Goal: Task Accomplishment & Management: Manage account settings

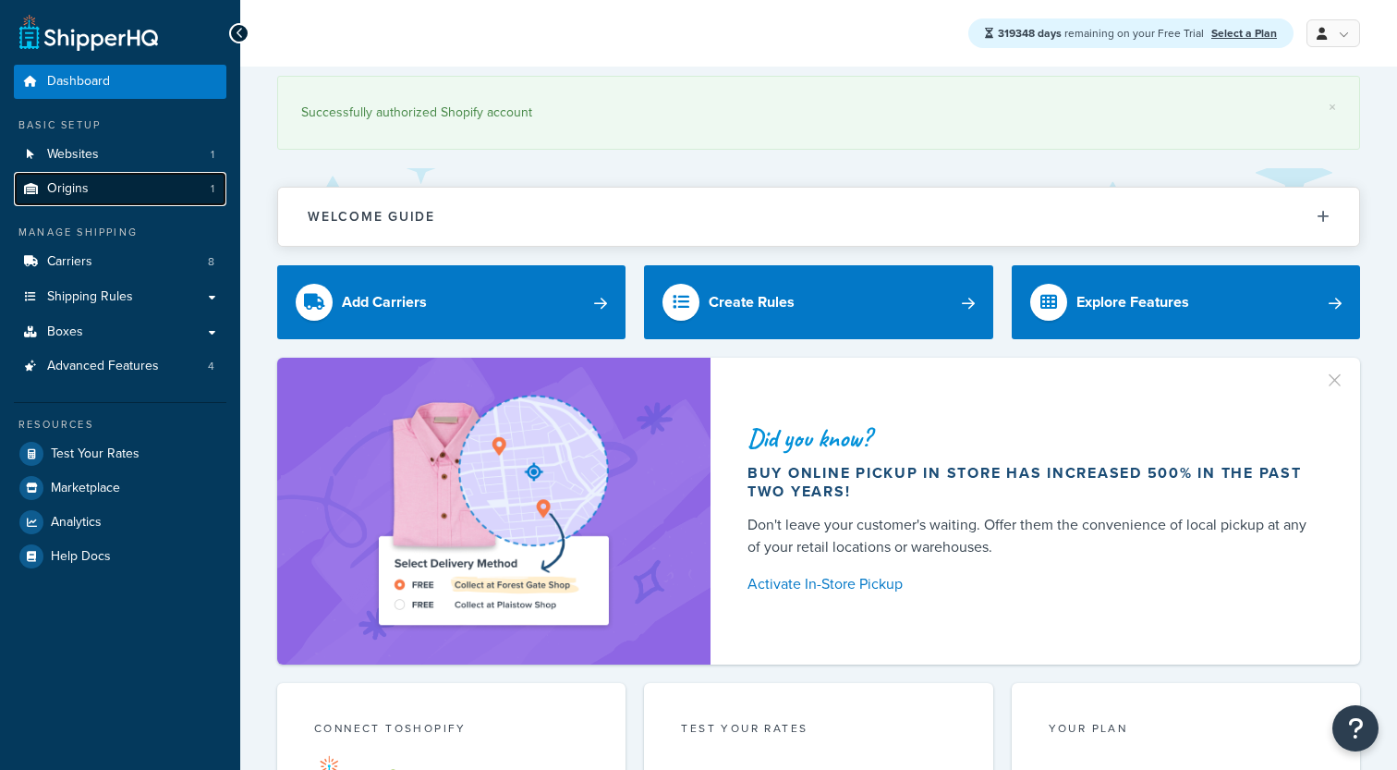
click at [154, 180] on link "Origins 1" at bounding box center [120, 189] width 212 height 34
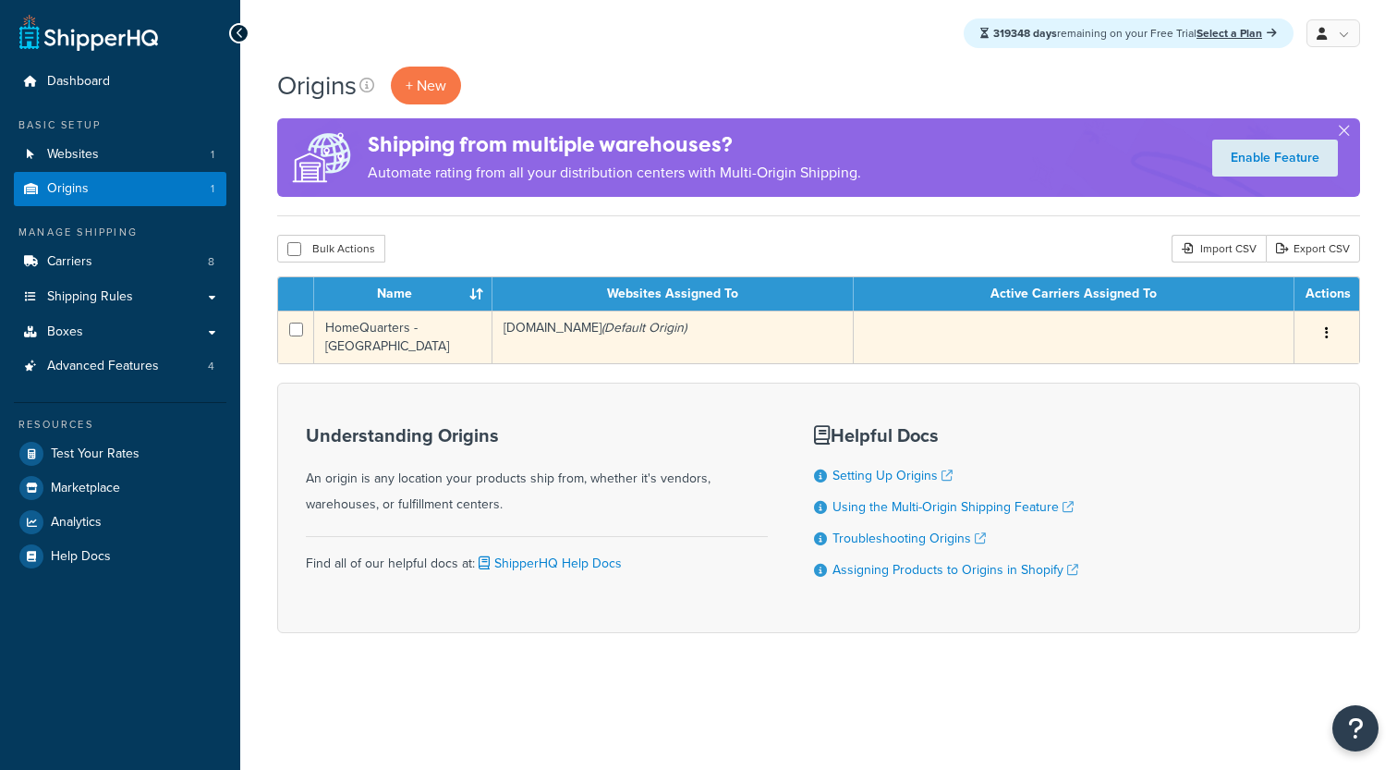
click at [443, 338] on td "HomeQuarters - [GEOGRAPHIC_DATA]" at bounding box center [403, 336] width 178 height 53
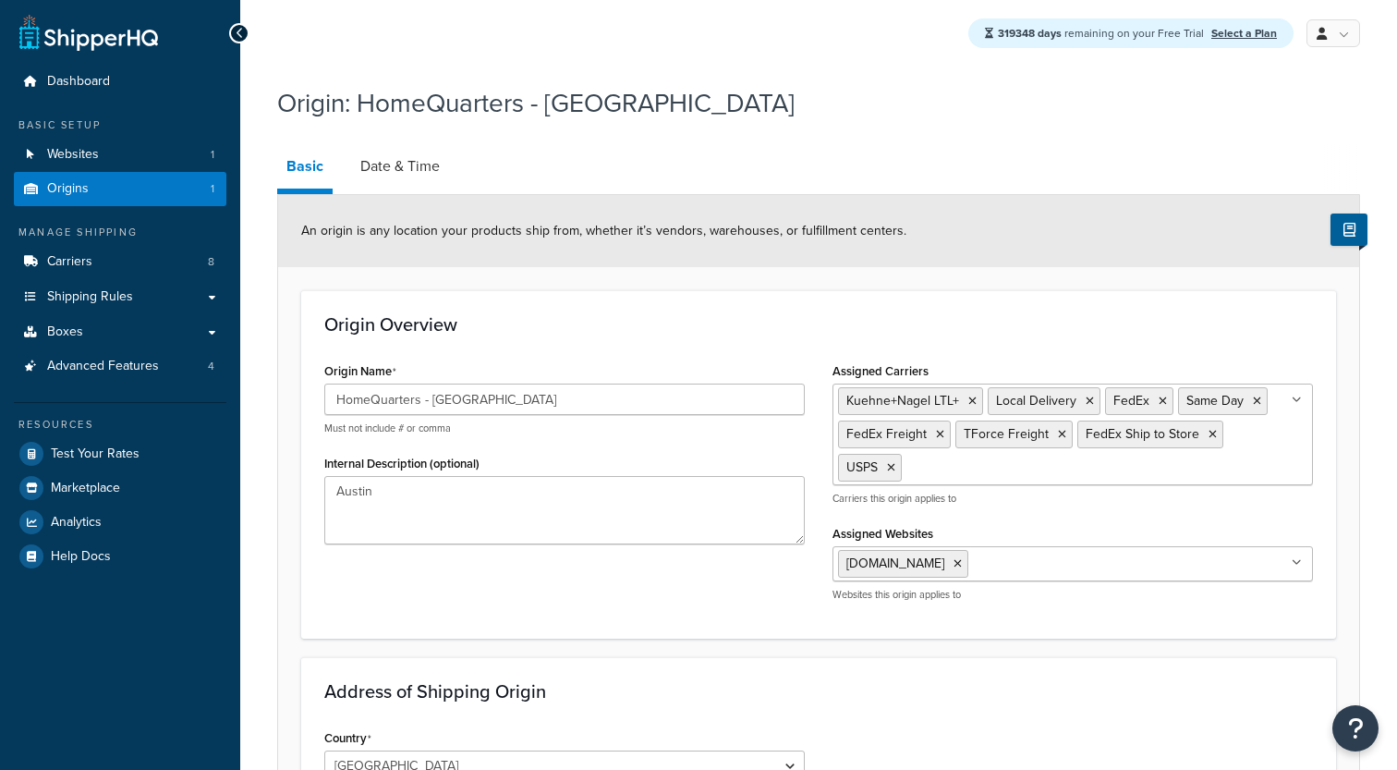
select select "43"
click at [418, 164] on link "Date & Time" at bounding box center [400, 166] width 98 height 44
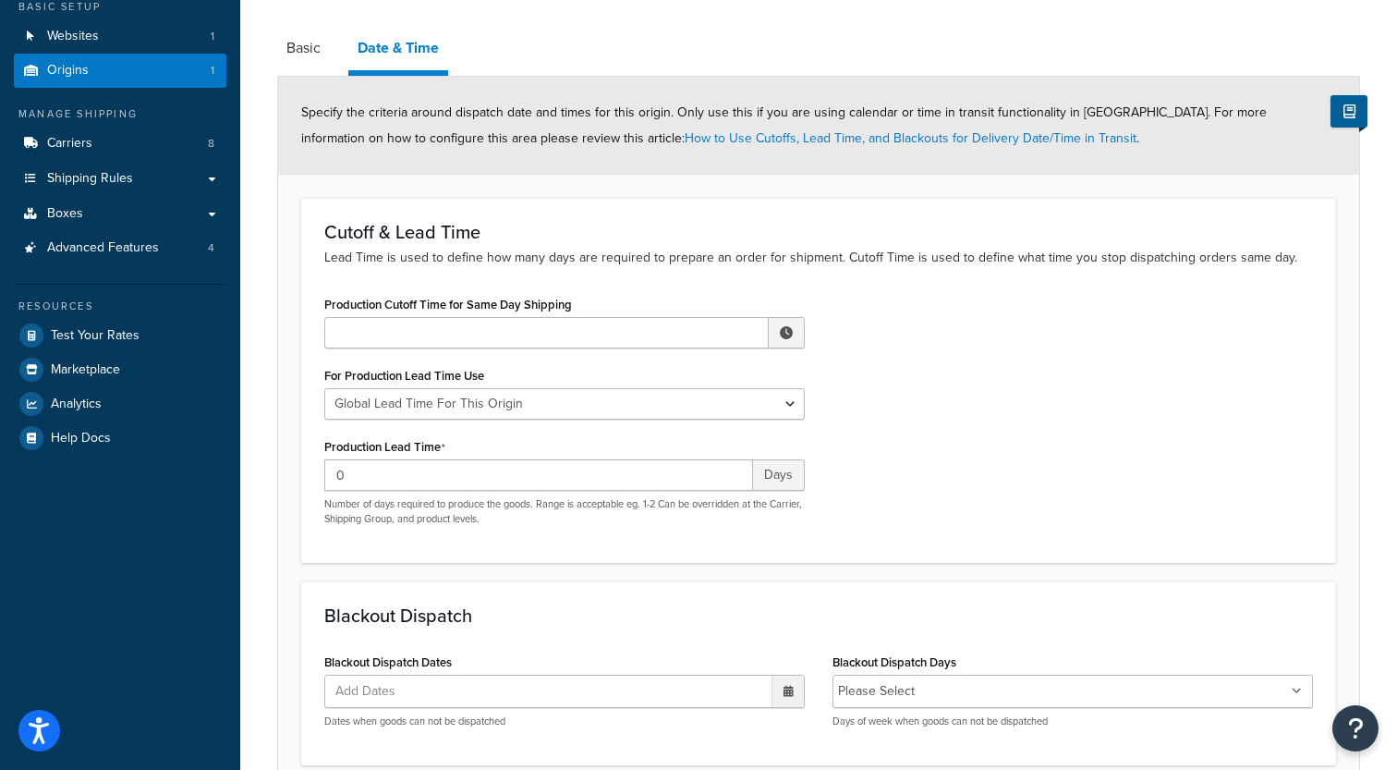
scroll to position [60, 0]
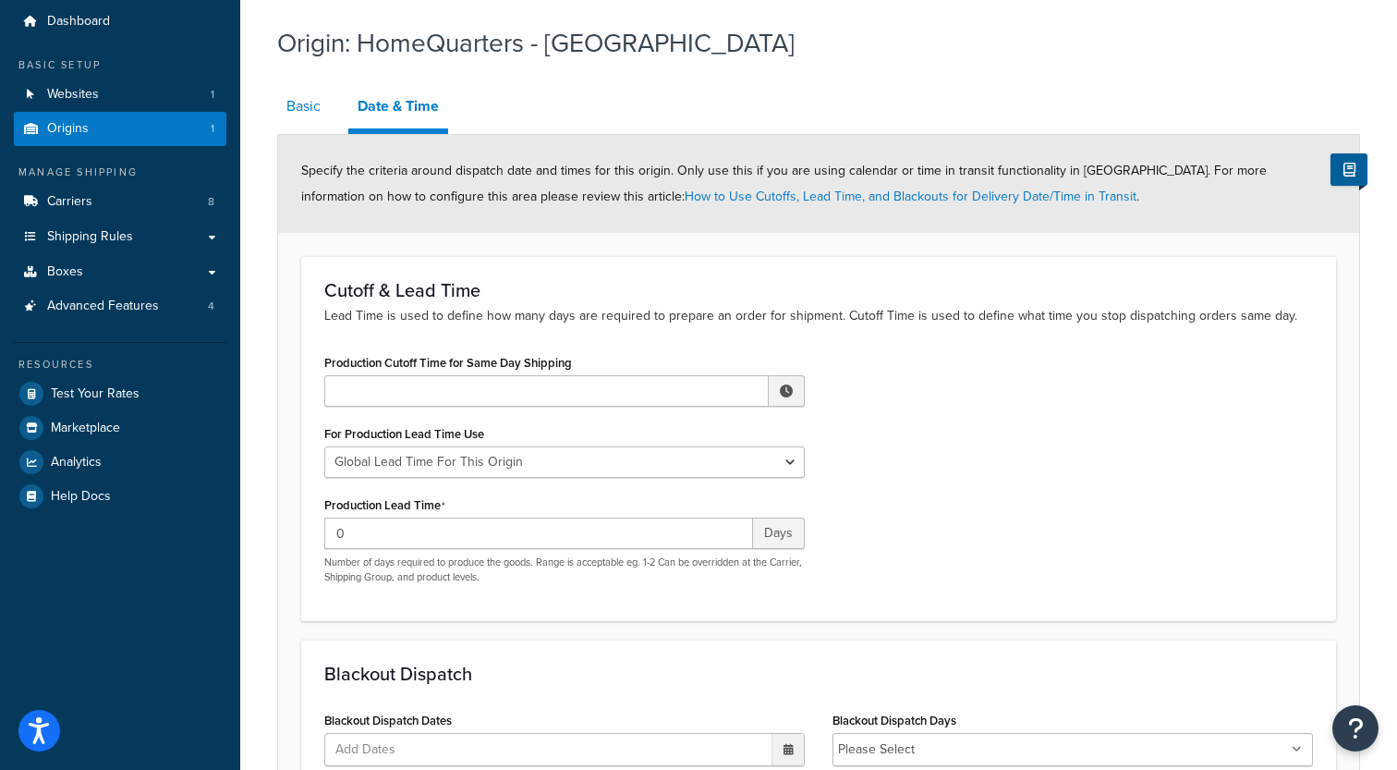
click at [314, 118] on link "Basic" at bounding box center [303, 106] width 53 height 44
select select "43"
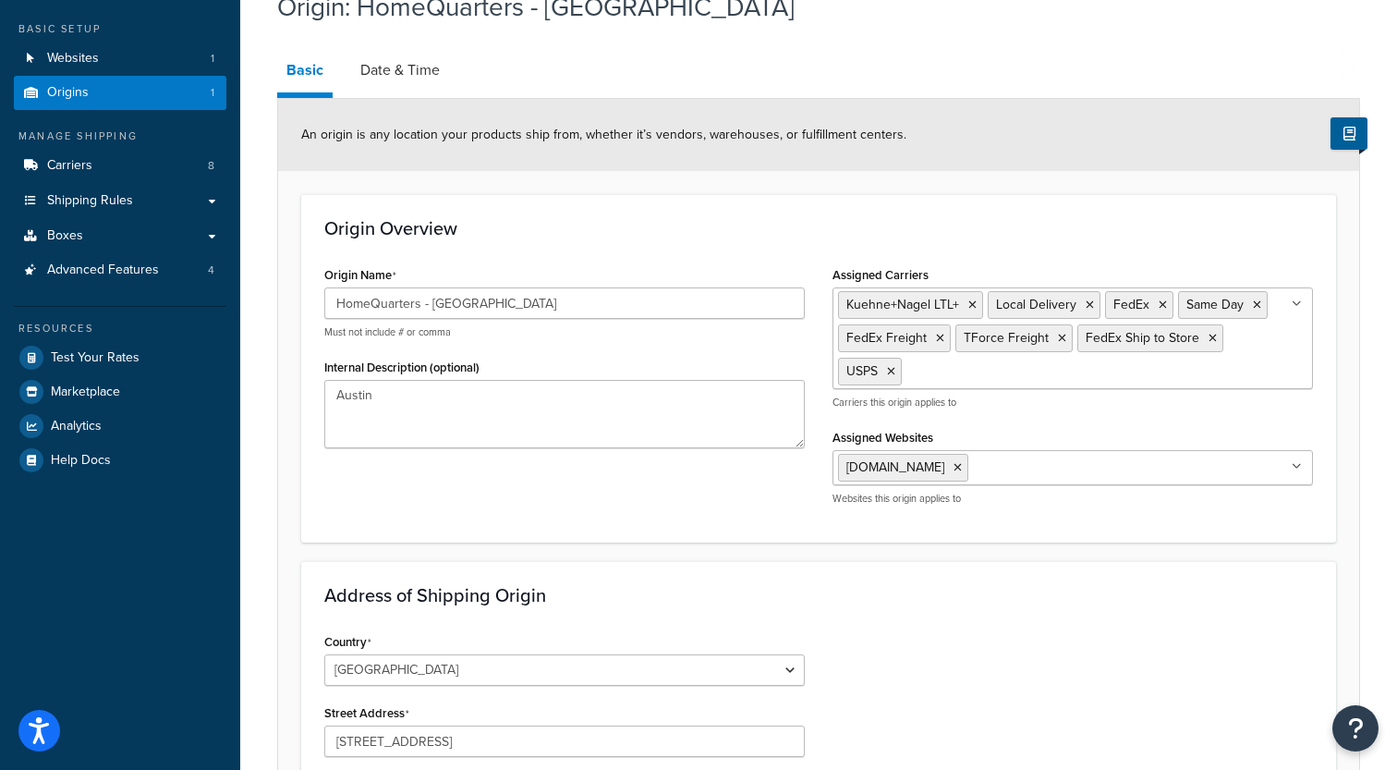
scroll to position [94, 0]
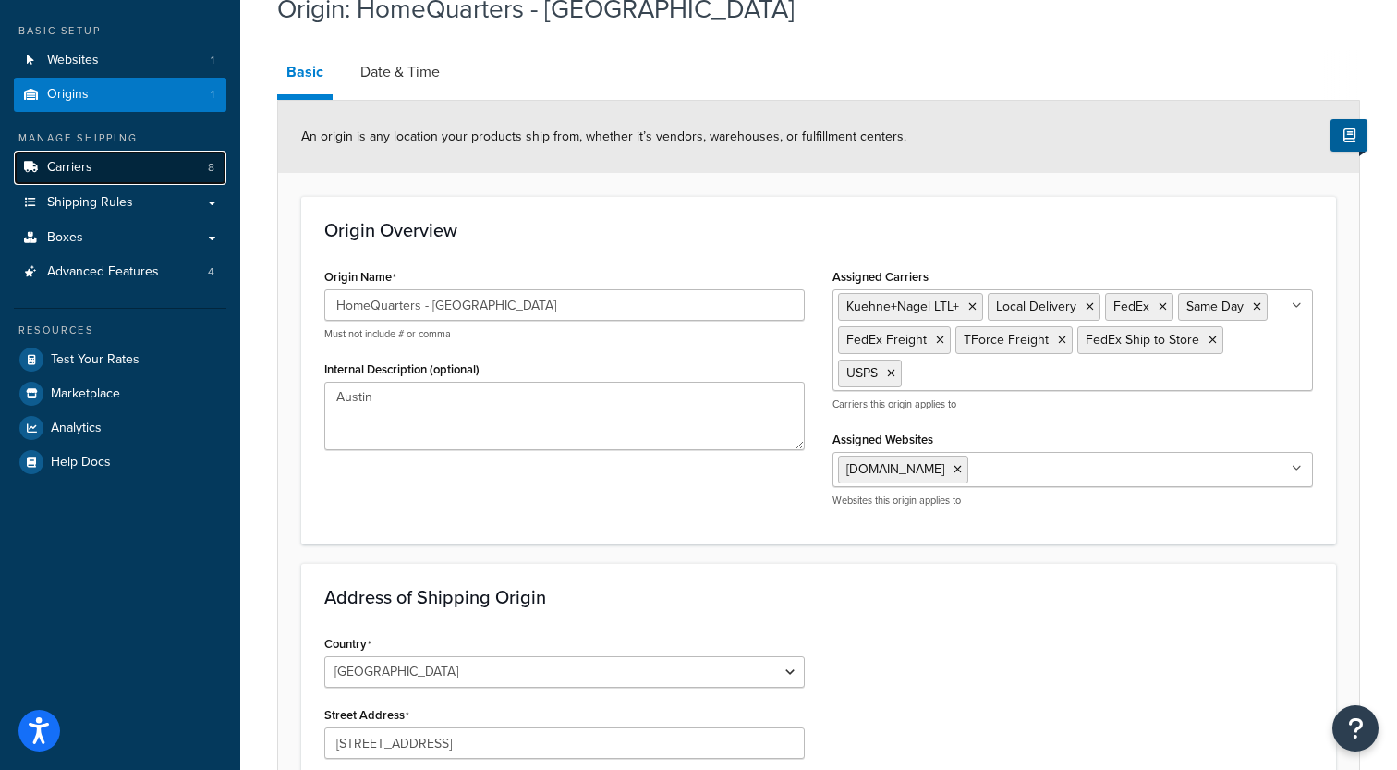
click at [144, 161] on link "Carriers 8" at bounding box center [120, 168] width 212 height 34
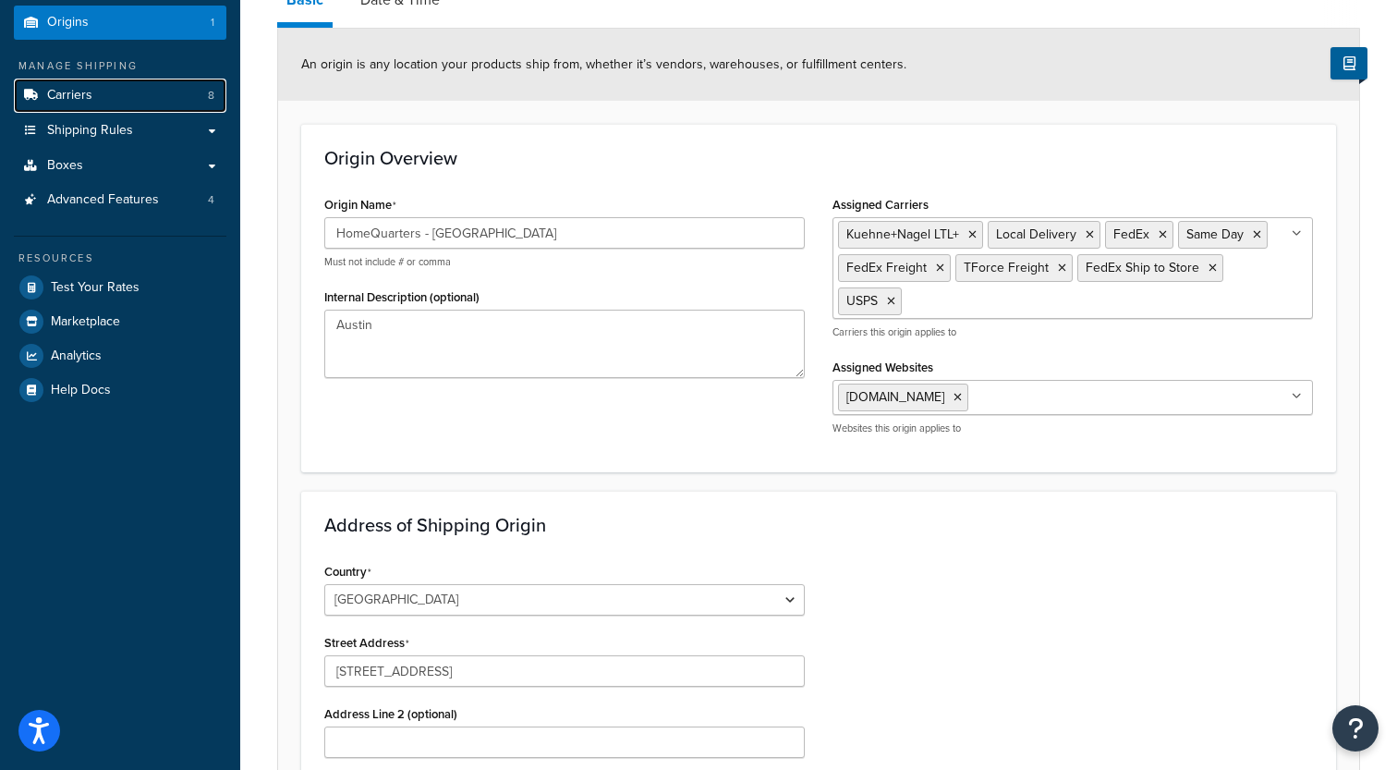
scroll to position [0, 0]
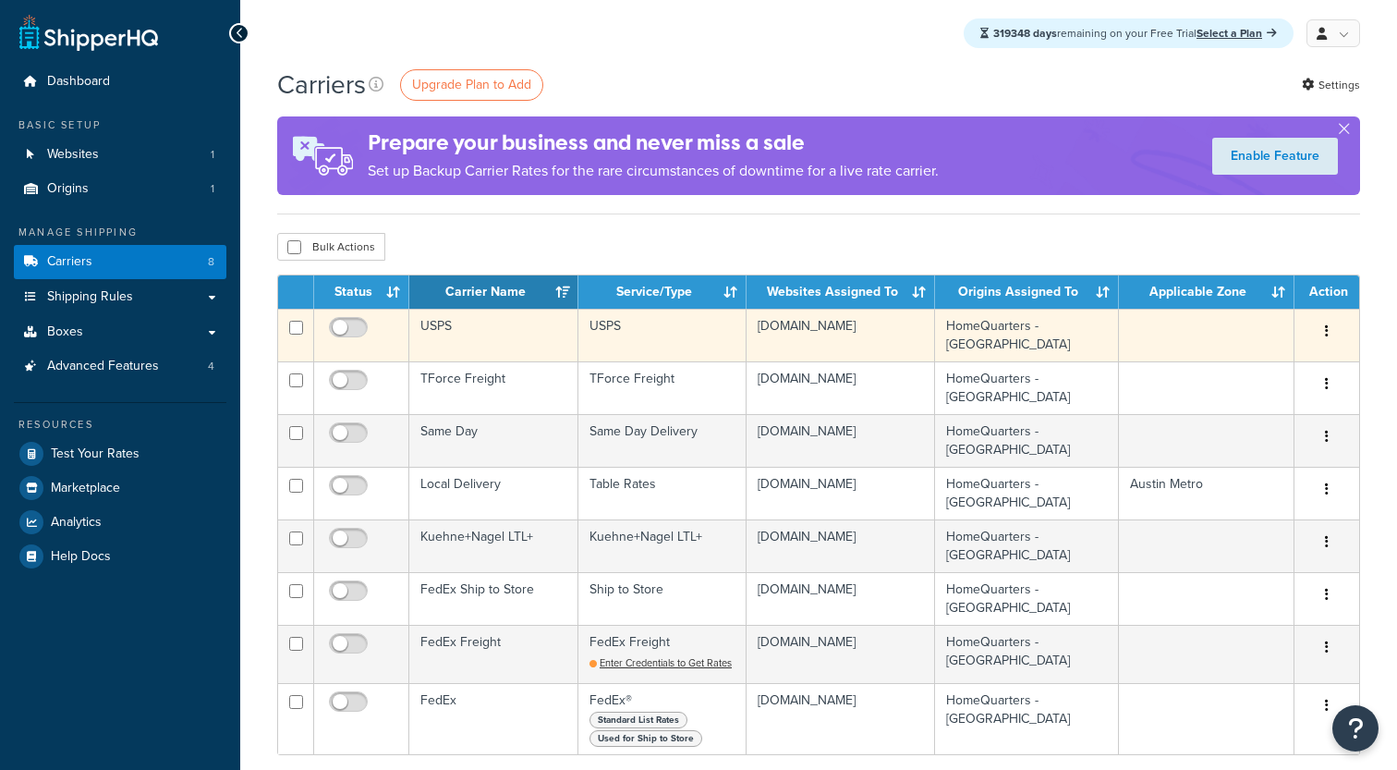
click at [522, 323] on td "USPS" at bounding box center [493, 335] width 169 height 53
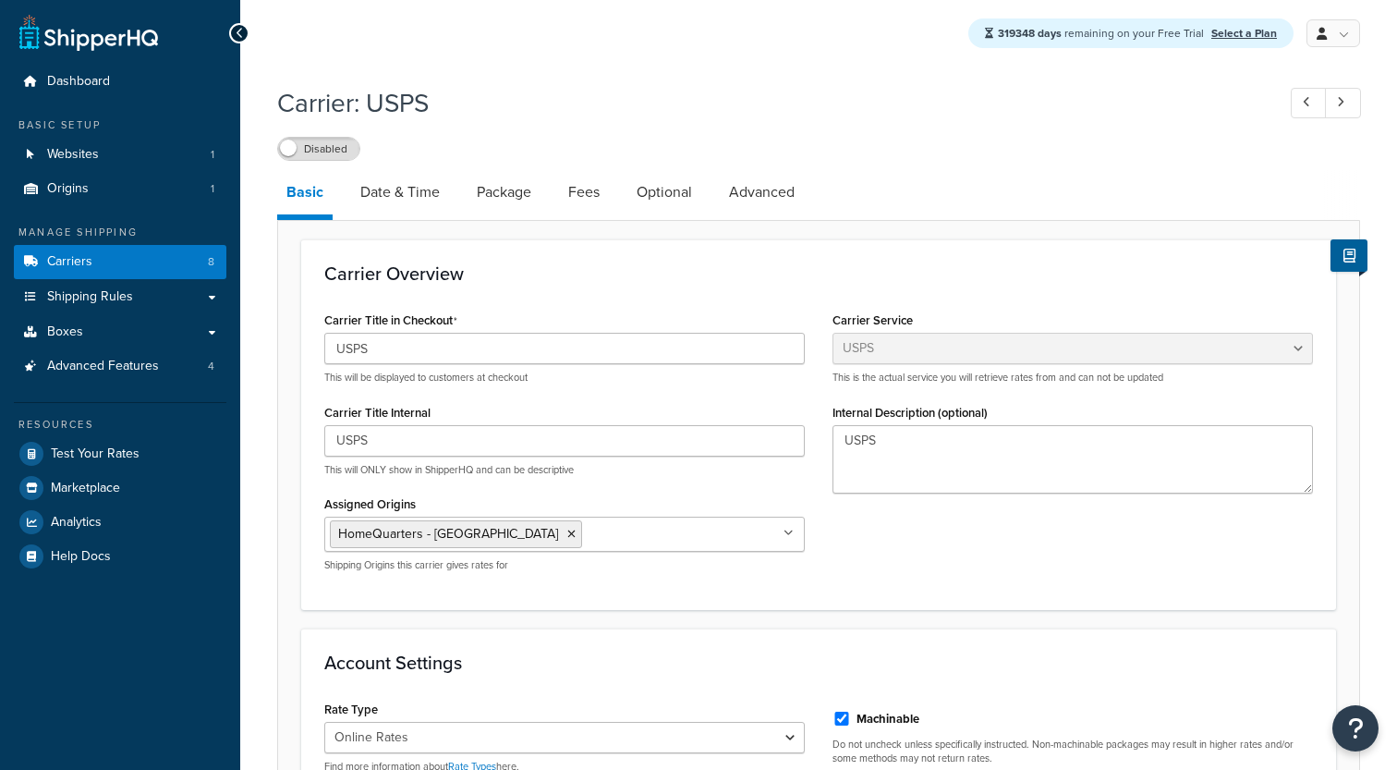
select select "usps"
select select "ONLINE"
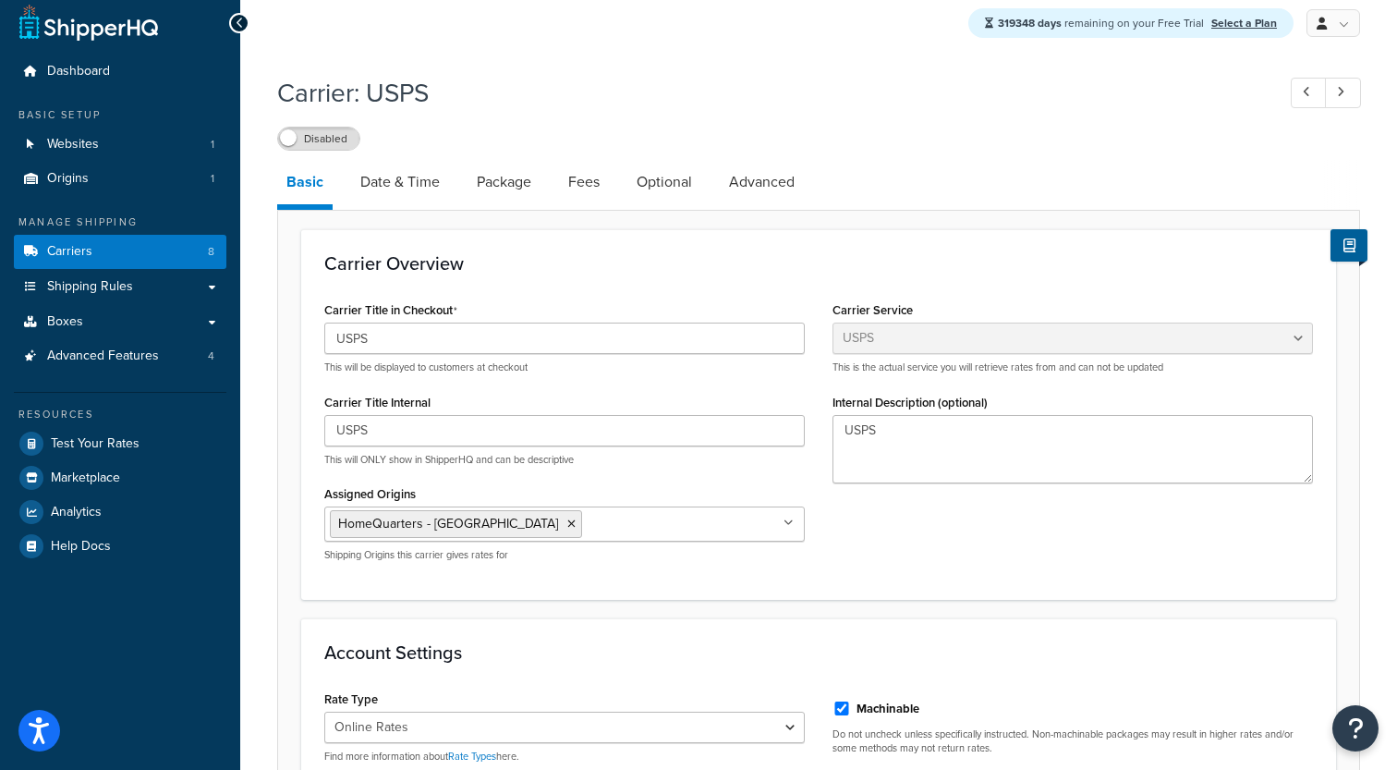
scroll to position [13, 0]
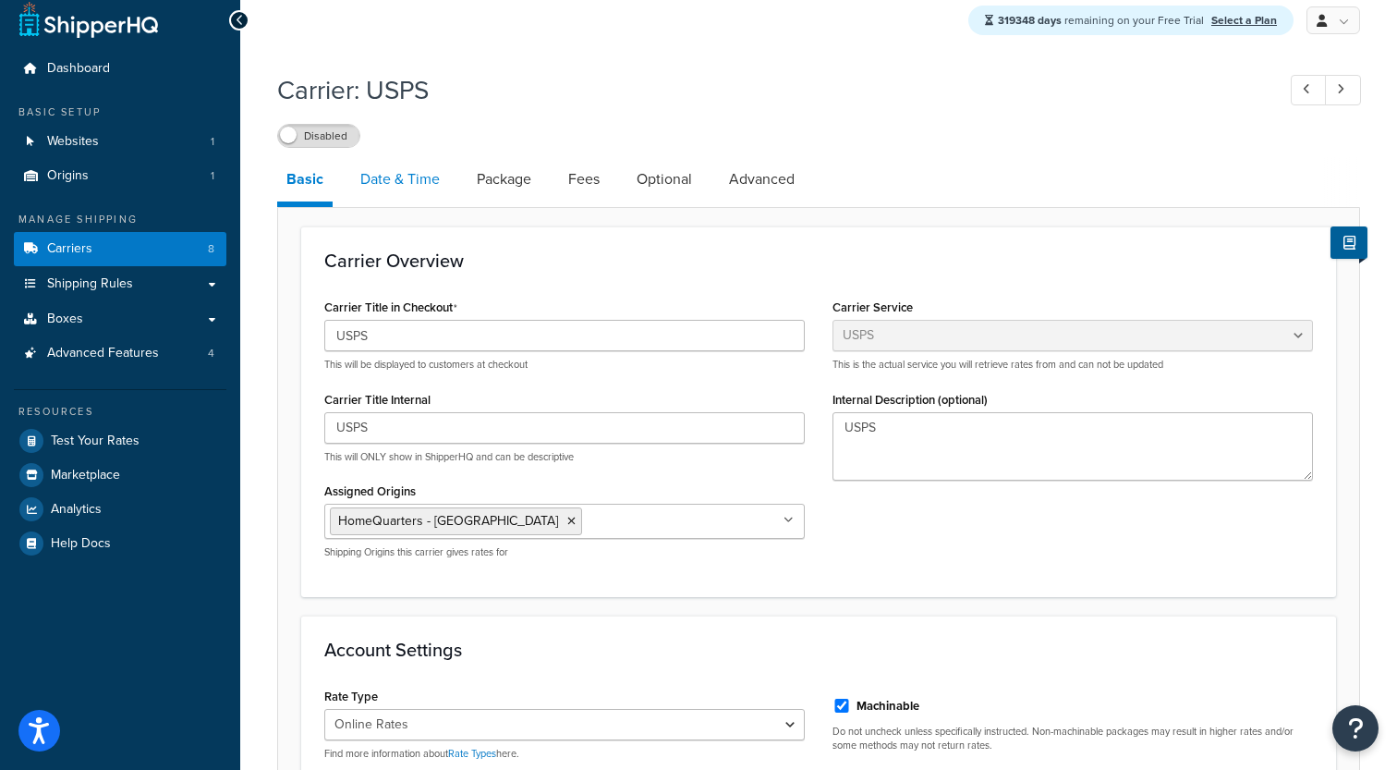
click at [407, 180] on link "Date & Time" at bounding box center [400, 179] width 98 height 44
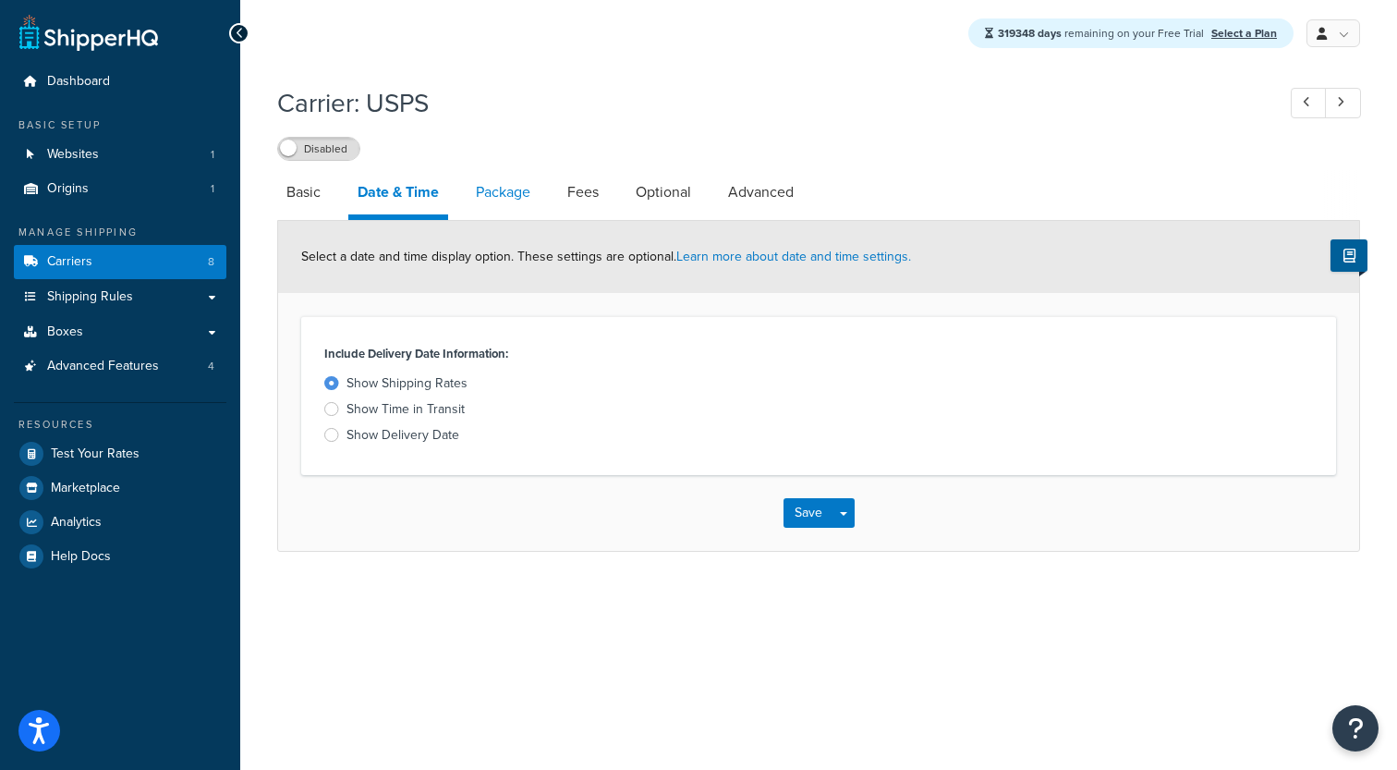
click at [493, 191] on link "Package" at bounding box center [503, 192] width 73 height 44
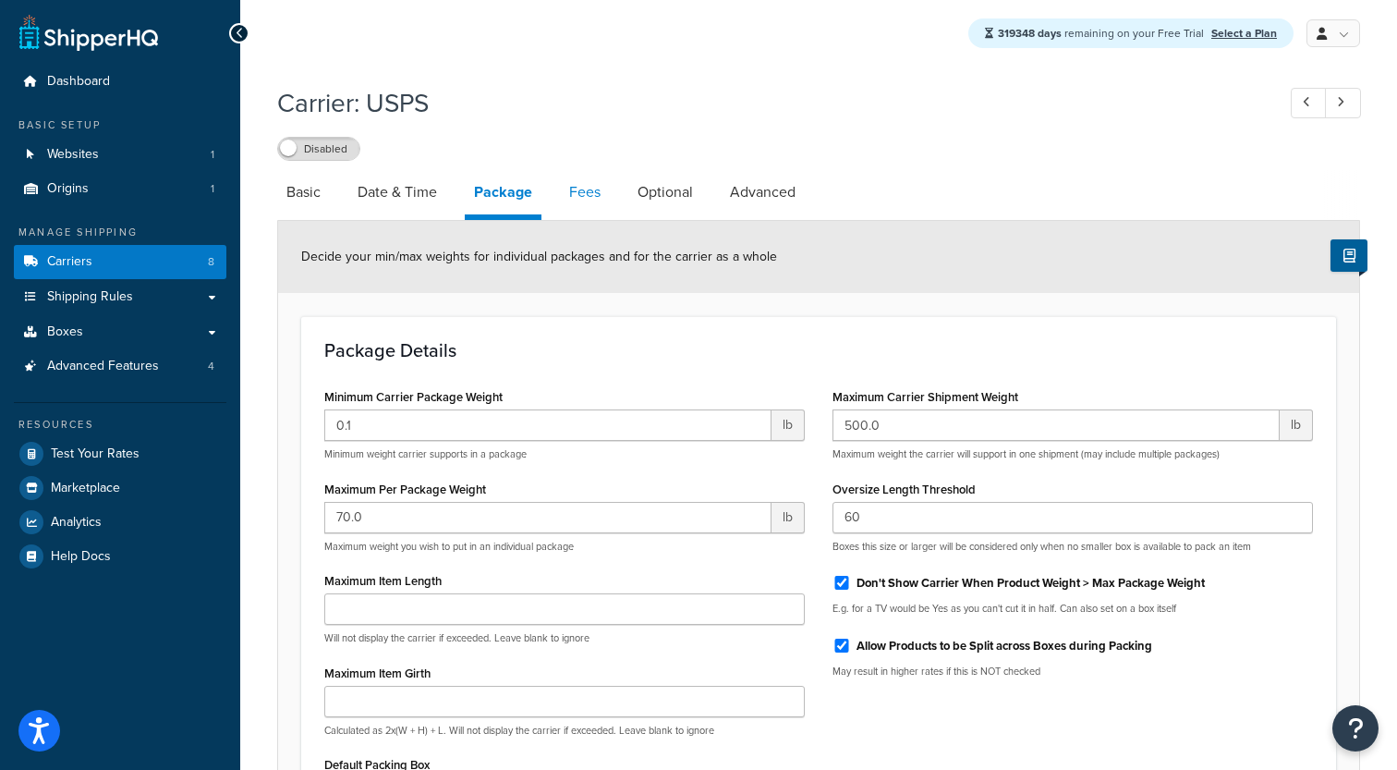
click at [587, 198] on link "Fees" at bounding box center [585, 192] width 50 height 44
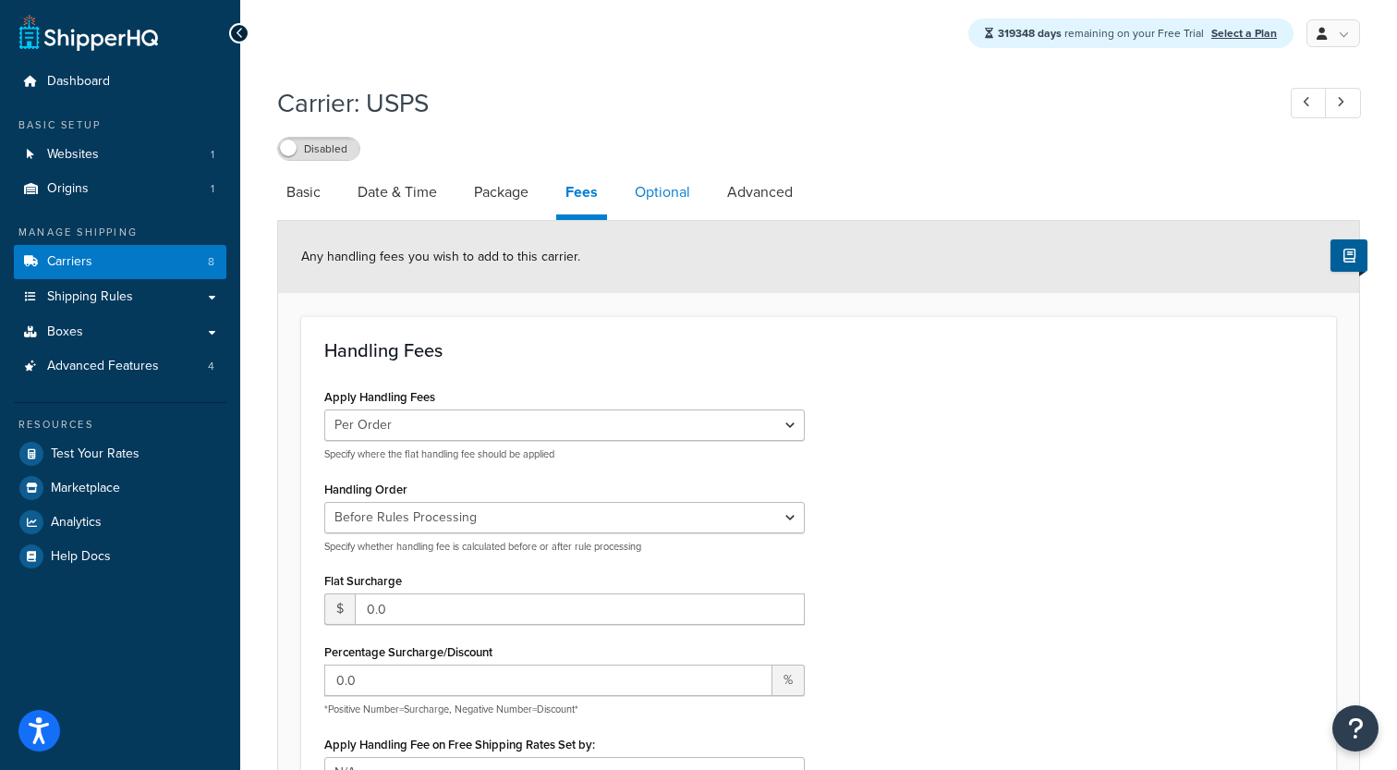
click at [652, 200] on link "Optional" at bounding box center [662, 192] width 74 height 44
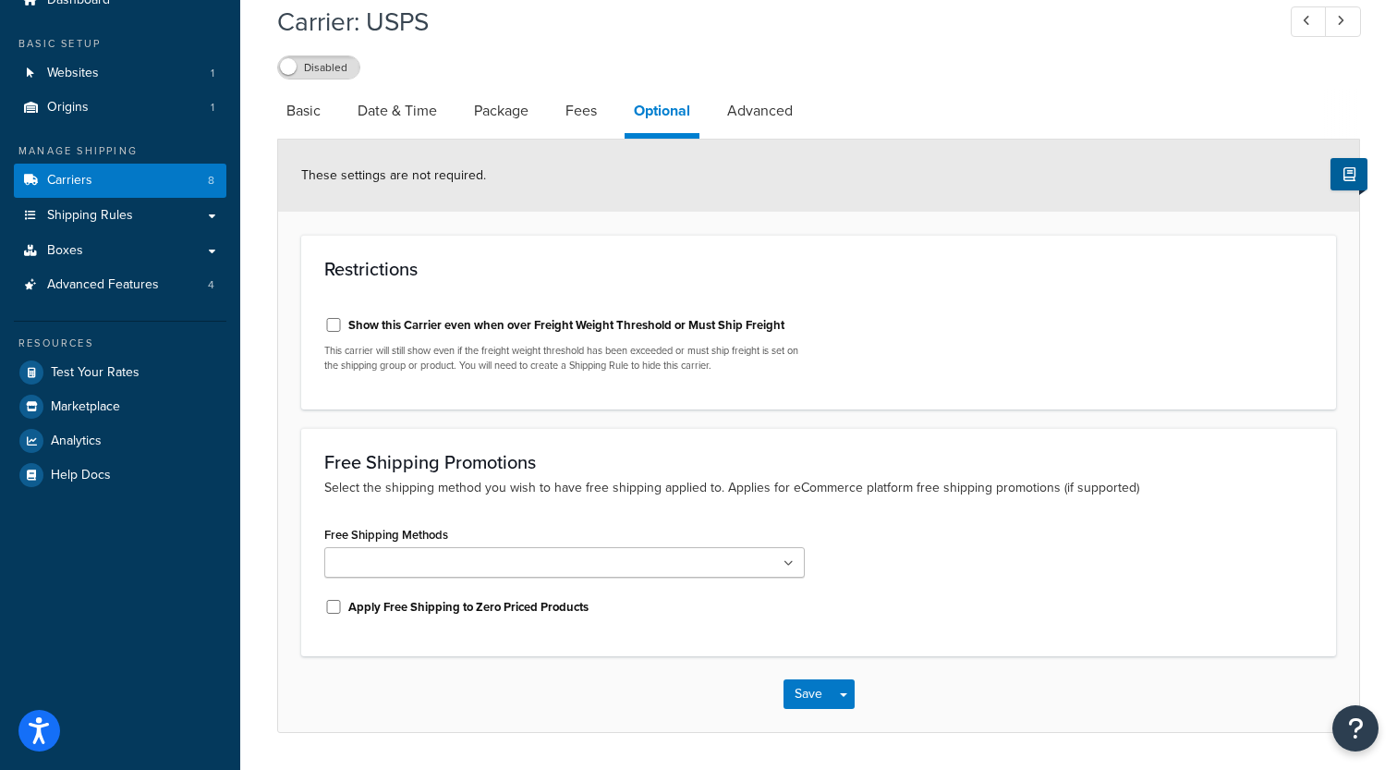
scroll to position [90, 0]
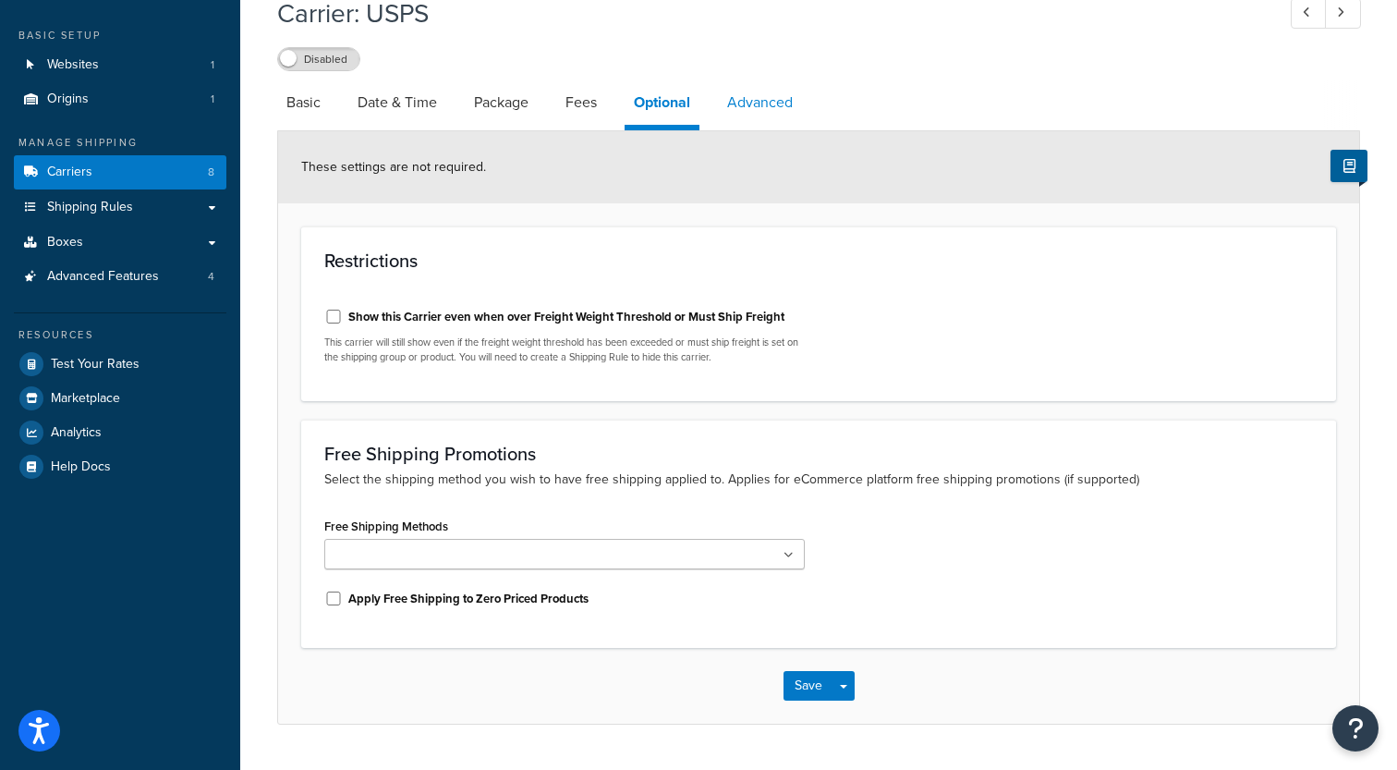
click at [788, 109] on link "Advanced" at bounding box center [760, 102] width 84 height 44
select select "false"
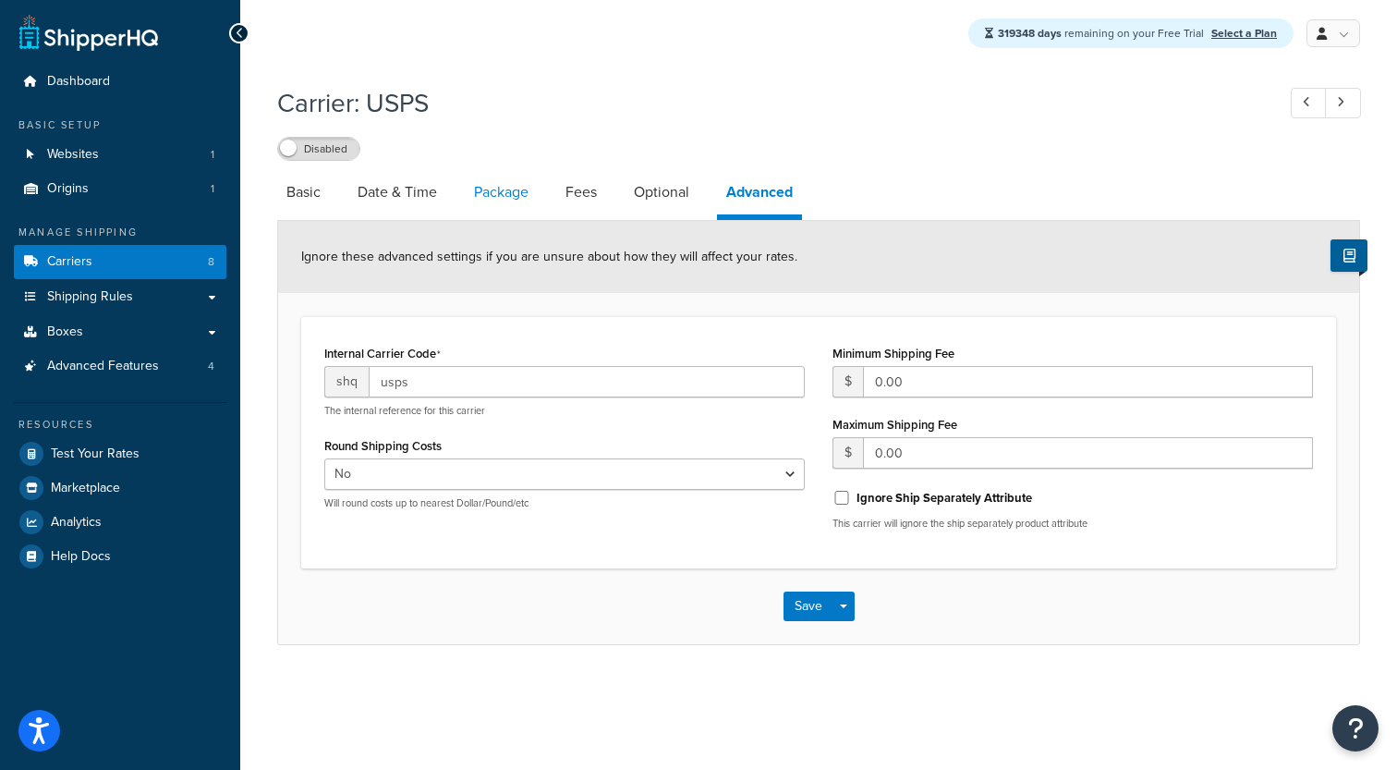
click at [503, 179] on link "Package" at bounding box center [501, 192] width 73 height 44
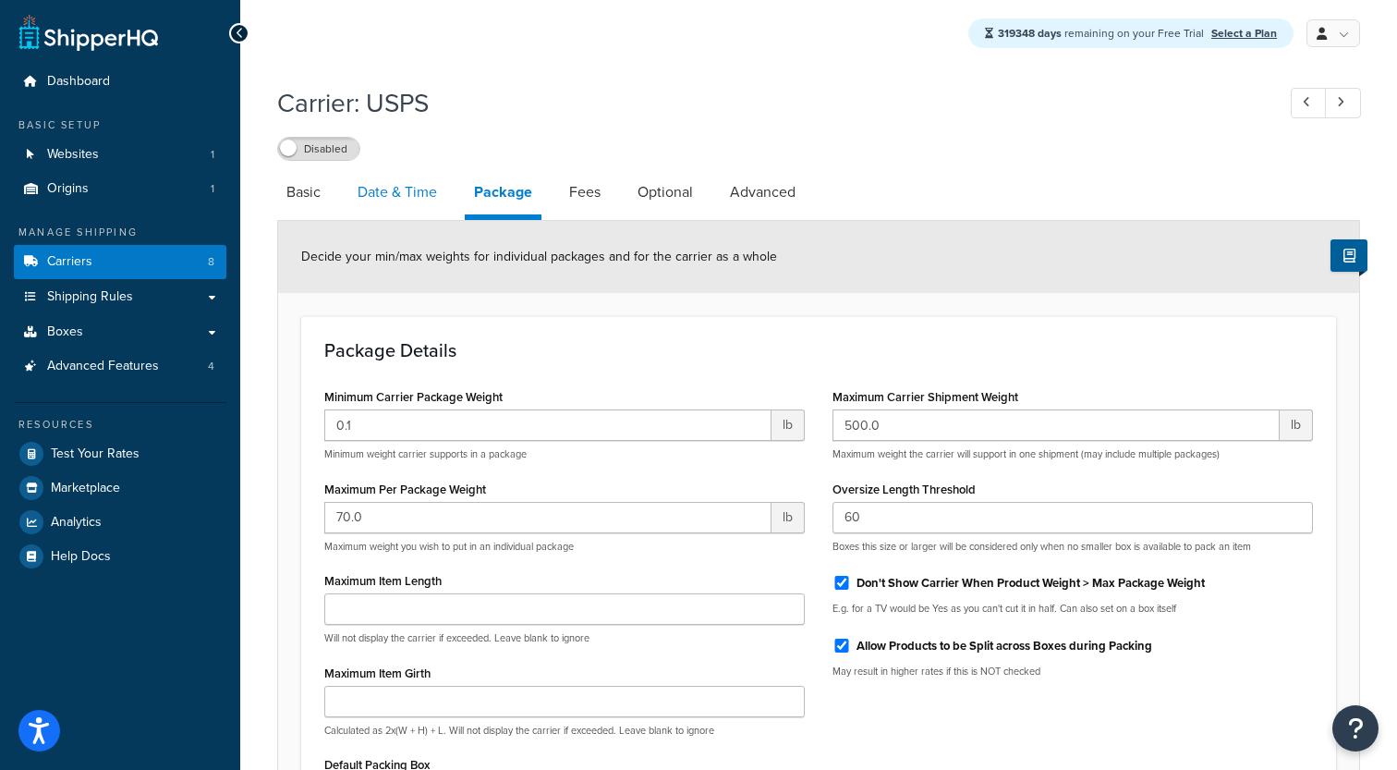
click at [434, 208] on link "Date & Time" at bounding box center [397, 192] width 98 height 44
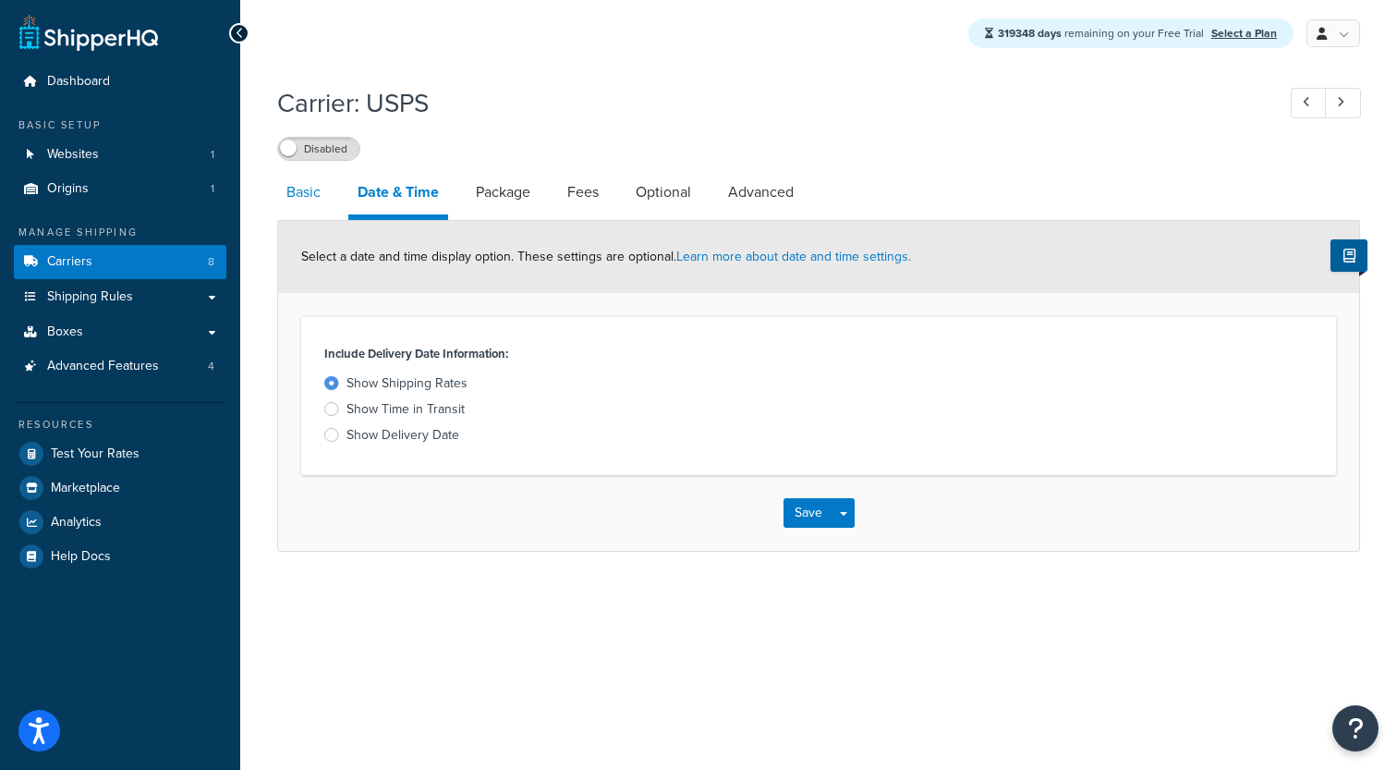
click at [316, 207] on link "Basic" at bounding box center [303, 192] width 53 height 44
select select "usps"
select select "ONLINE"
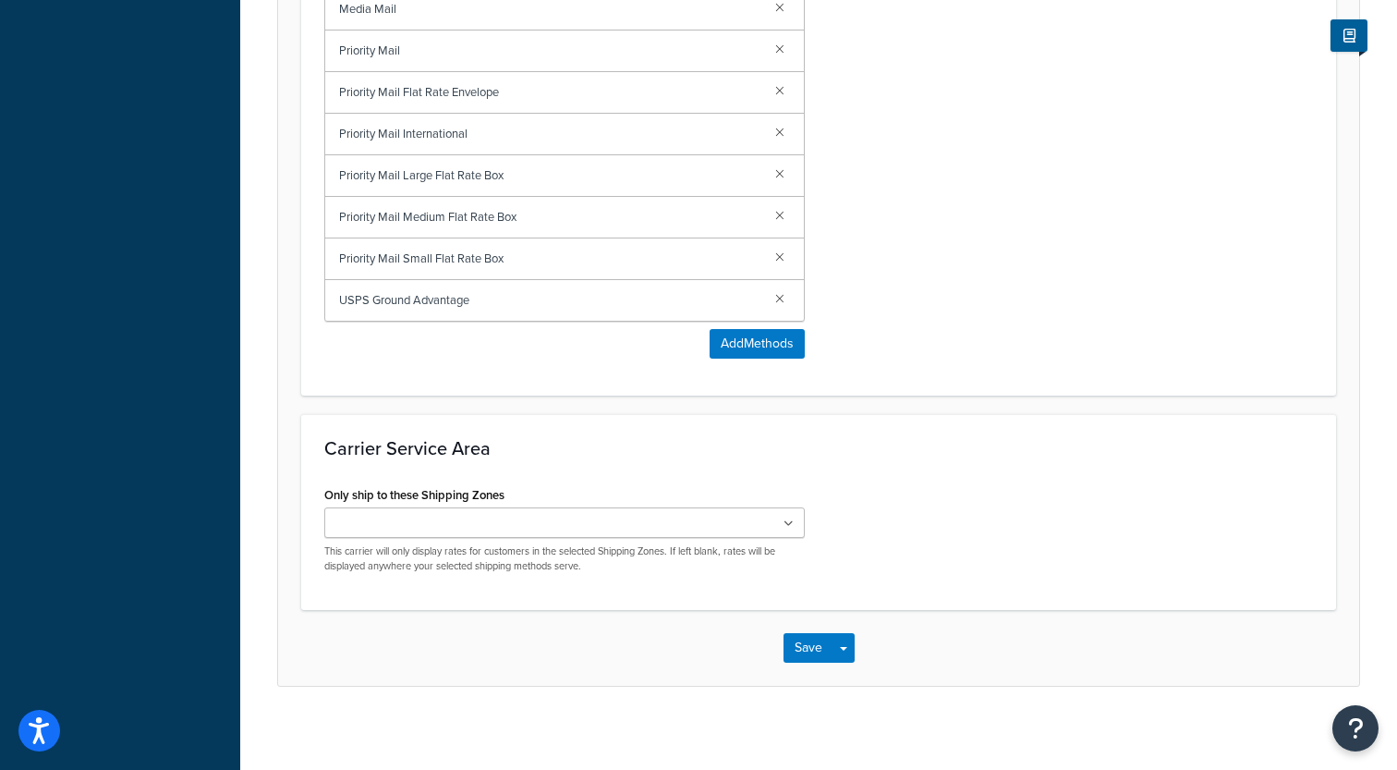
scroll to position [1054, 0]
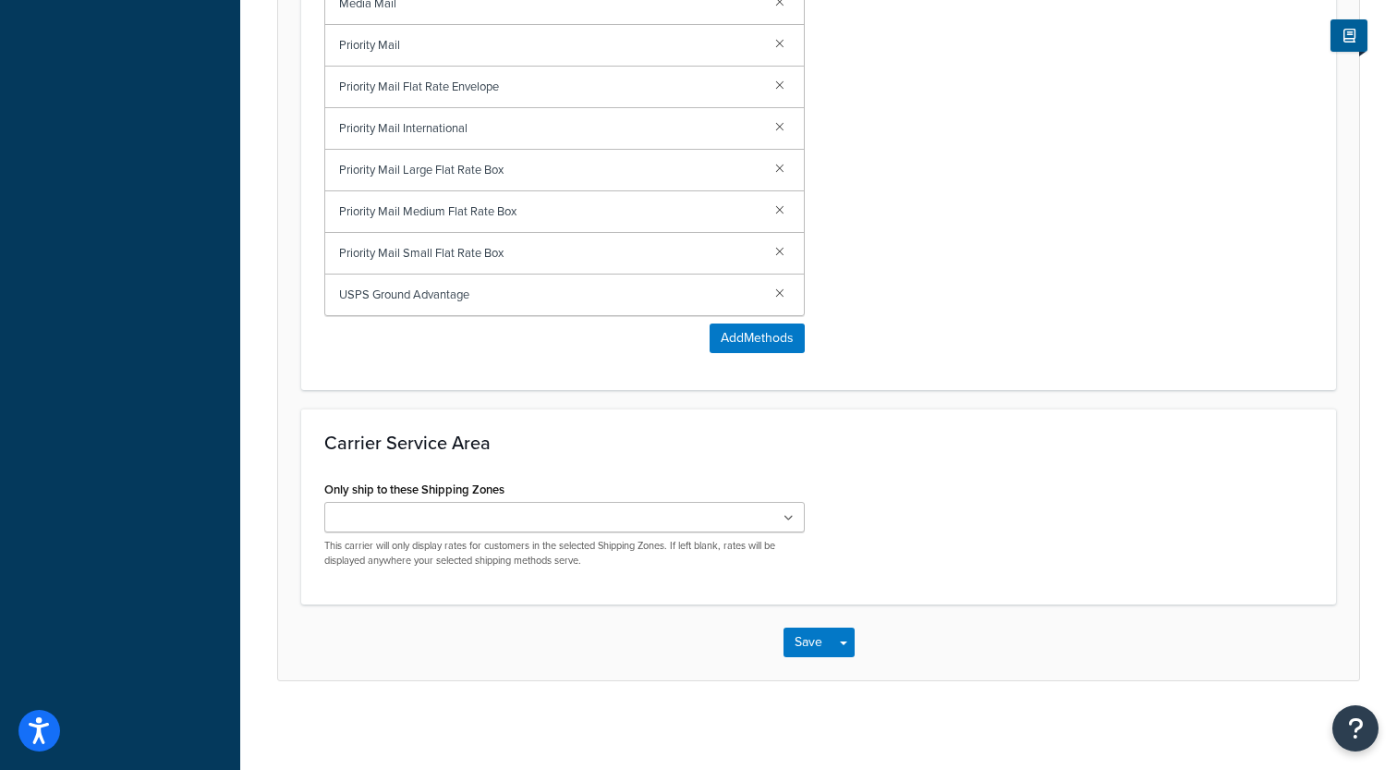
click at [441, 516] on input "Only ship to these Shipping Zones" at bounding box center [412, 518] width 164 height 20
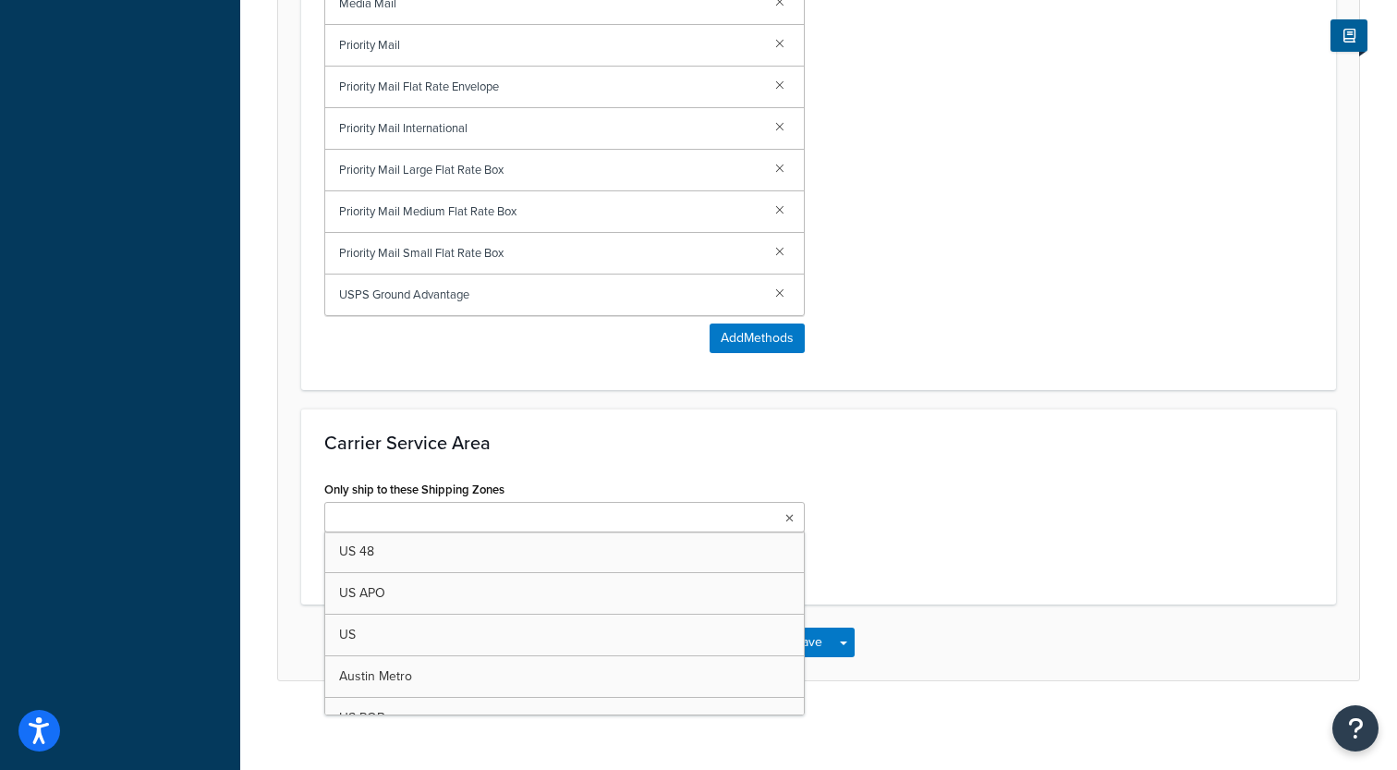
click at [453, 469] on div "Carrier Service Area Only ship to these Shipping Zones US 48 US APO US Austin M…" at bounding box center [818, 506] width 1035 height 196
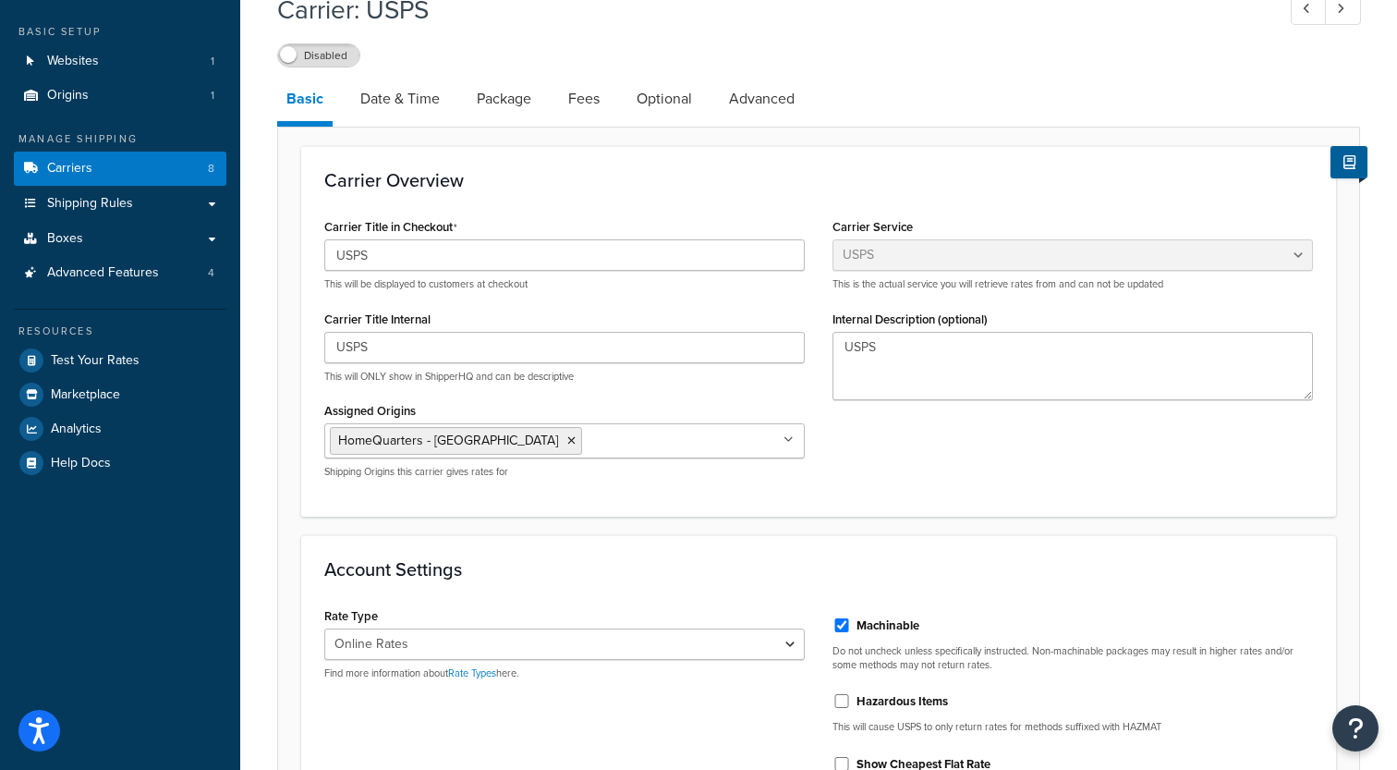
scroll to position [90, 0]
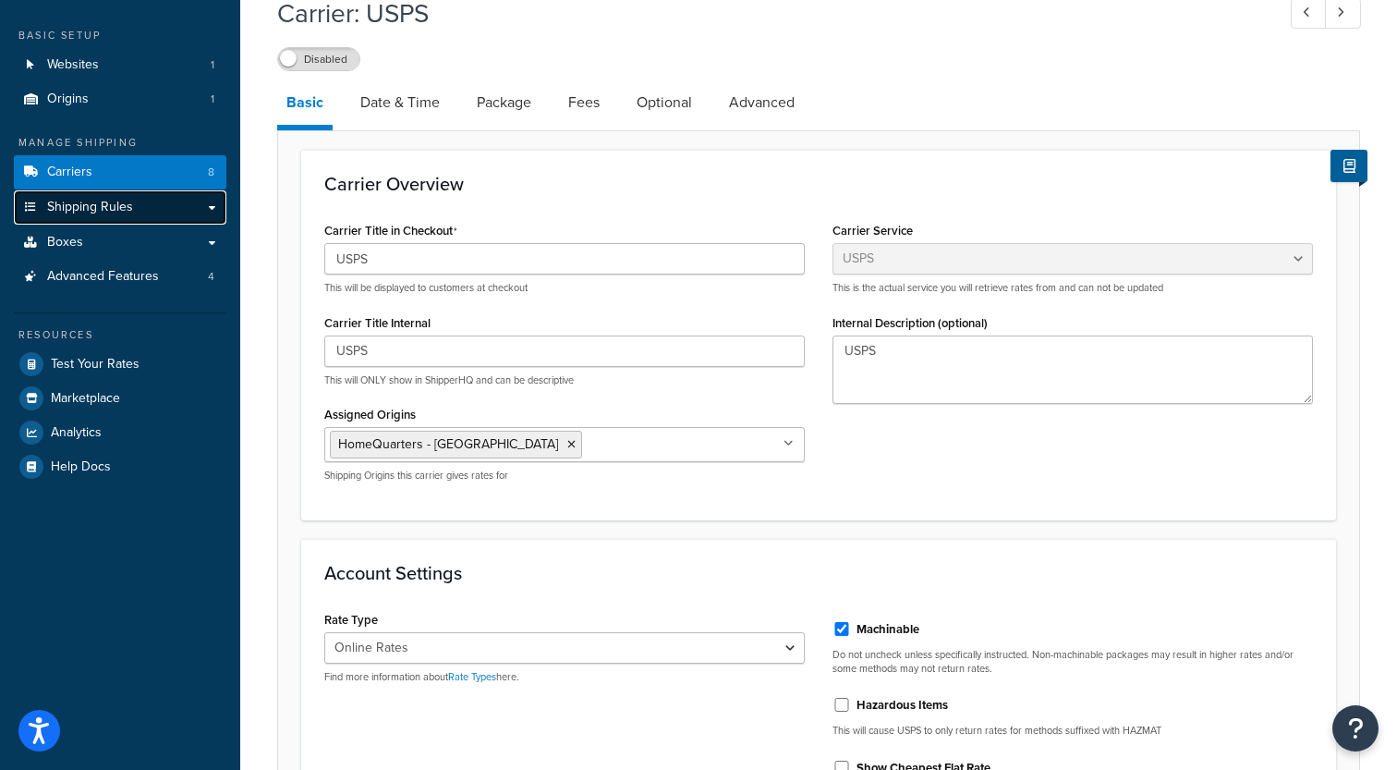
click at [212, 208] on link "Shipping Rules" at bounding box center [120, 207] width 212 height 34
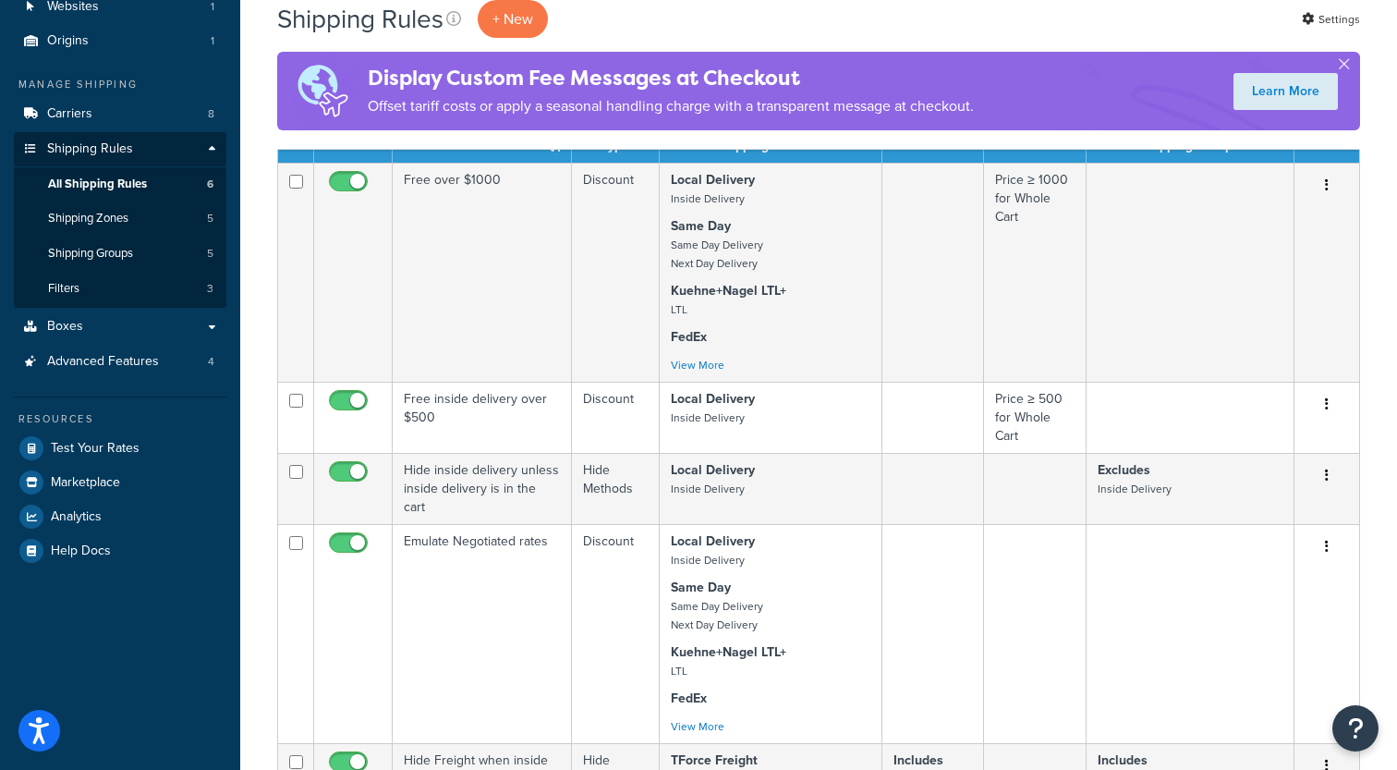
scroll to position [134, 0]
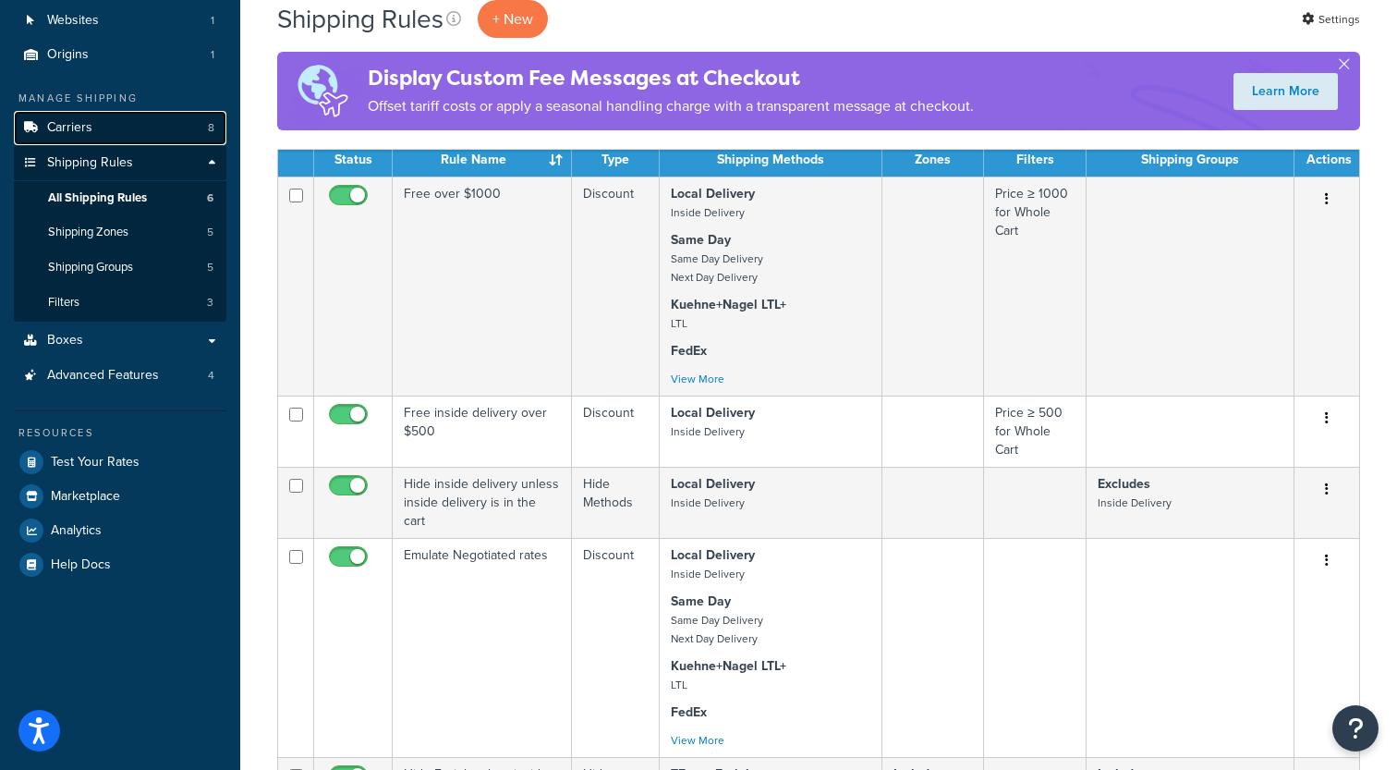
click at [142, 129] on link "Carriers 8" at bounding box center [120, 128] width 212 height 34
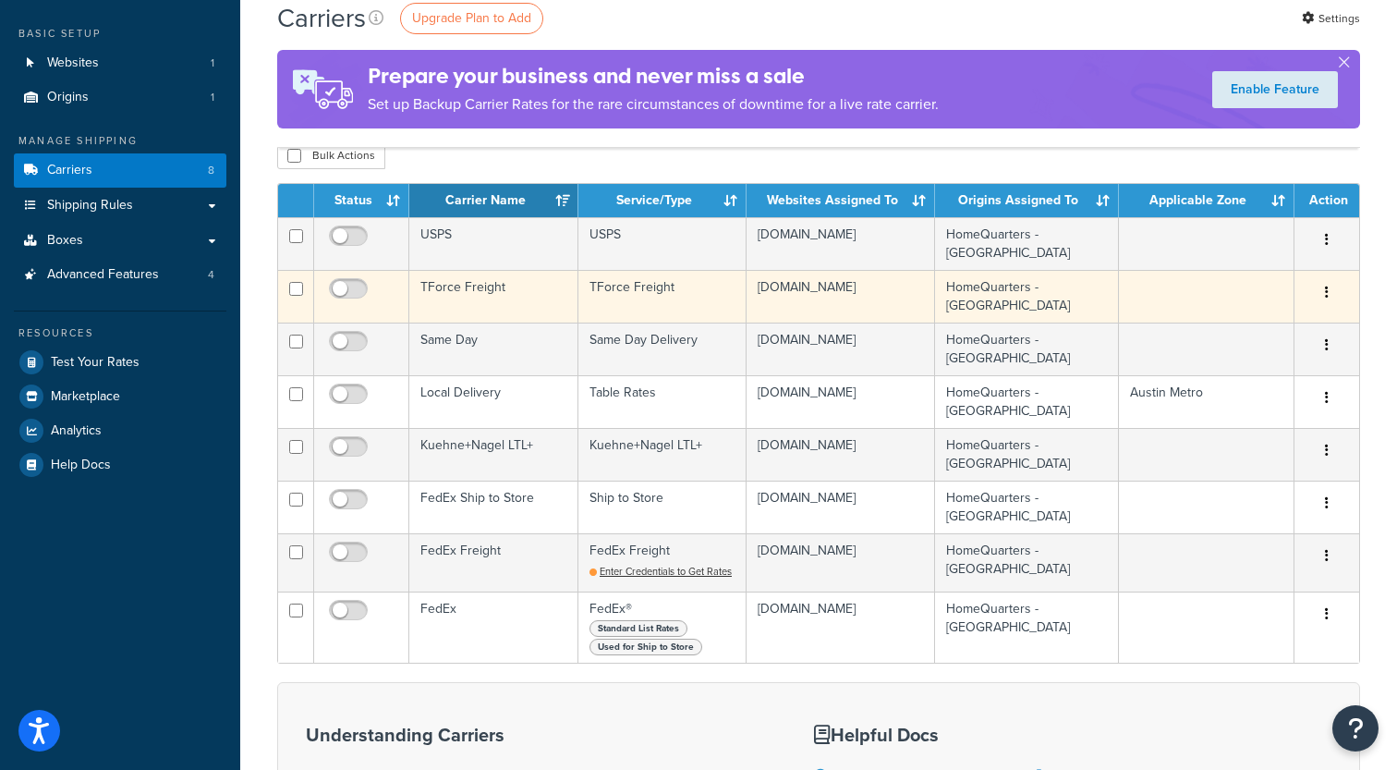
scroll to position [96, 0]
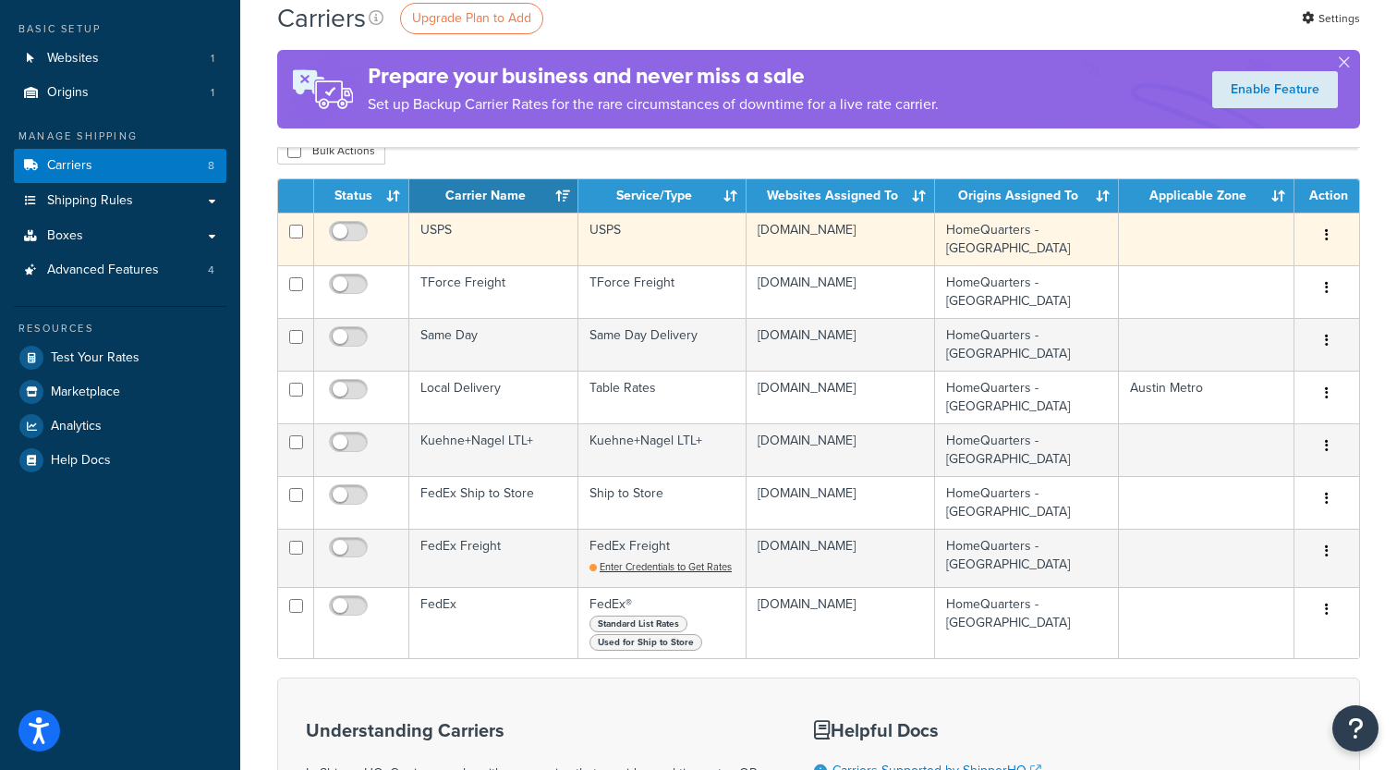
click at [500, 246] on td "USPS" at bounding box center [493, 238] width 169 height 53
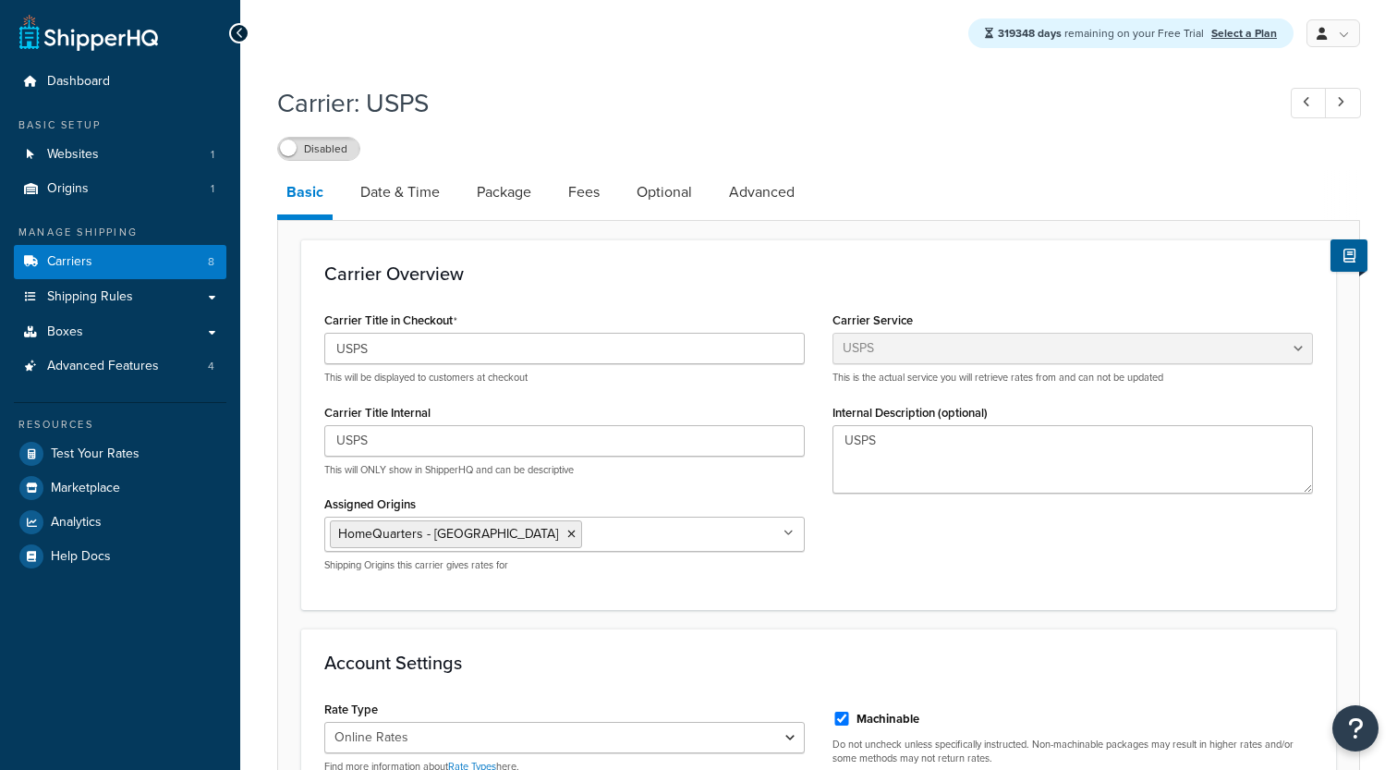
select select "usps"
select select "ONLINE"
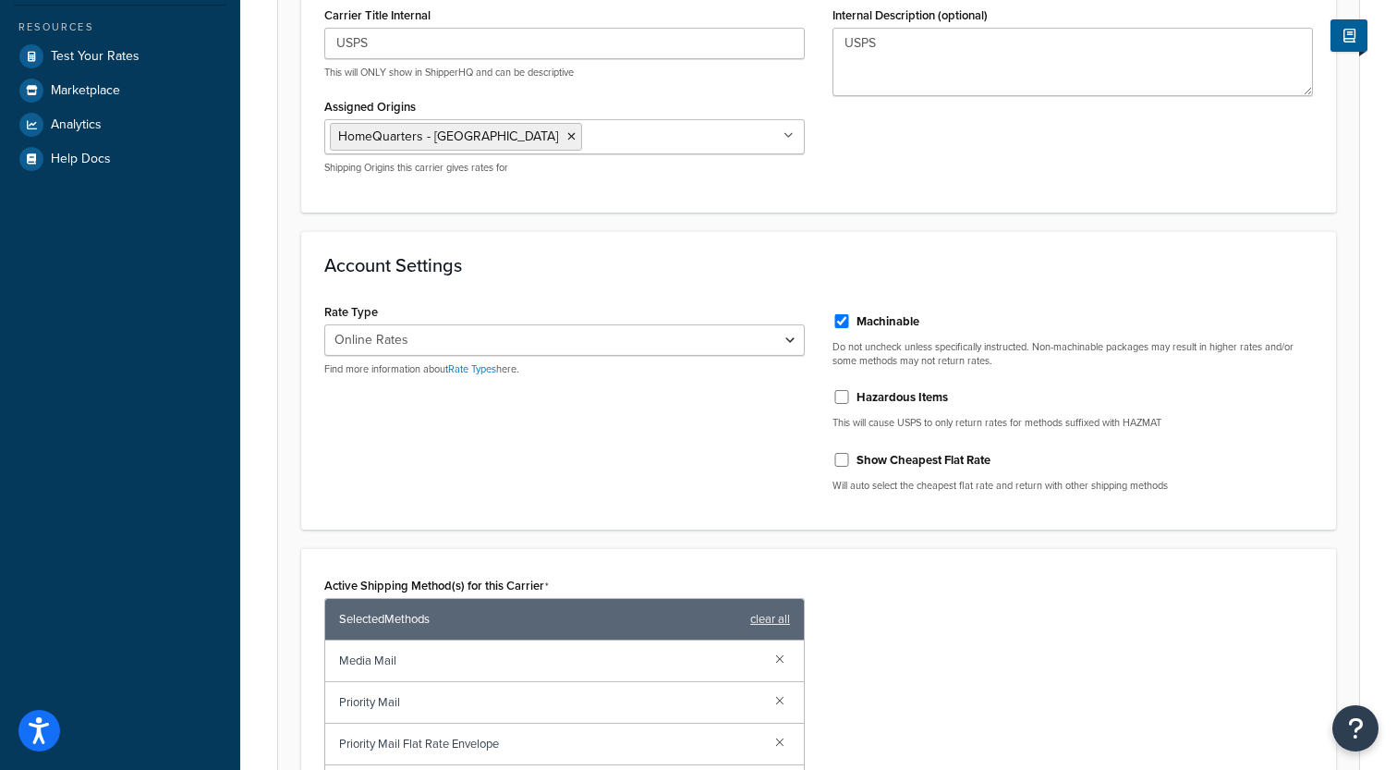
scroll to position [46, 0]
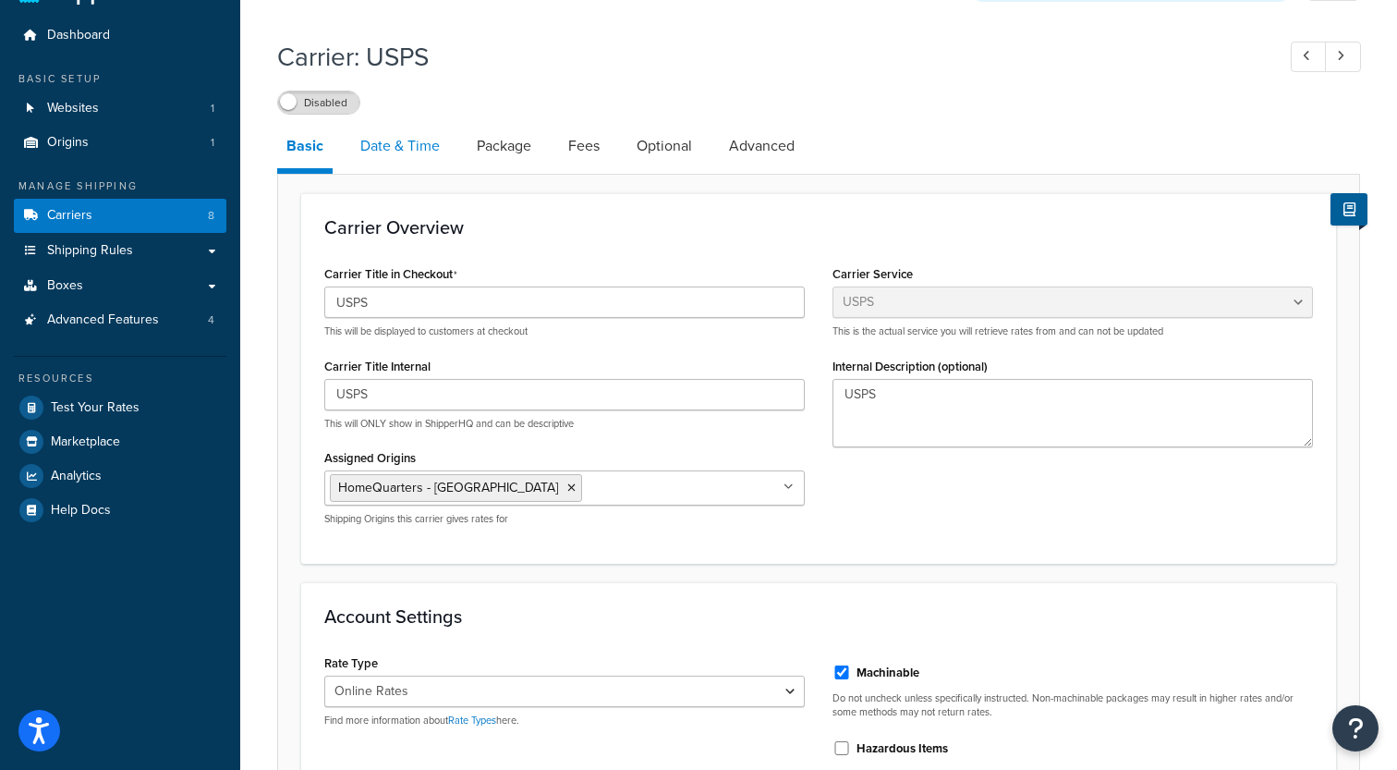
click at [416, 160] on link "Date & Time" at bounding box center [400, 146] width 98 height 44
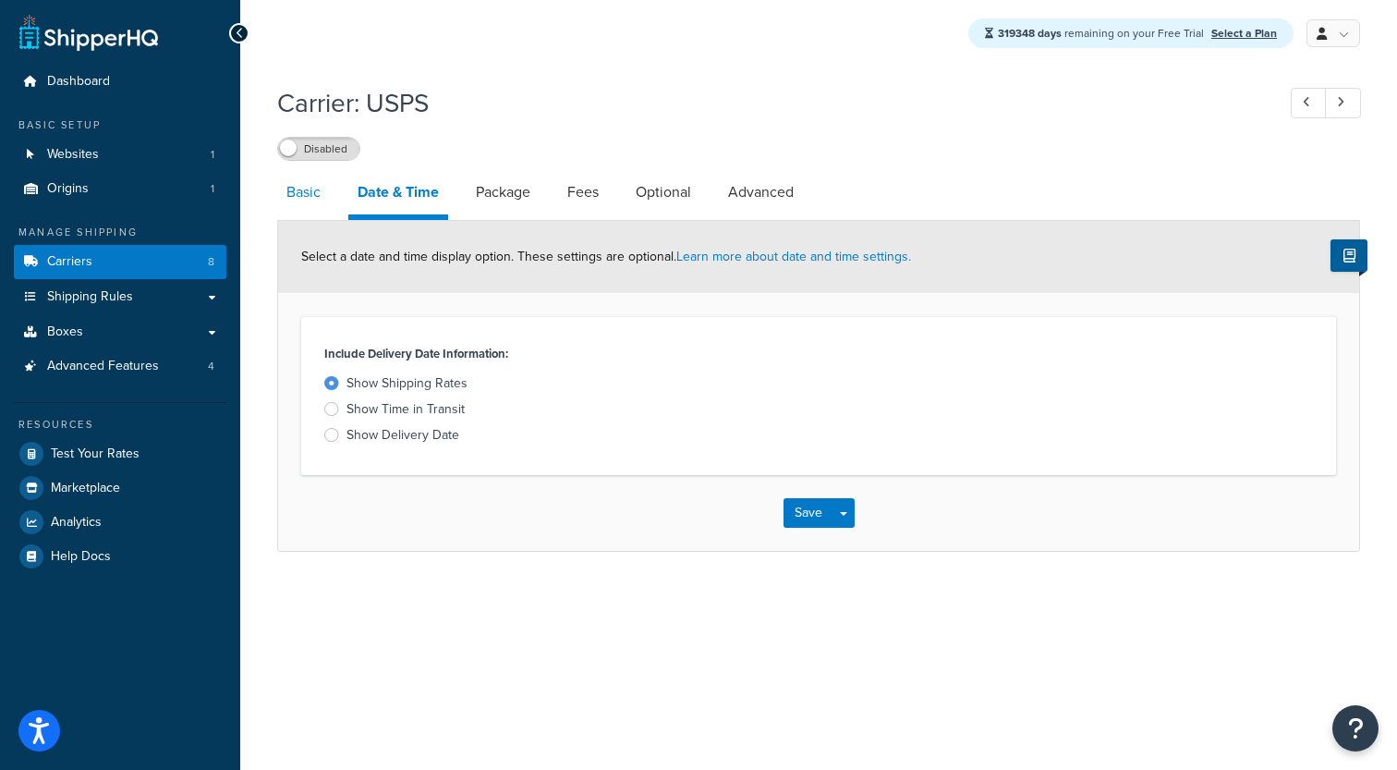
click at [321, 213] on link "Basic" at bounding box center [303, 192] width 53 height 44
select select "usps"
select select "ONLINE"
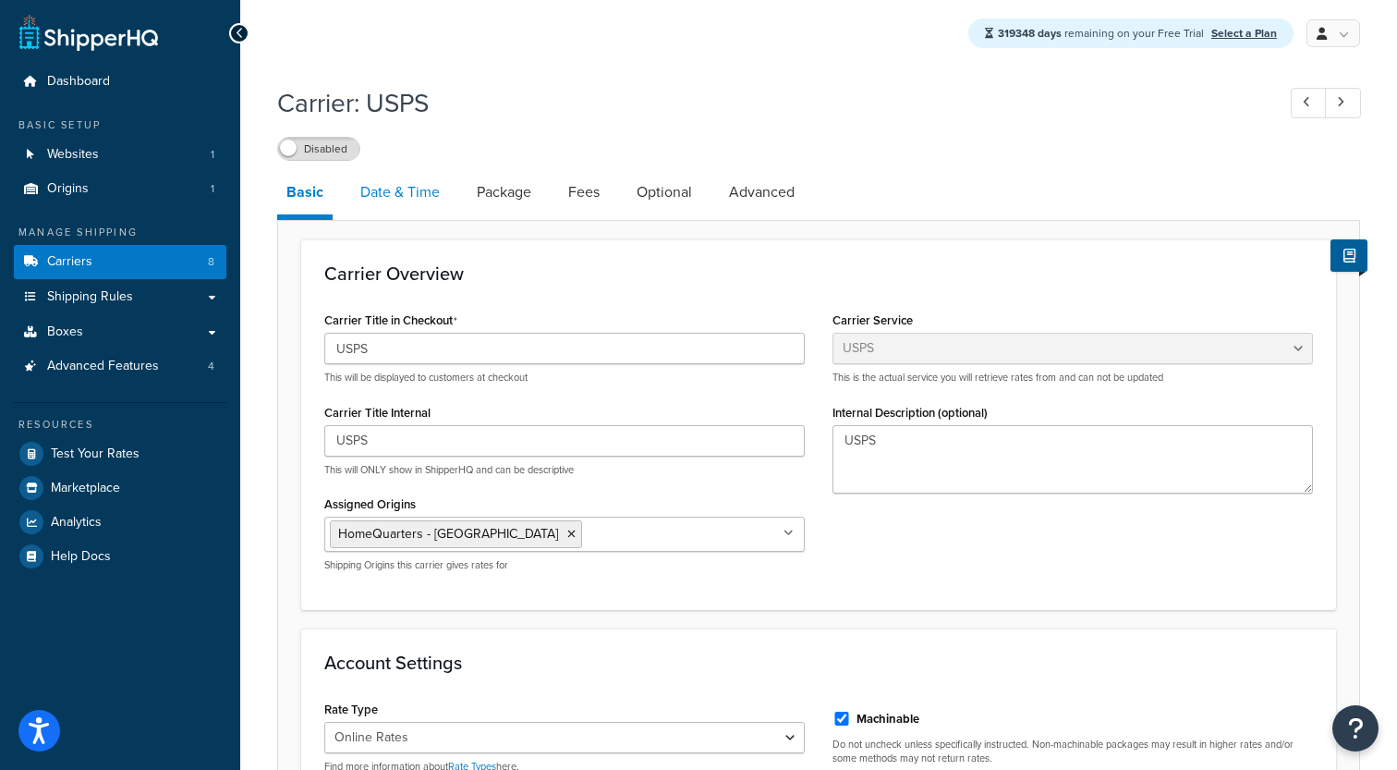
click at [396, 208] on link "Date & Time" at bounding box center [400, 192] width 98 height 44
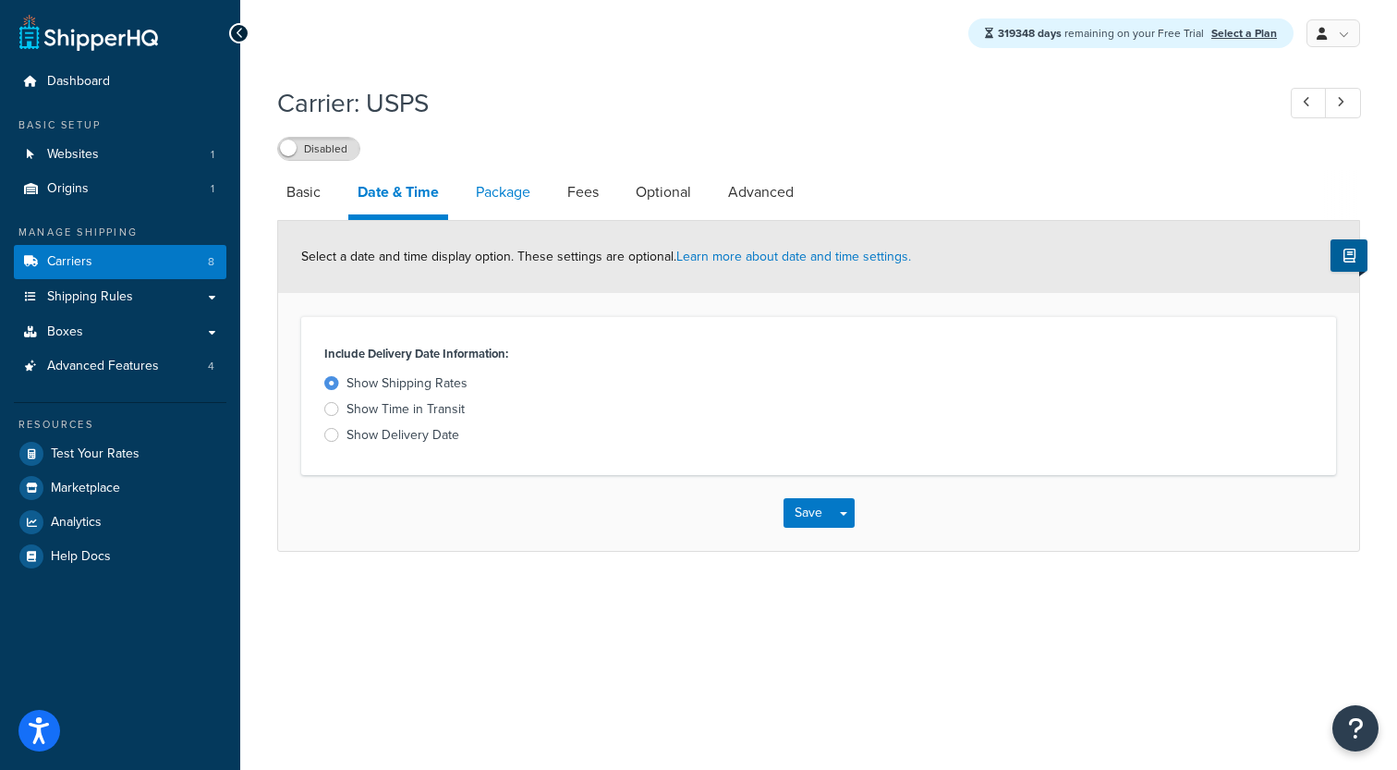
click at [511, 207] on link "Package" at bounding box center [503, 192] width 73 height 44
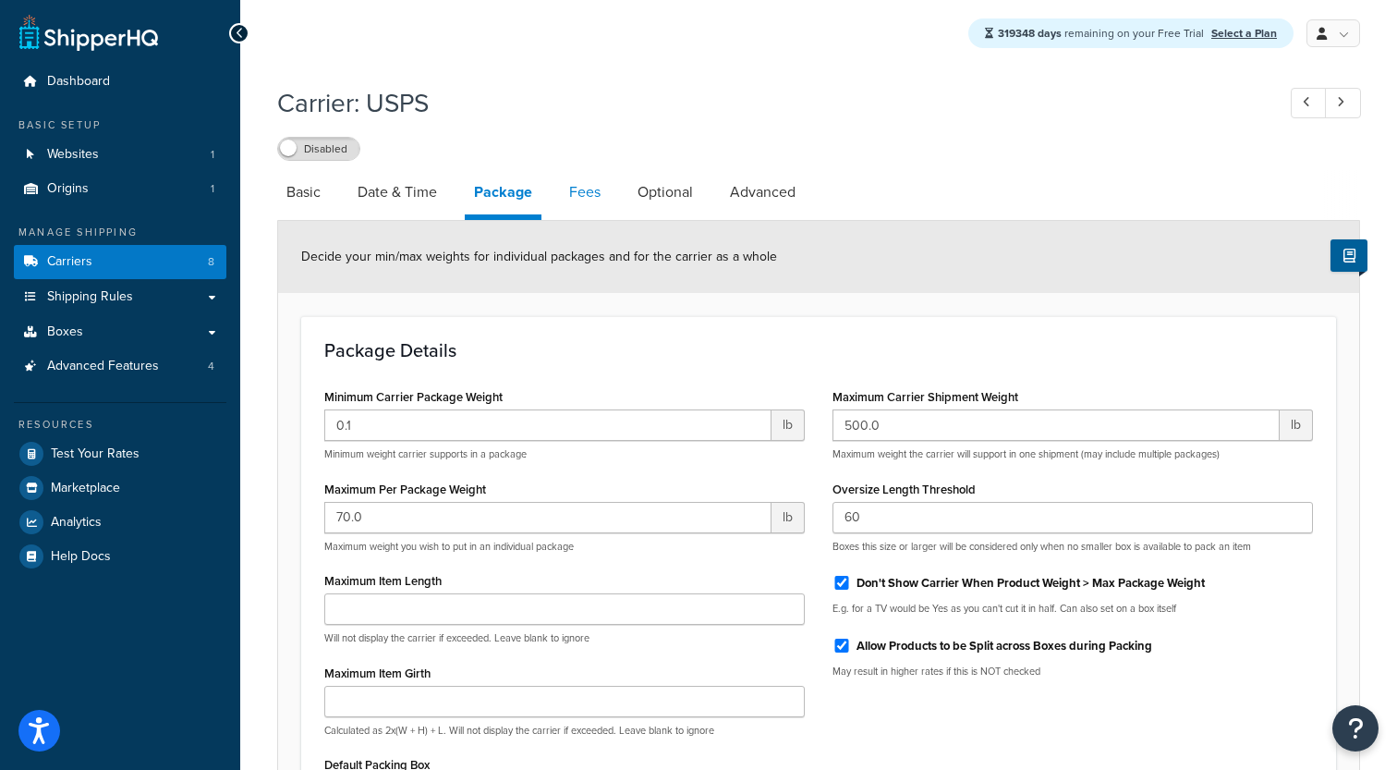
click at [597, 200] on link "Fees" at bounding box center [585, 192] width 50 height 44
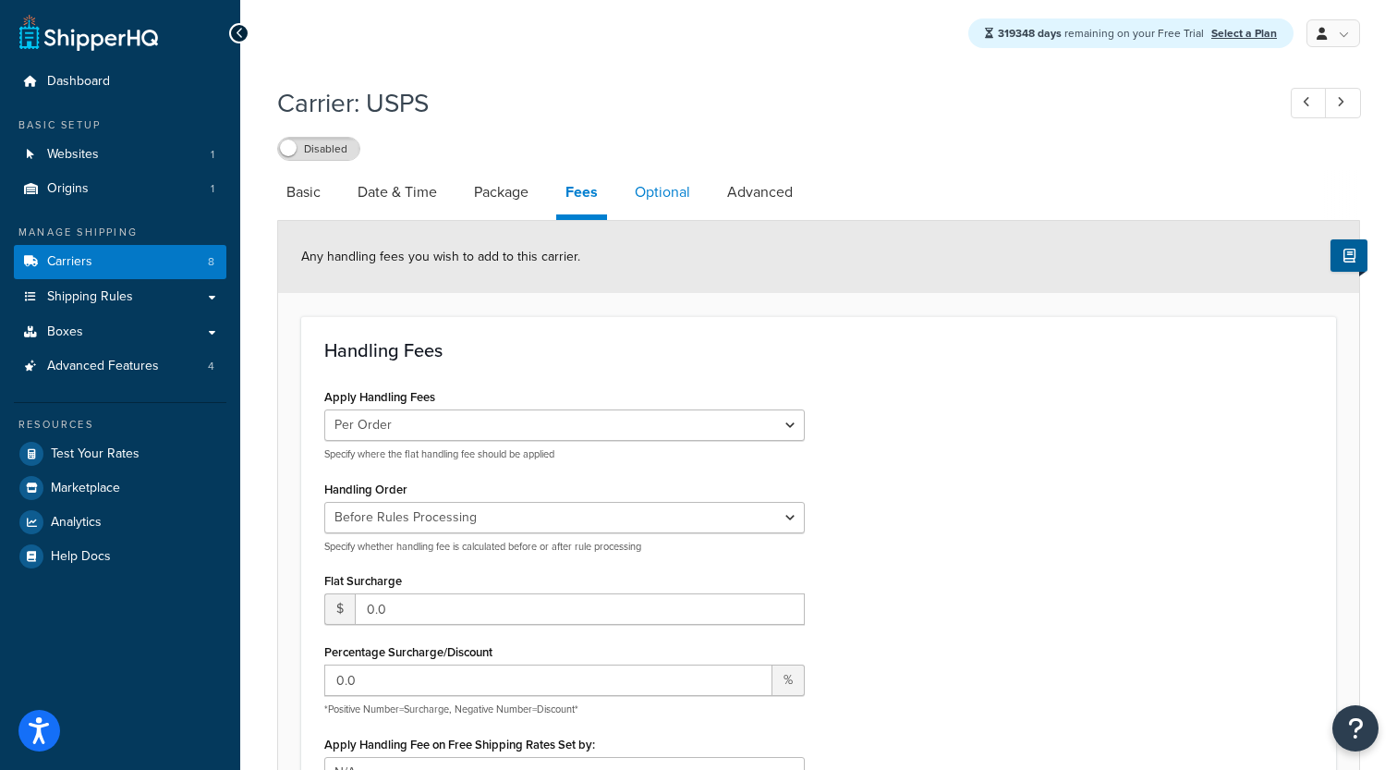
click at [668, 200] on link "Optional" at bounding box center [662, 192] width 74 height 44
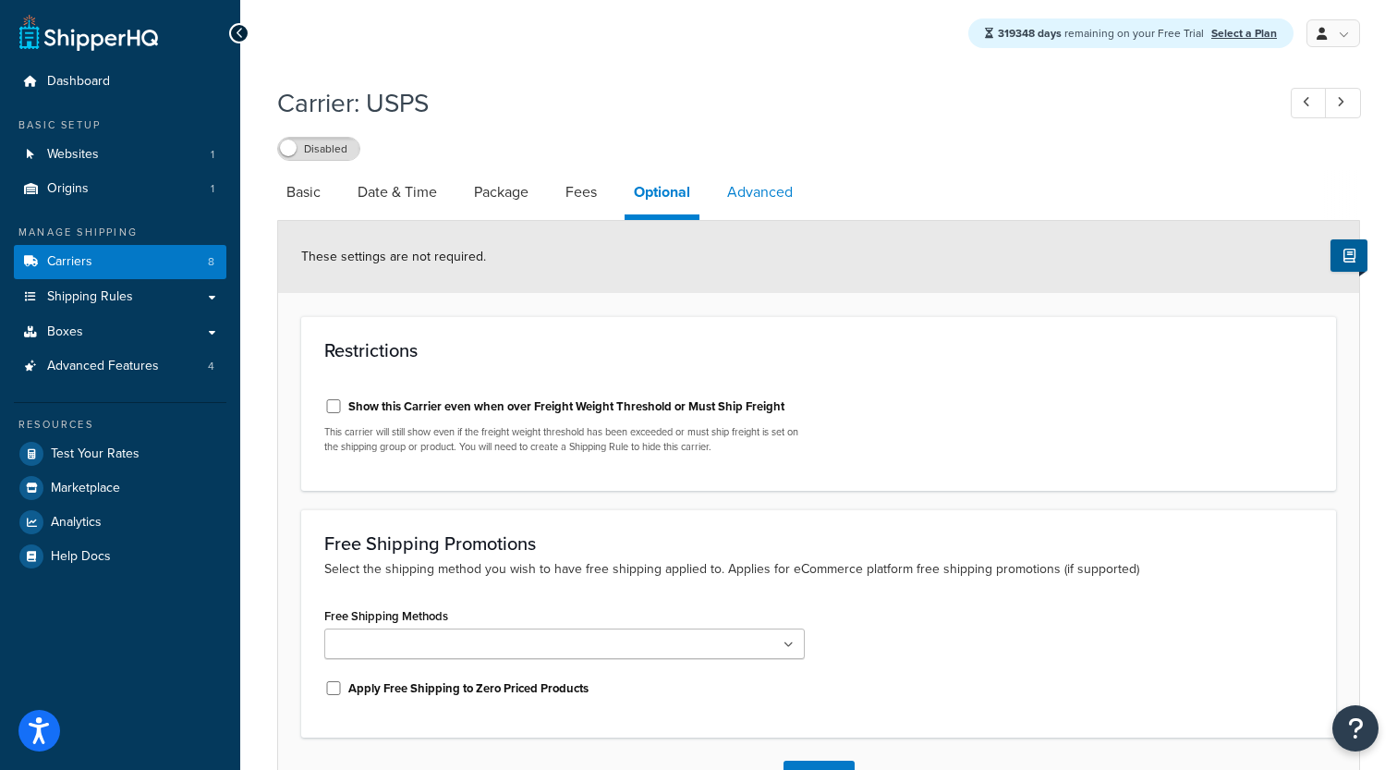
click at [754, 191] on link "Advanced" at bounding box center [760, 192] width 84 height 44
select select "false"
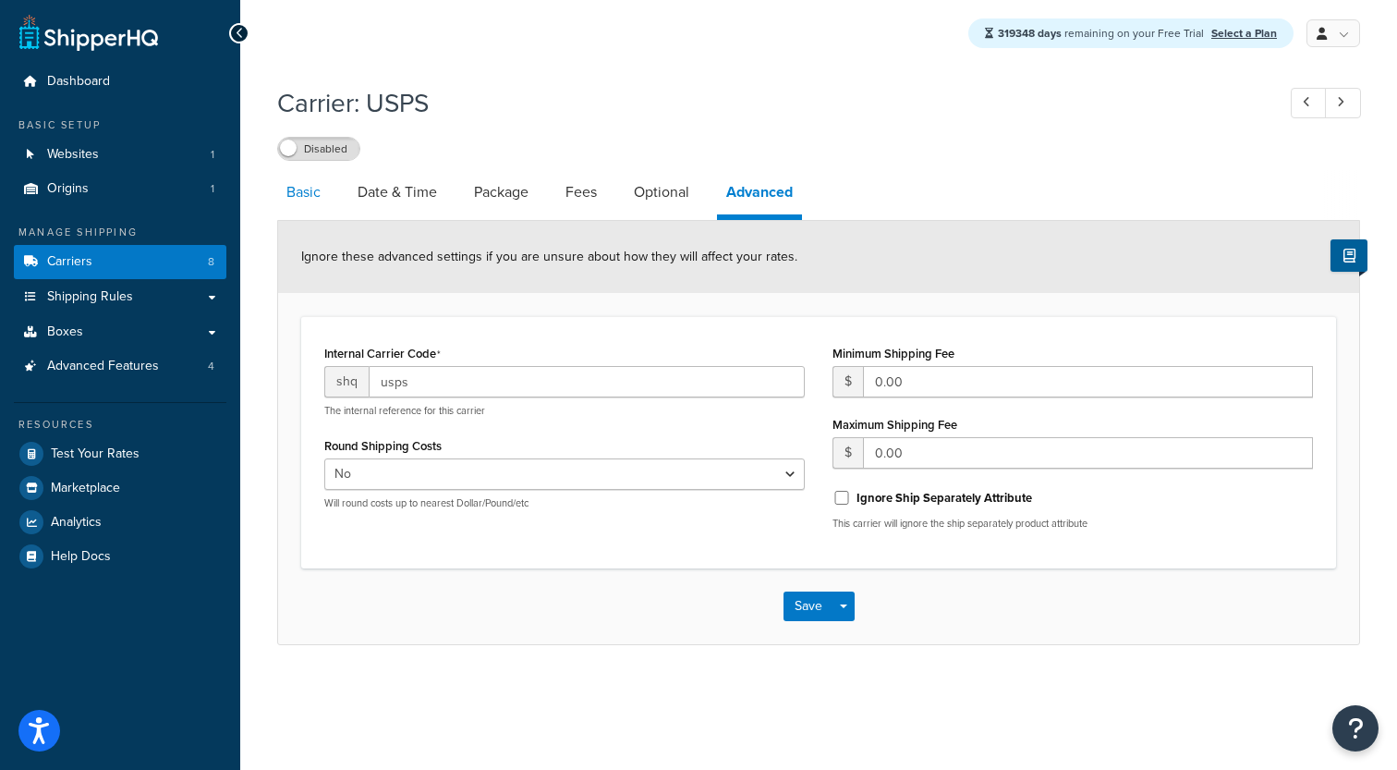
click at [309, 198] on link "Basic" at bounding box center [303, 192] width 53 height 44
select select "usps"
select select "ONLINE"
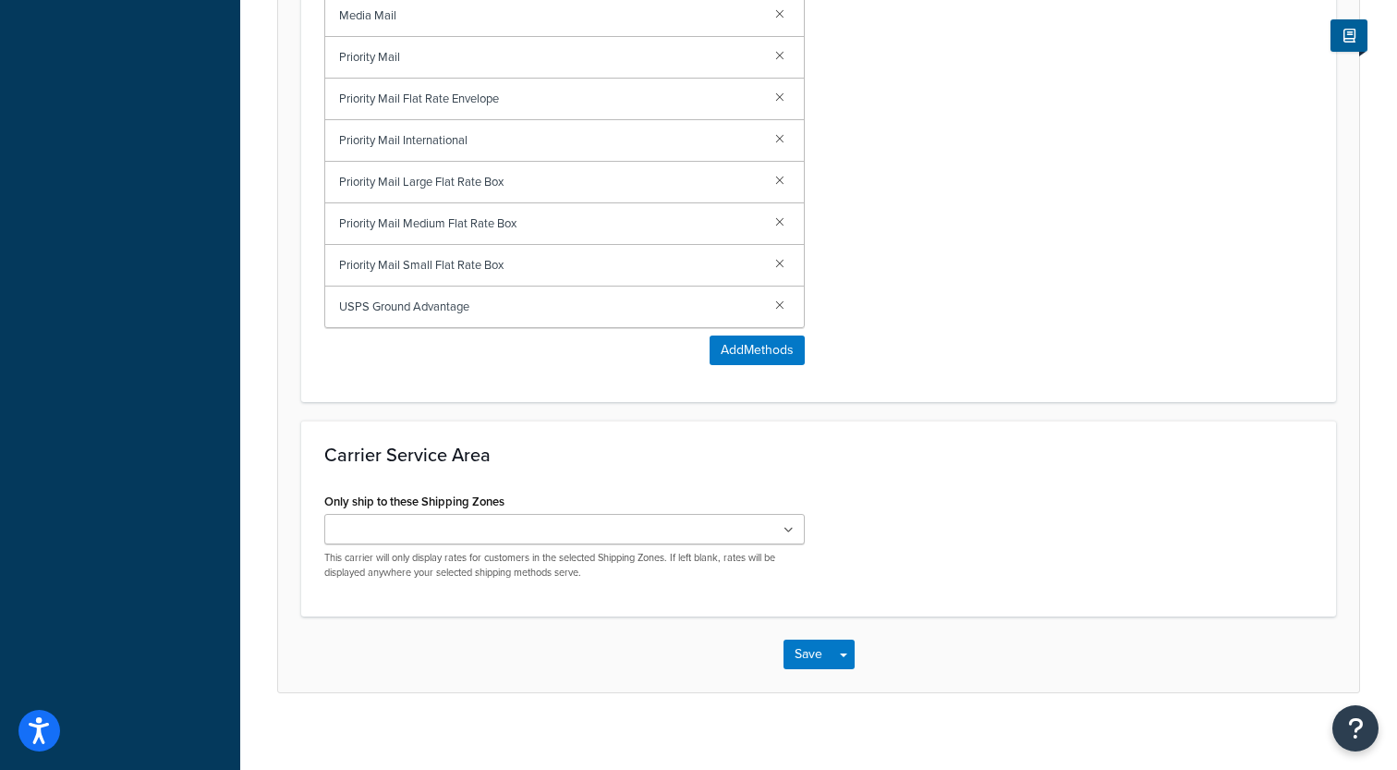
scroll to position [1060, 0]
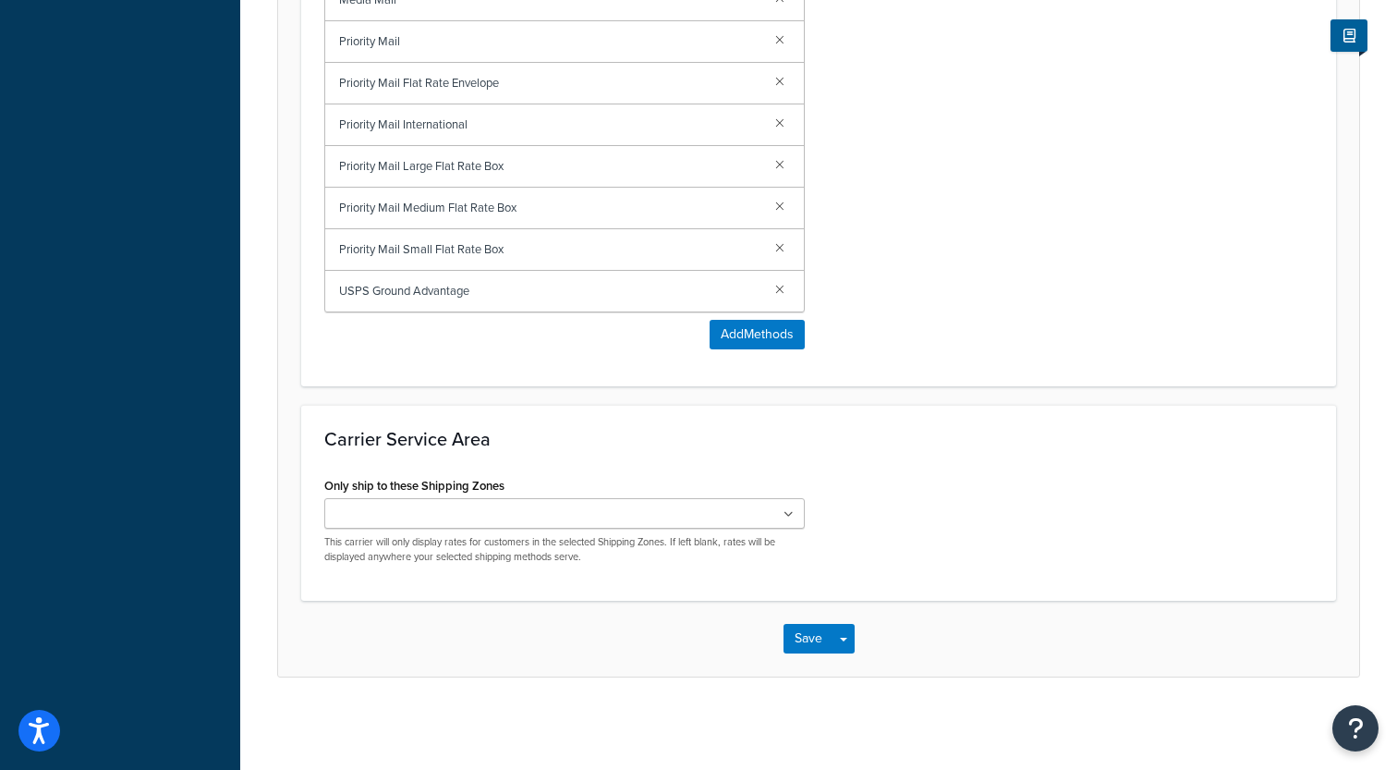
click at [451, 506] on input "Only ship to these Shipping Zones" at bounding box center [412, 514] width 164 height 20
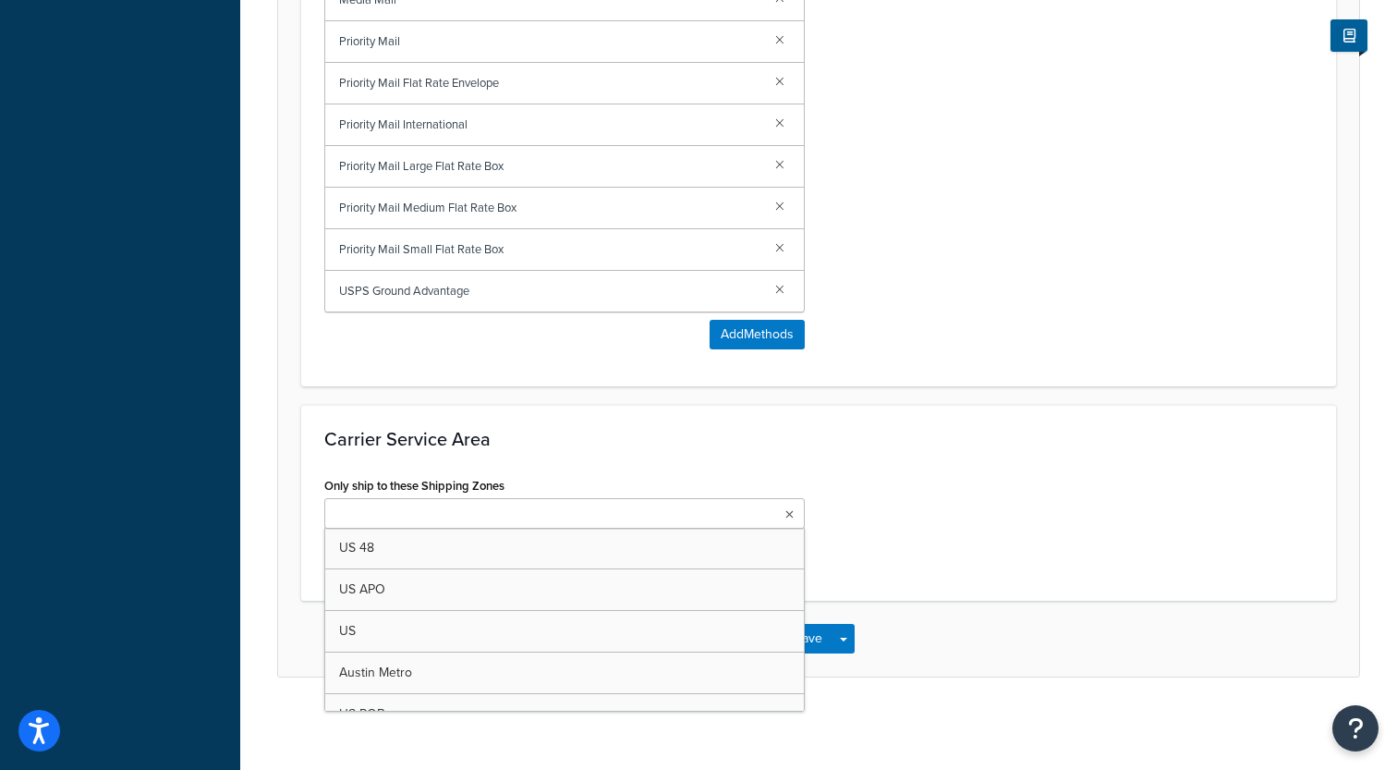
click at [525, 436] on h3 "Carrier Service Area" at bounding box center [818, 439] width 988 height 20
click at [491, 512] on input "Only ship to these Shipping Zones" at bounding box center [412, 514] width 164 height 20
click at [558, 442] on h3 "Carrier Service Area" at bounding box center [818, 439] width 988 height 20
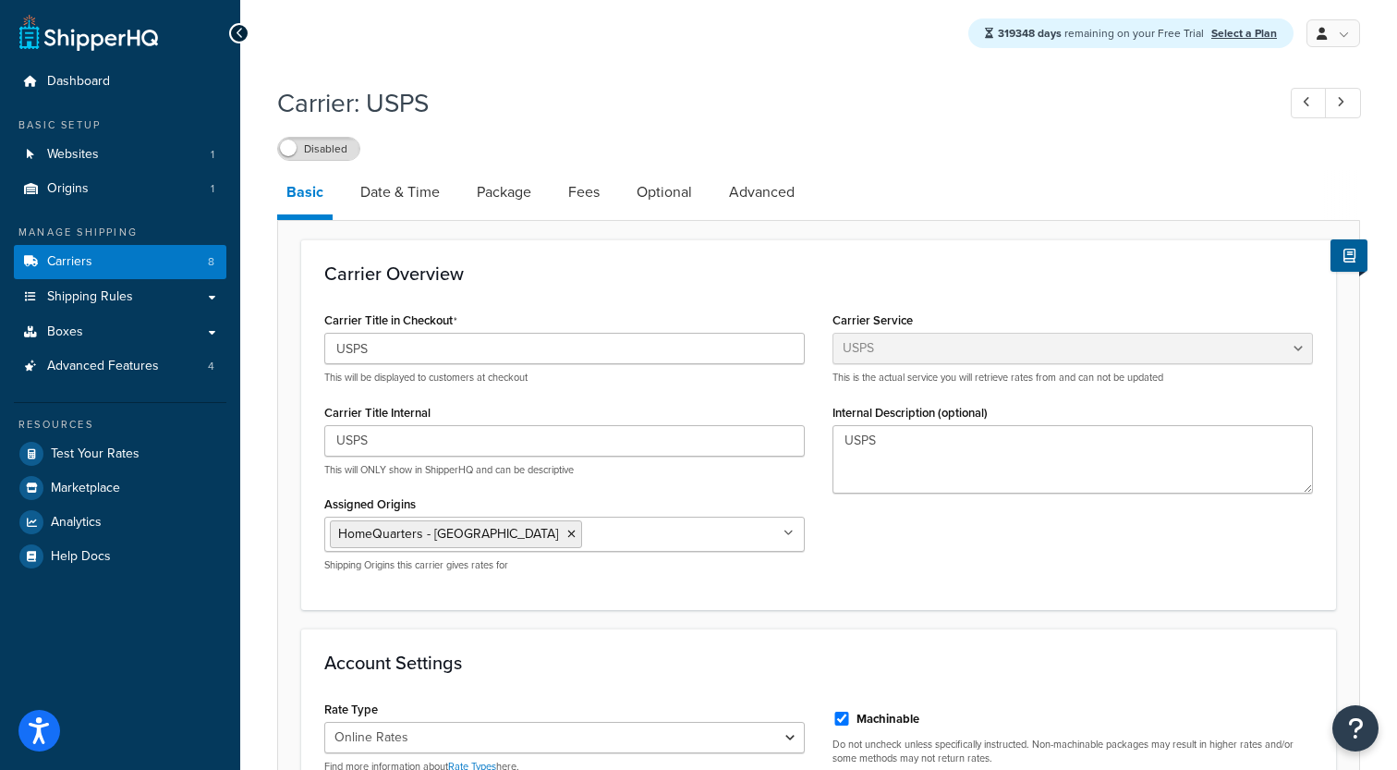
scroll to position [56, 0]
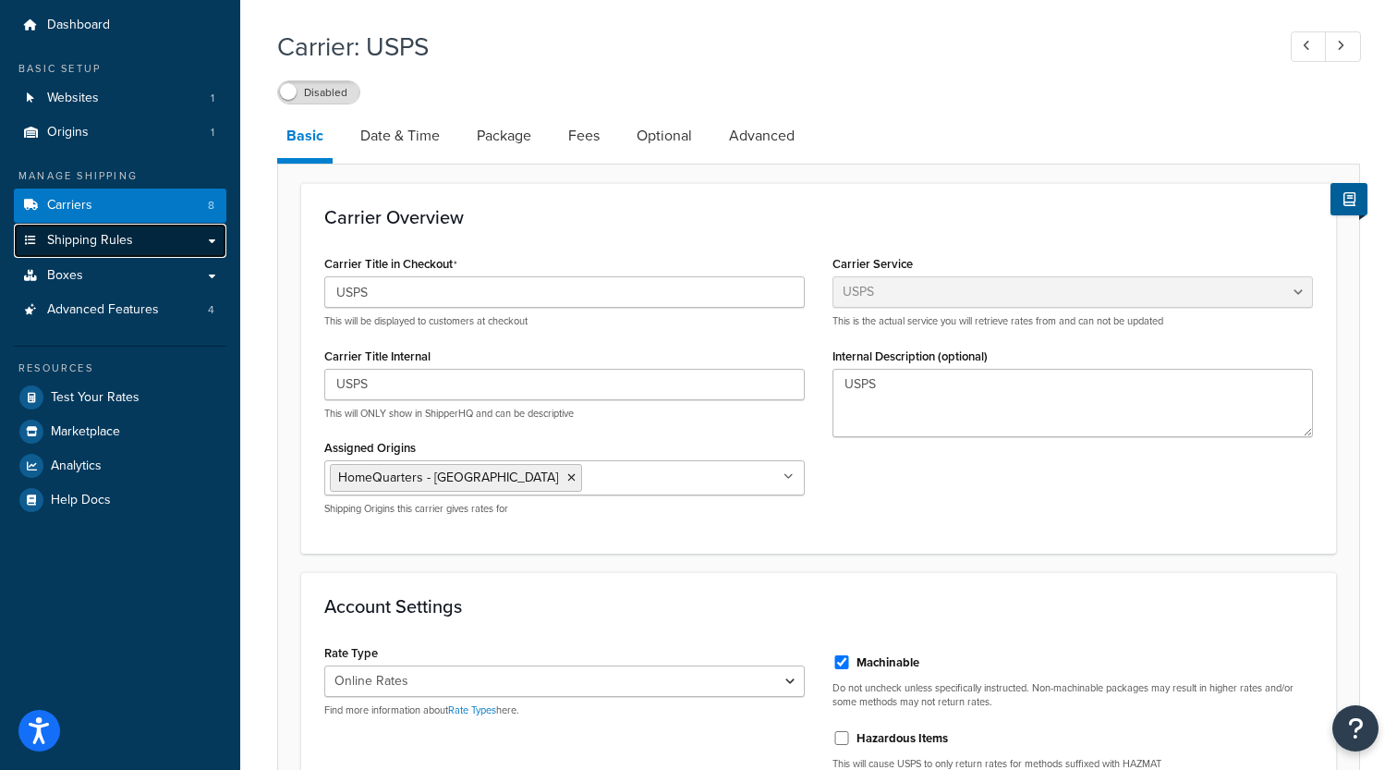
click at [175, 241] on link "Shipping Rules" at bounding box center [120, 241] width 212 height 34
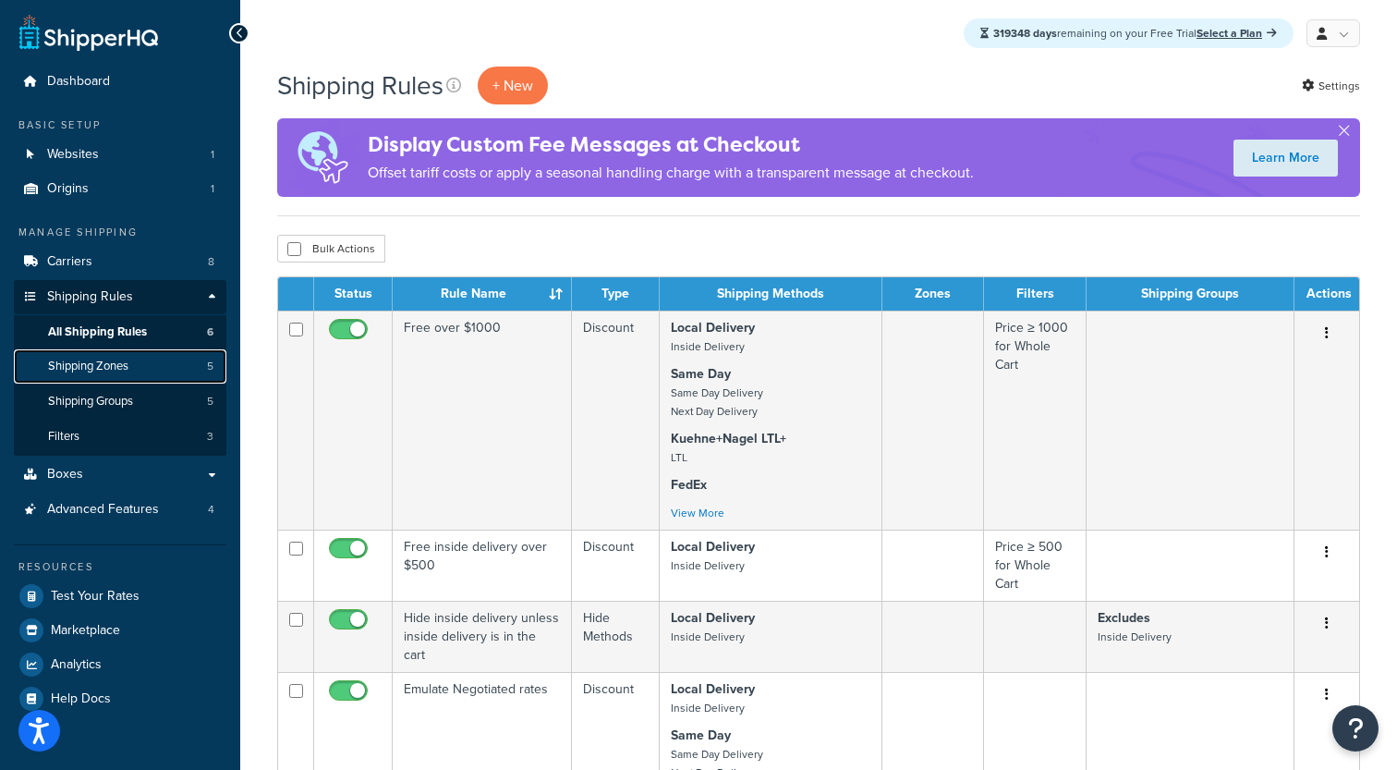
click at [147, 363] on link "Shipping Zones 5" at bounding box center [120, 366] width 212 height 34
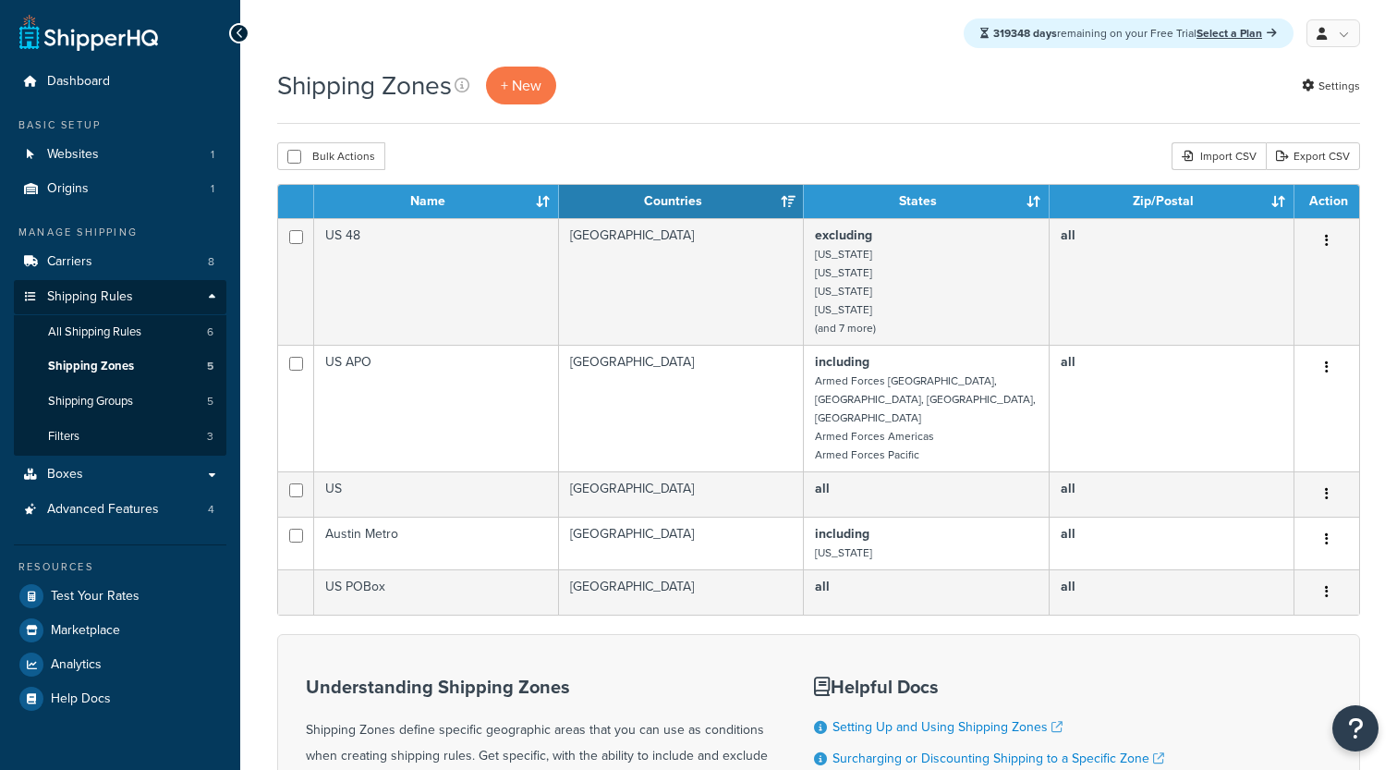
click at [129, 402] on span "Shipping Groups" at bounding box center [90, 402] width 85 height 16
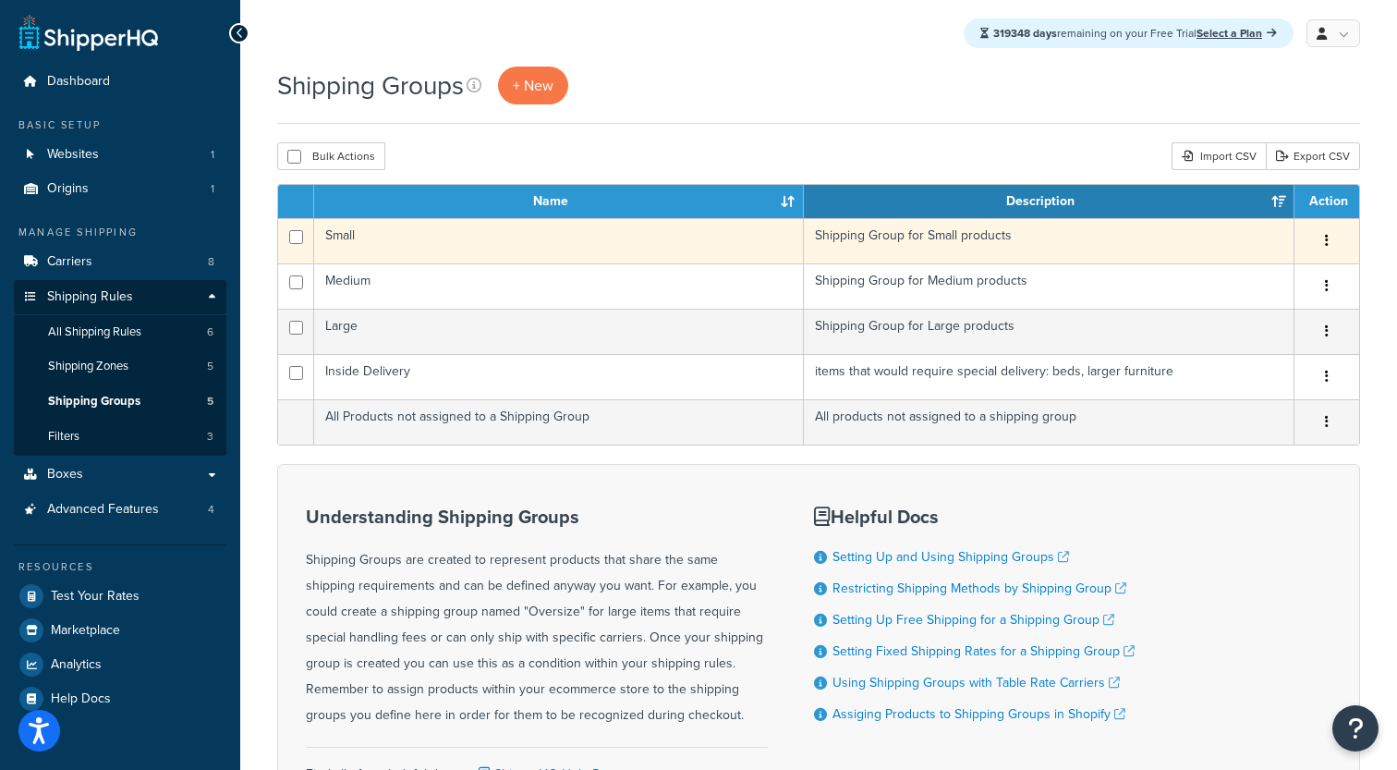
click at [430, 247] on td "Small" at bounding box center [559, 240] width 490 height 45
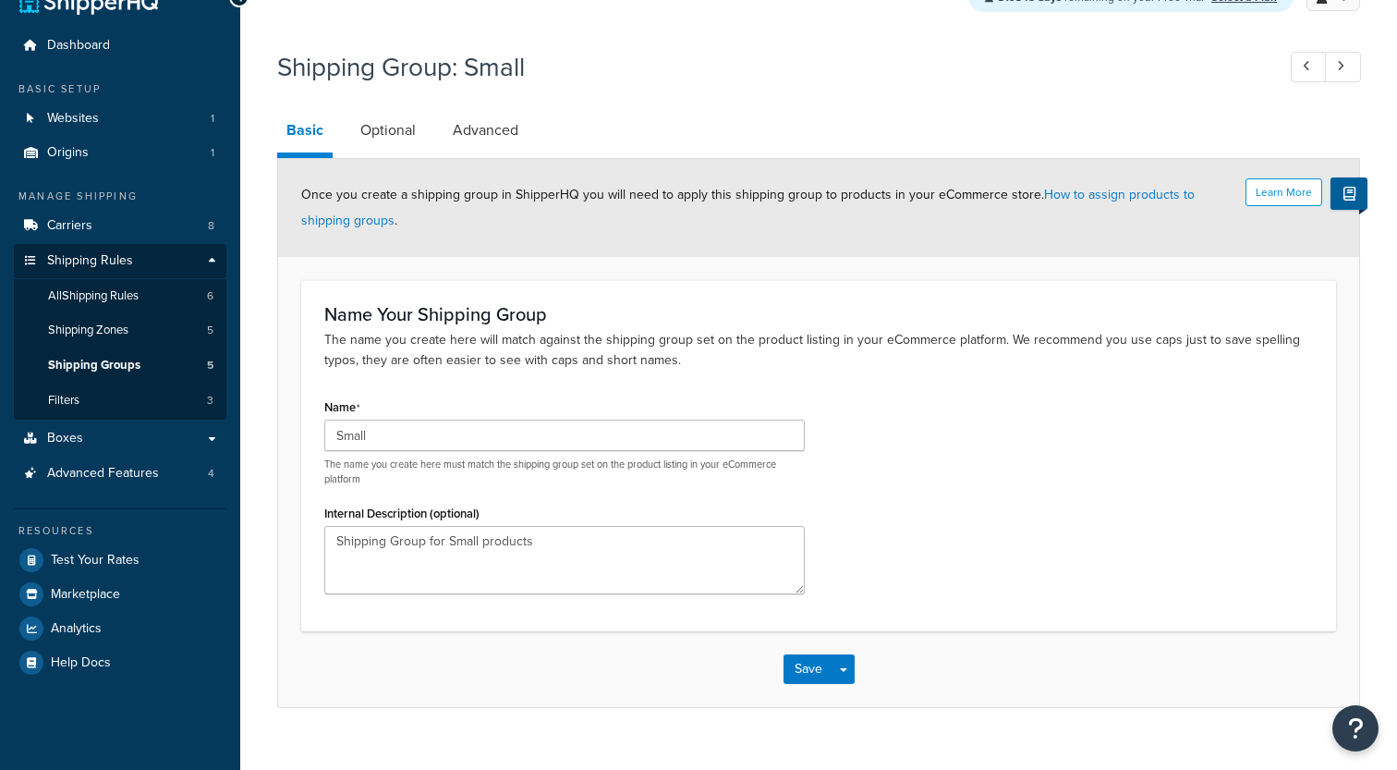
scroll to position [67, 0]
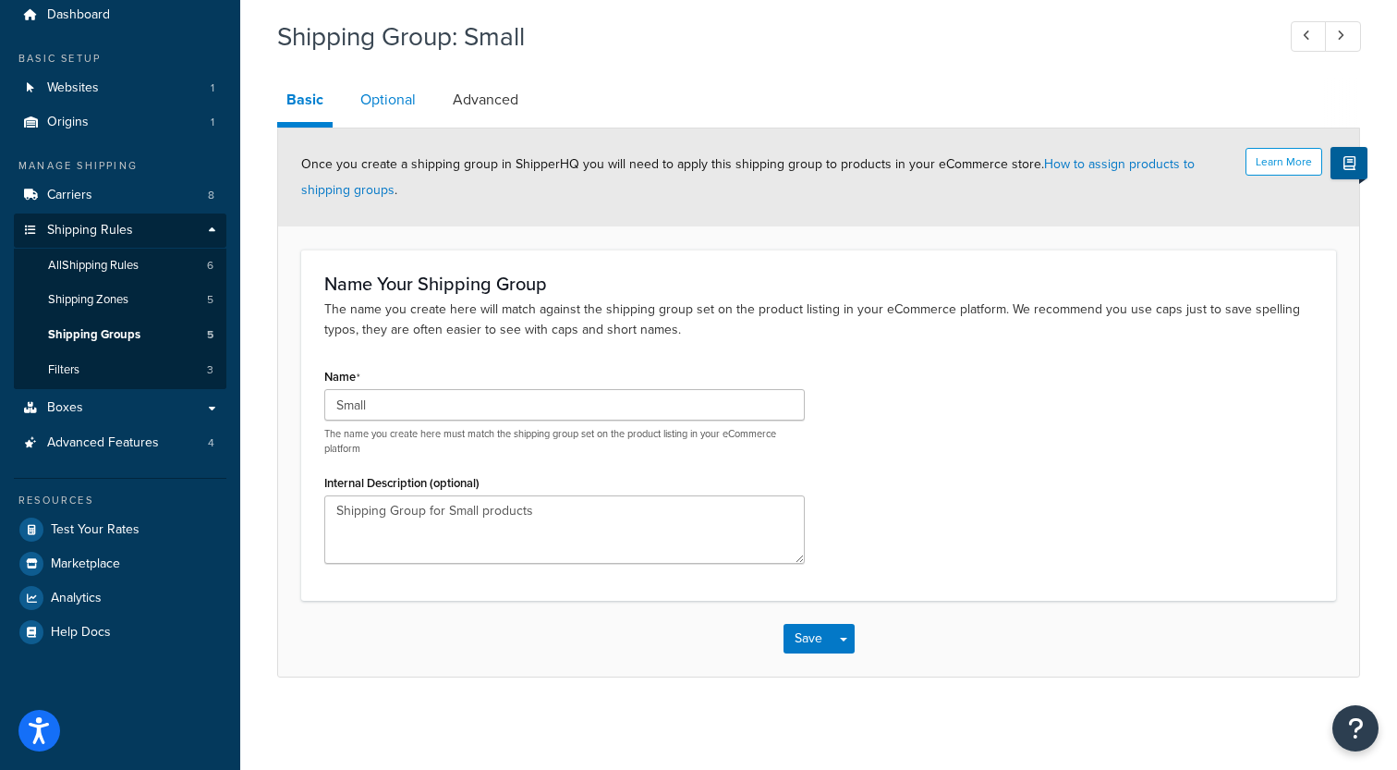
click at [376, 105] on link "Optional" at bounding box center [388, 100] width 74 height 44
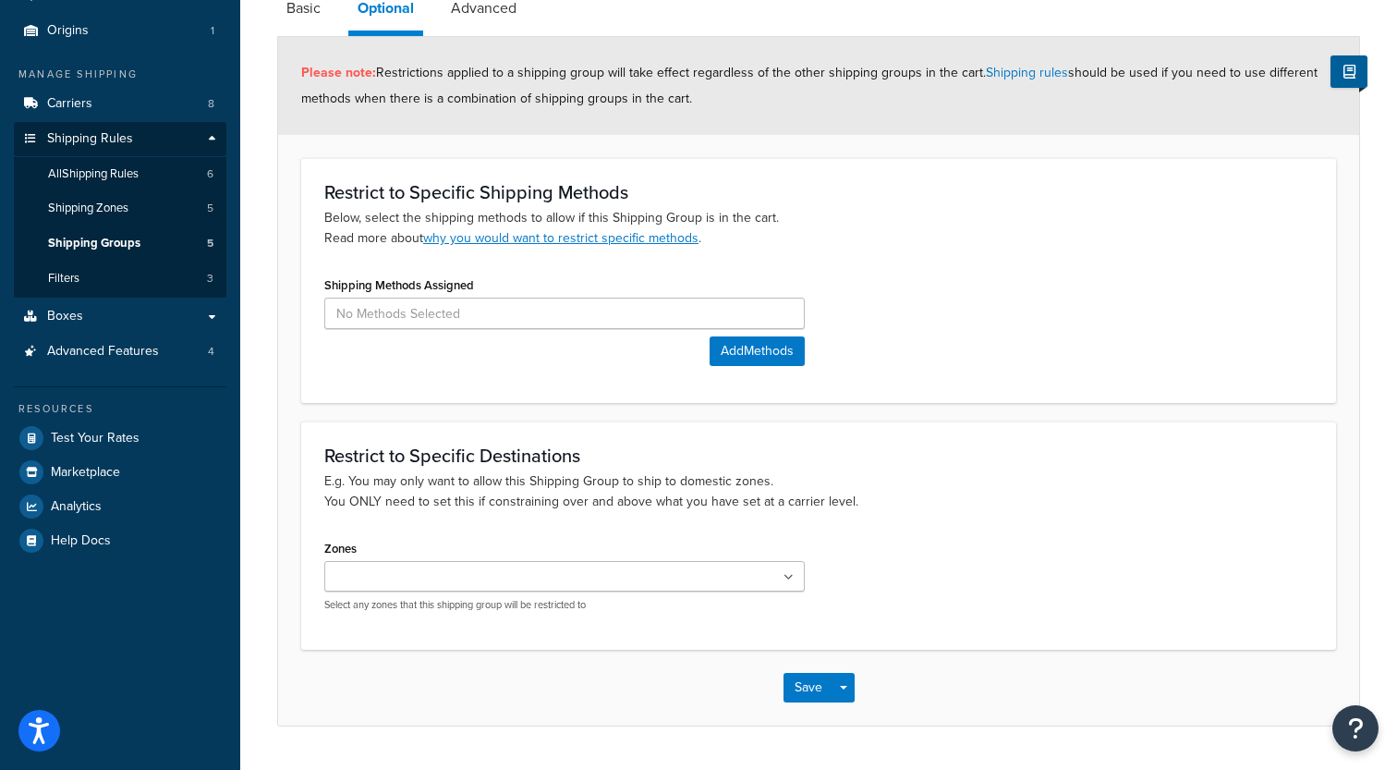
scroll to position [168, 0]
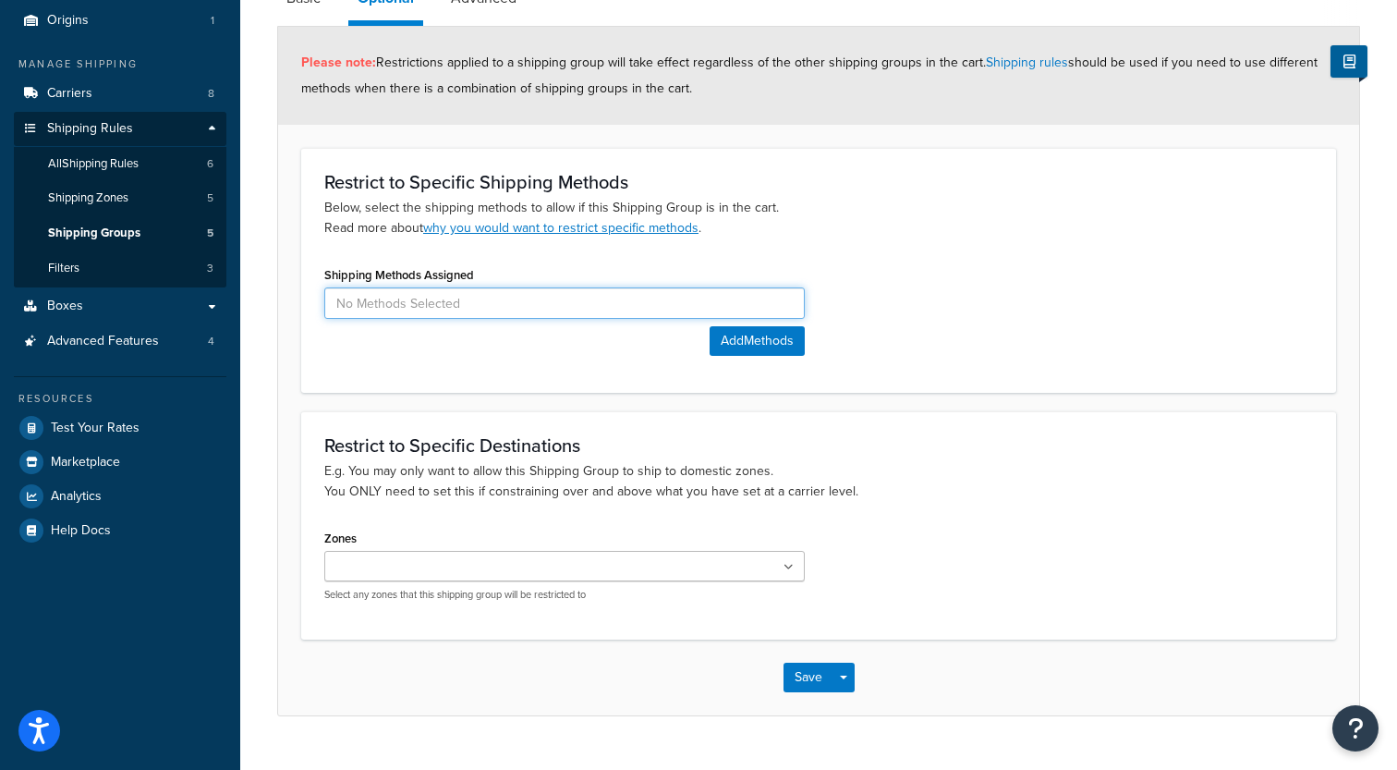
click at [491, 303] on input at bounding box center [564, 302] width 480 height 31
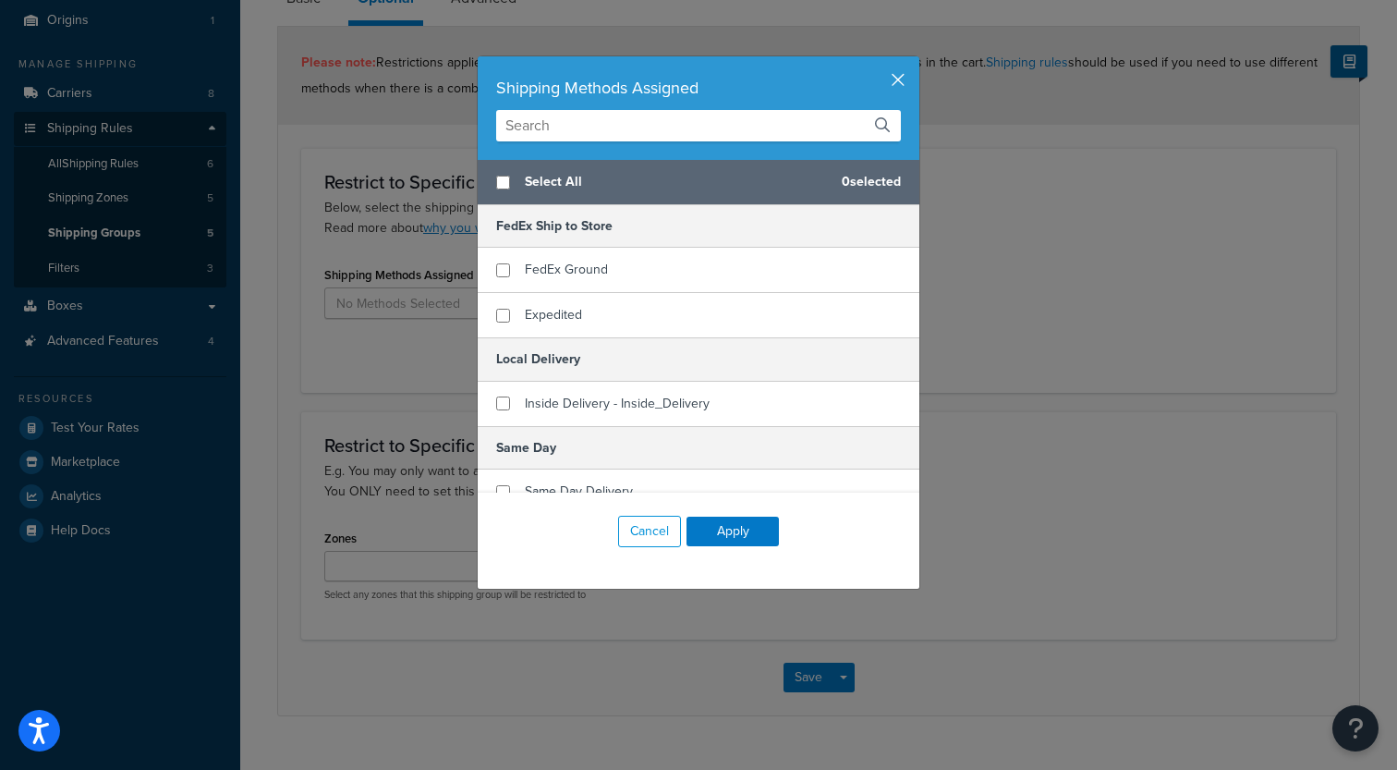
click at [915, 61] on button "button" at bounding box center [917, 58] width 5 height 5
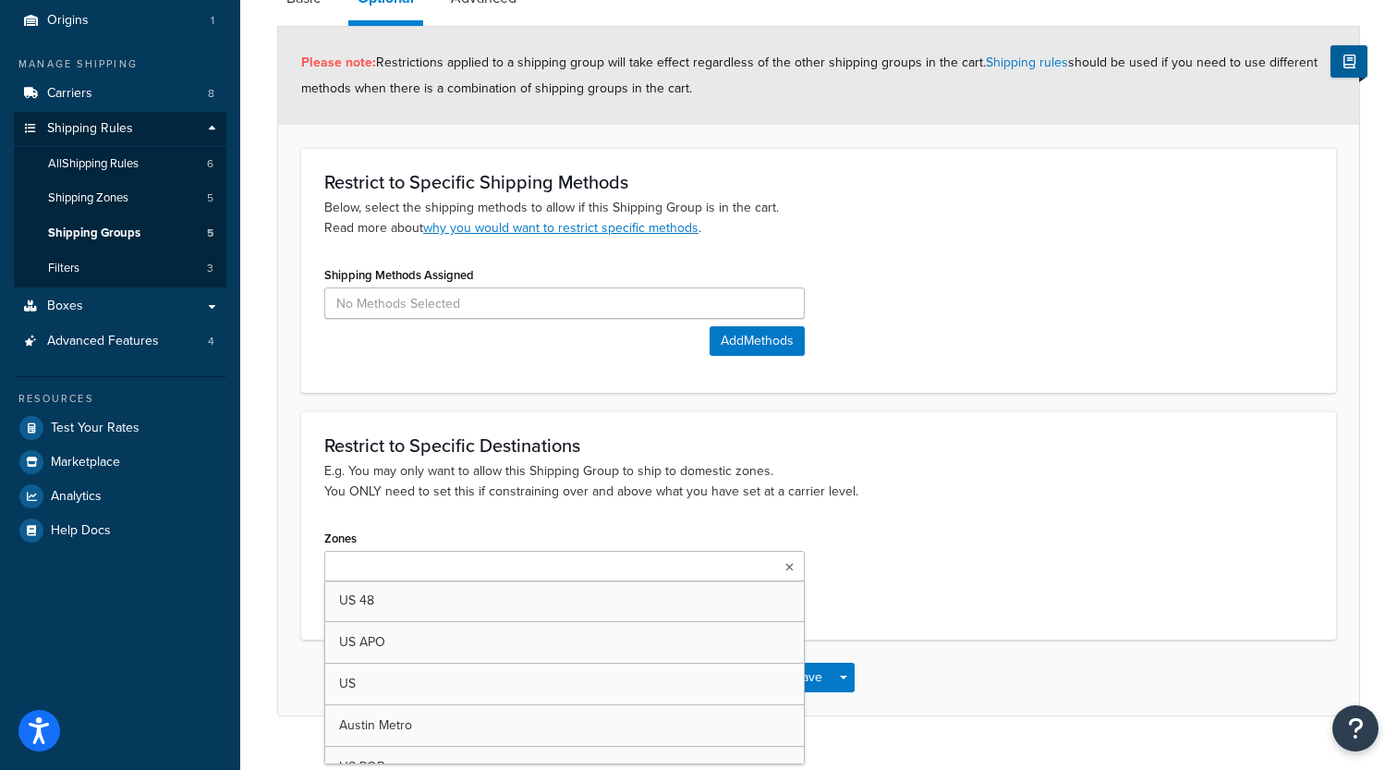
click at [546, 554] on ul at bounding box center [564, 566] width 480 height 30
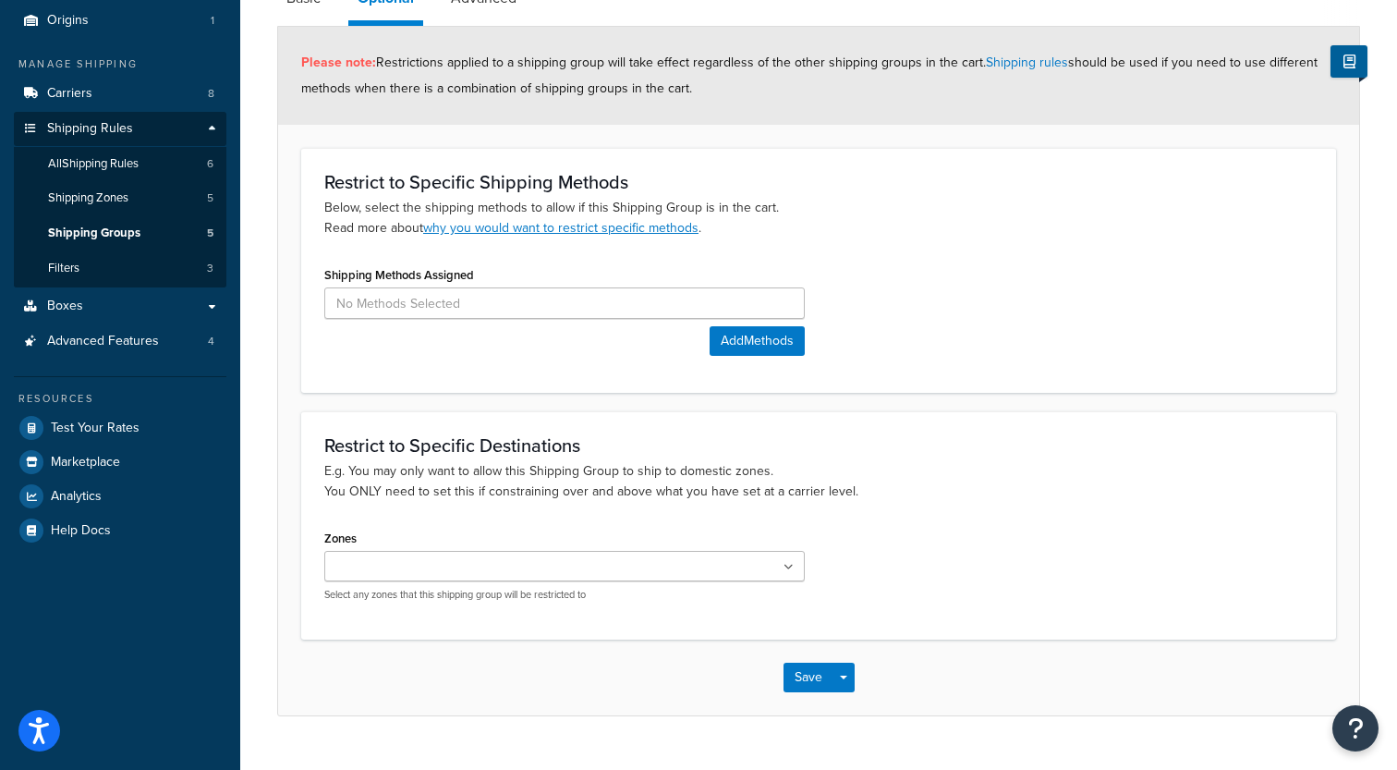
click at [549, 497] on p "E.g. You may only want to allow this Shipping Group to ship to domestic zones. …" at bounding box center [818, 481] width 988 height 41
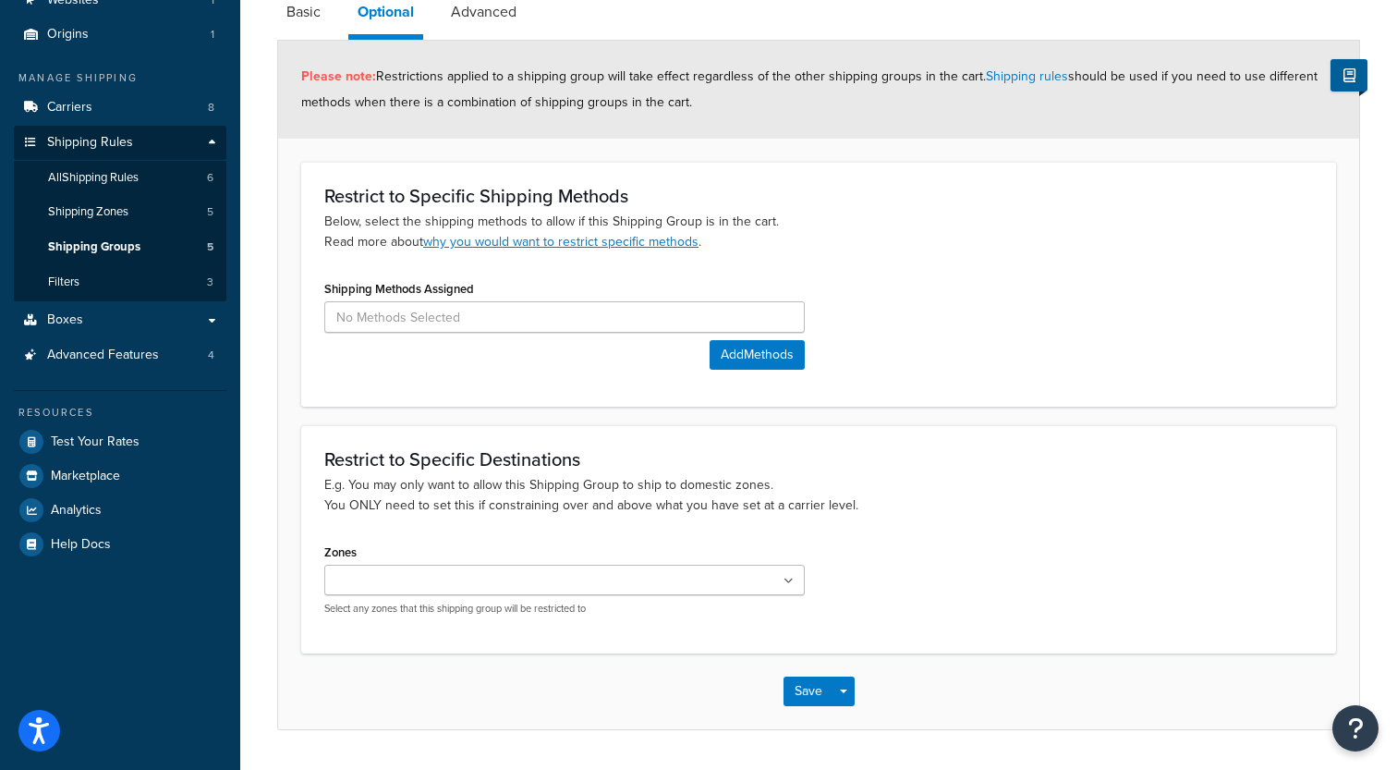
scroll to position [103, 0]
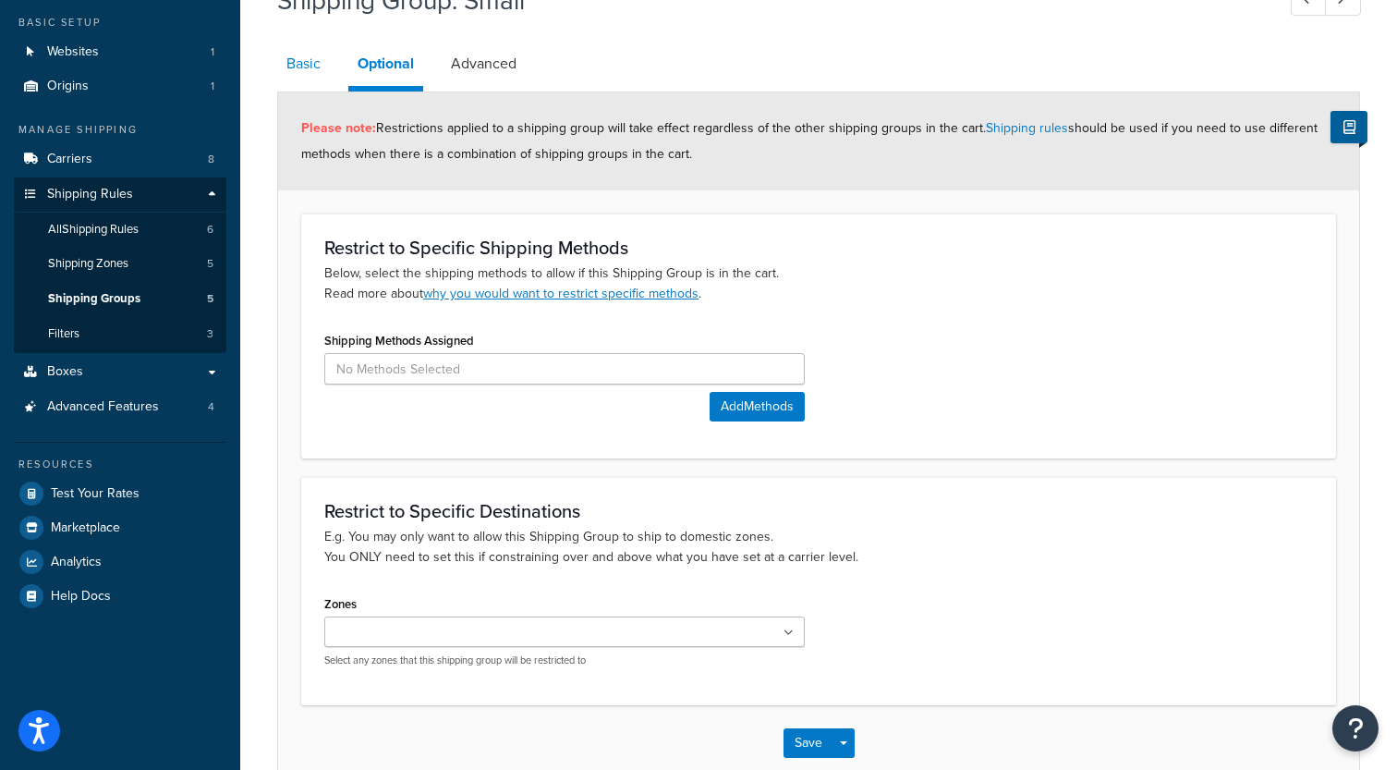
click at [317, 79] on link "Basic" at bounding box center [303, 64] width 53 height 44
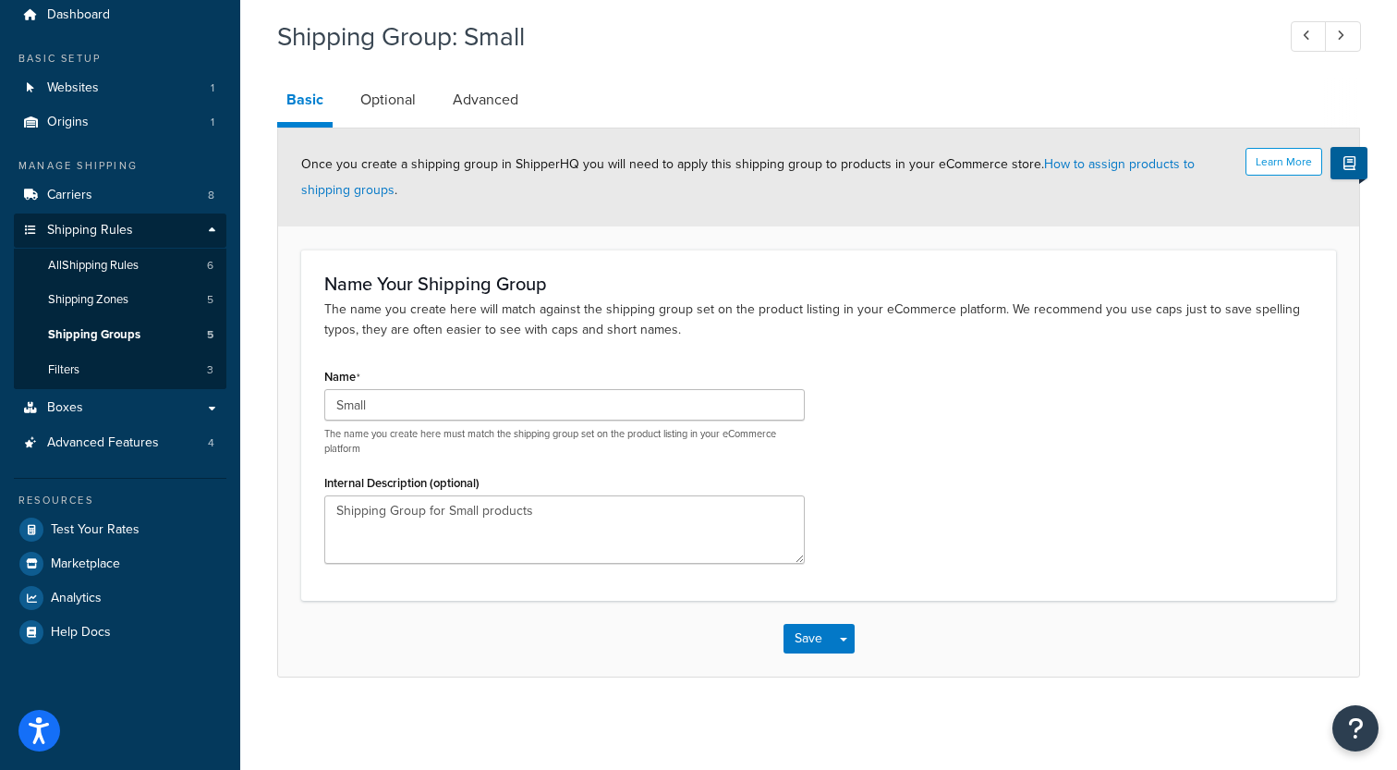
click at [282, 302] on form "Learn More Once you create a shipping group in ShipperHQ you will need to apply…" at bounding box center [818, 402] width 1081 height 548
click at [290, 305] on form "Learn More Once you create a shipping group in ShipperHQ you will need to apply…" at bounding box center [818, 402] width 1081 height 548
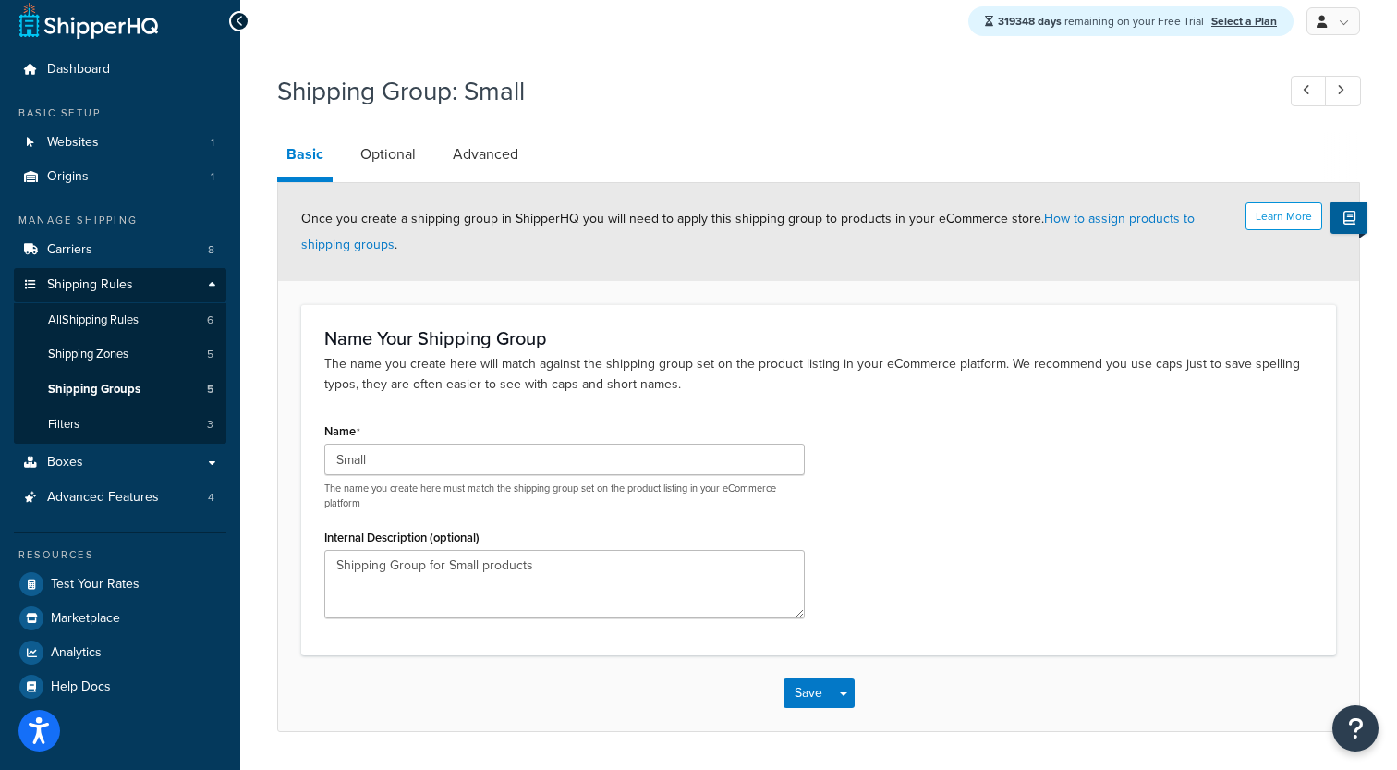
scroll to position [0, 0]
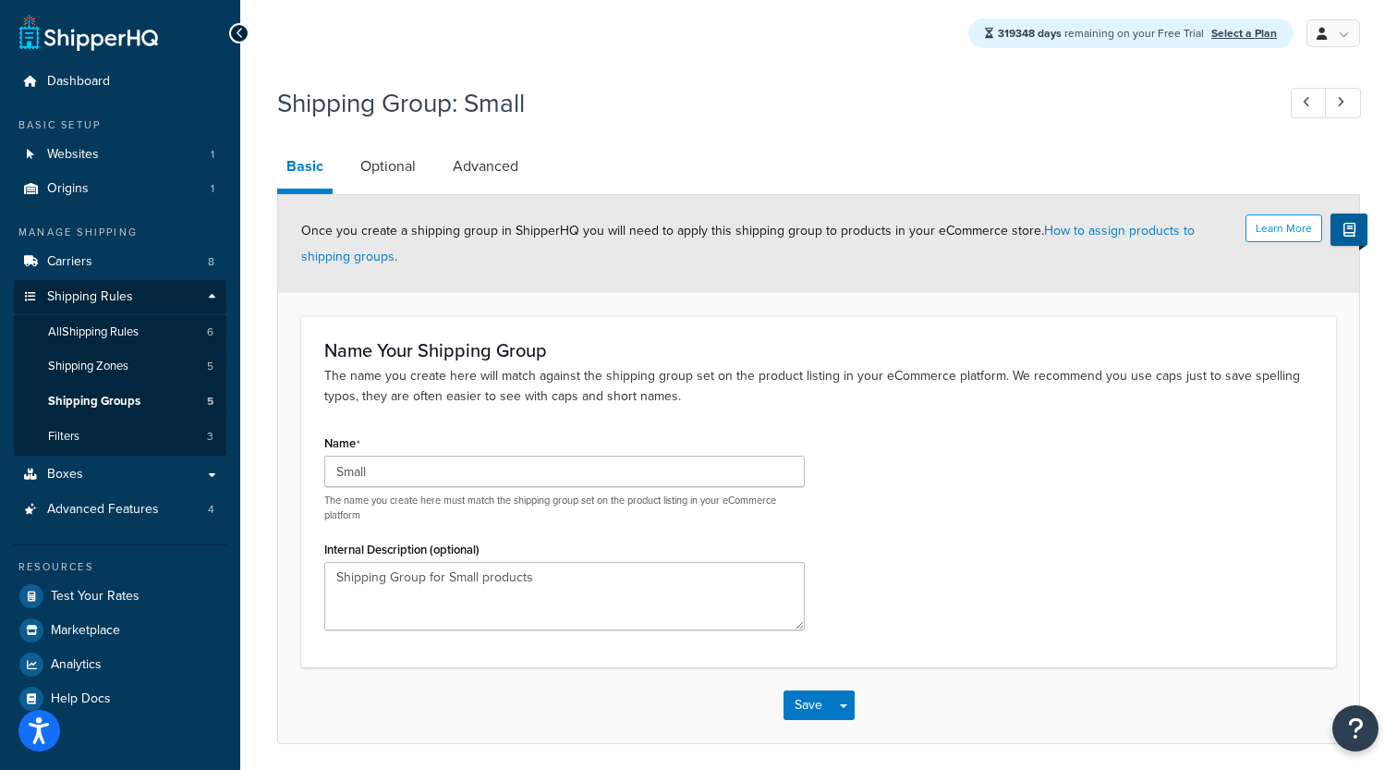
click at [405, 91] on h1 "Shipping Group: Small" at bounding box center [766, 103] width 979 height 36
click at [399, 107] on h1 "Shipping Group: Small" at bounding box center [766, 103] width 979 height 36
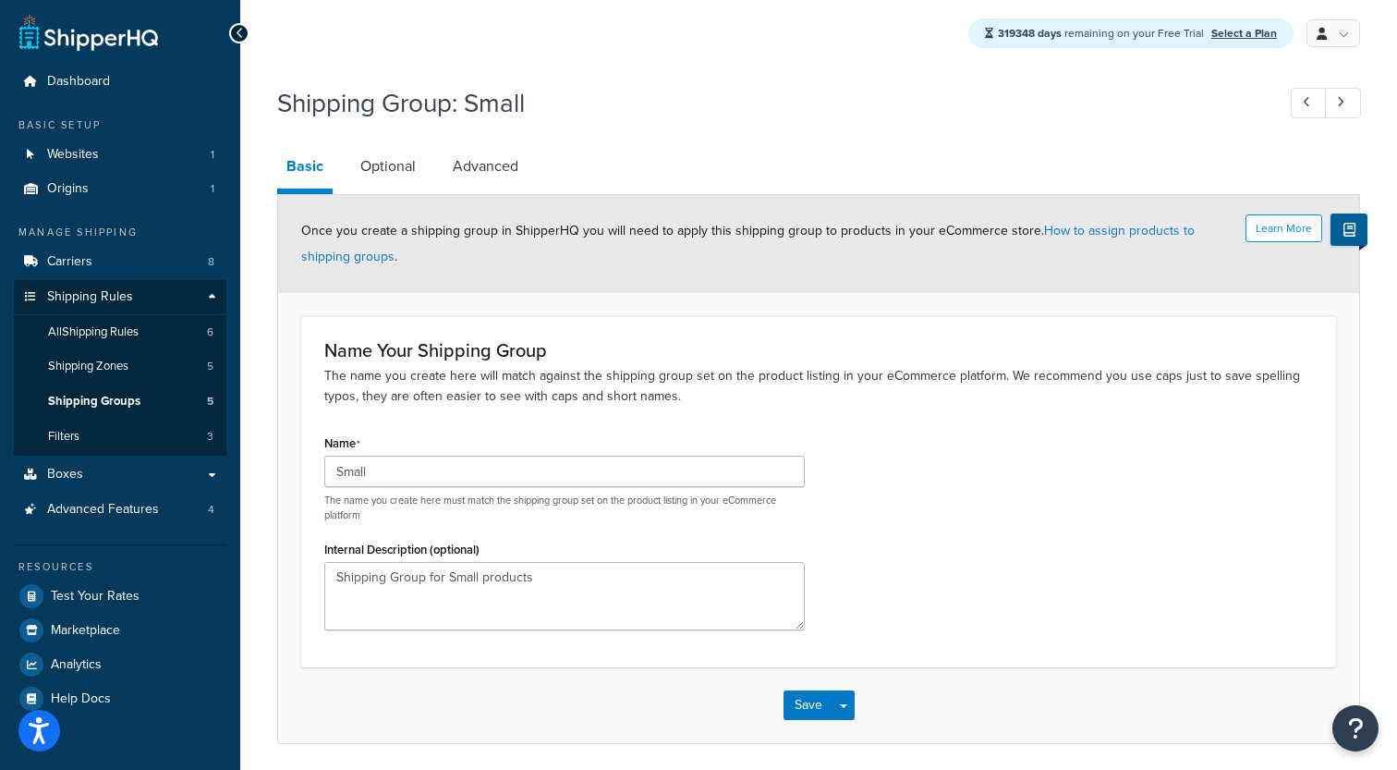
click at [346, 103] on h1 "Shipping Group: Small" at bounding box center [766, 103] width 979 height 36
click at [406, 105] on h1 "Shipping Group: Small" at bounding box center [766, 103] width 979 height 36
click at [509, 111] on h1 "Shipping Group: Small" at bounding box center [766, 103] width 979 height 36
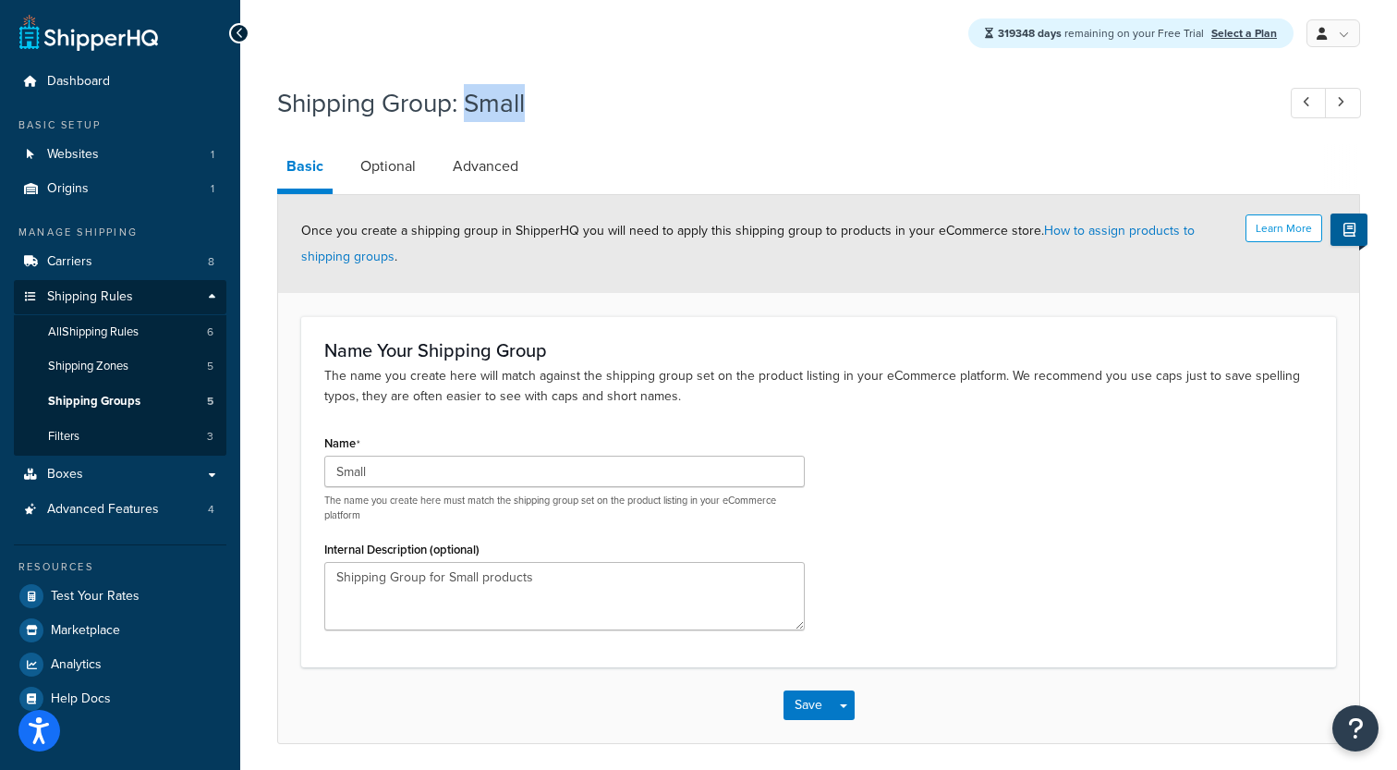
click at [509, 111] on h1 "Shipping Group: Small" at bounding box center [766, 103] width 979 height 36
click at [425, 102] on h1 "Shipping Group: Small" at bounding box center [766, 103] width 979 height 36
click at [353, 102] on h1 "Shipping Group: Small" at bounding box center [766, 103] width 979 height 36
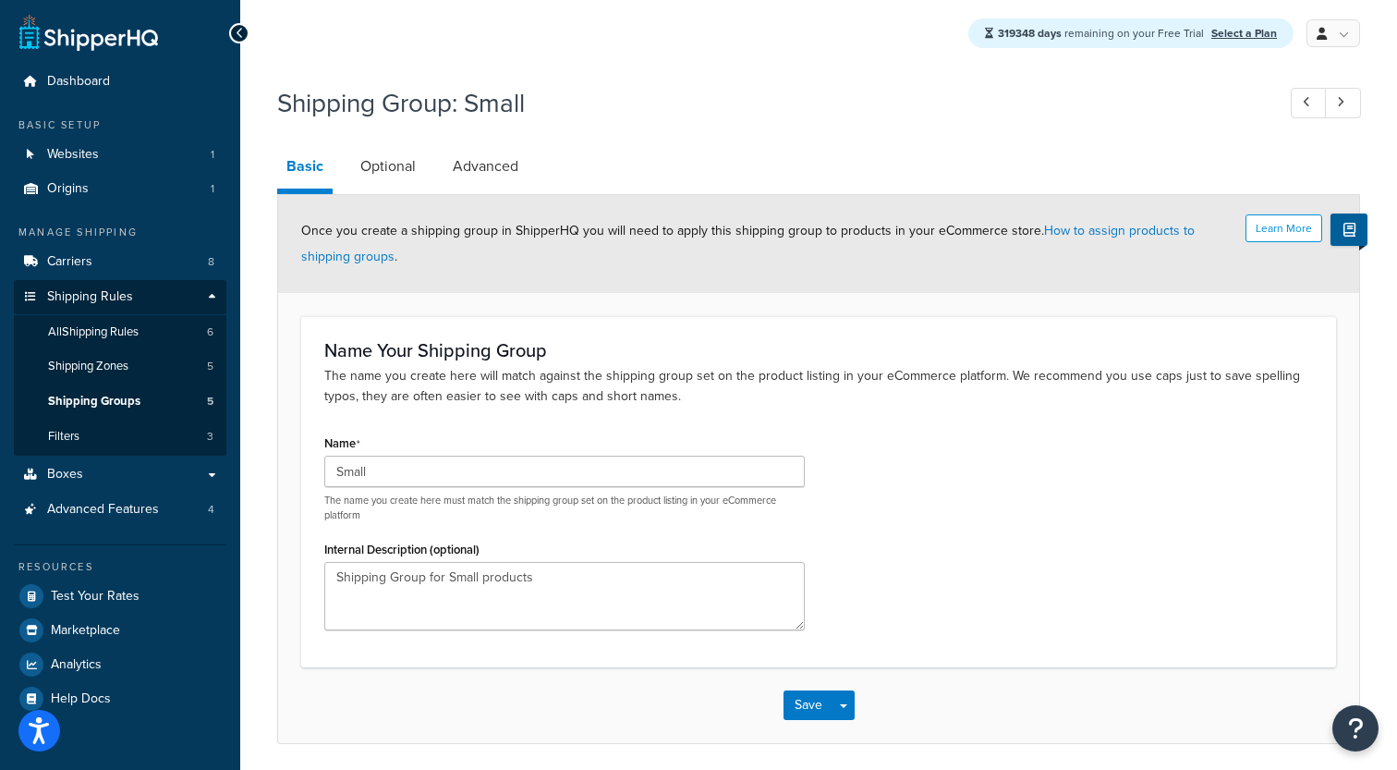
click at [433, 106] on h1 "Shipping Group: Small" at bounding box center [766, 103] width 979 height 36
click at [517, 109] on h1 "Shipping Group: Small" at bounding box center [766, 103] width 979 height 36
click at [433, 103] on h1 "Shipping Group: Small" at bounding box center [766, 103] width 979 height 36
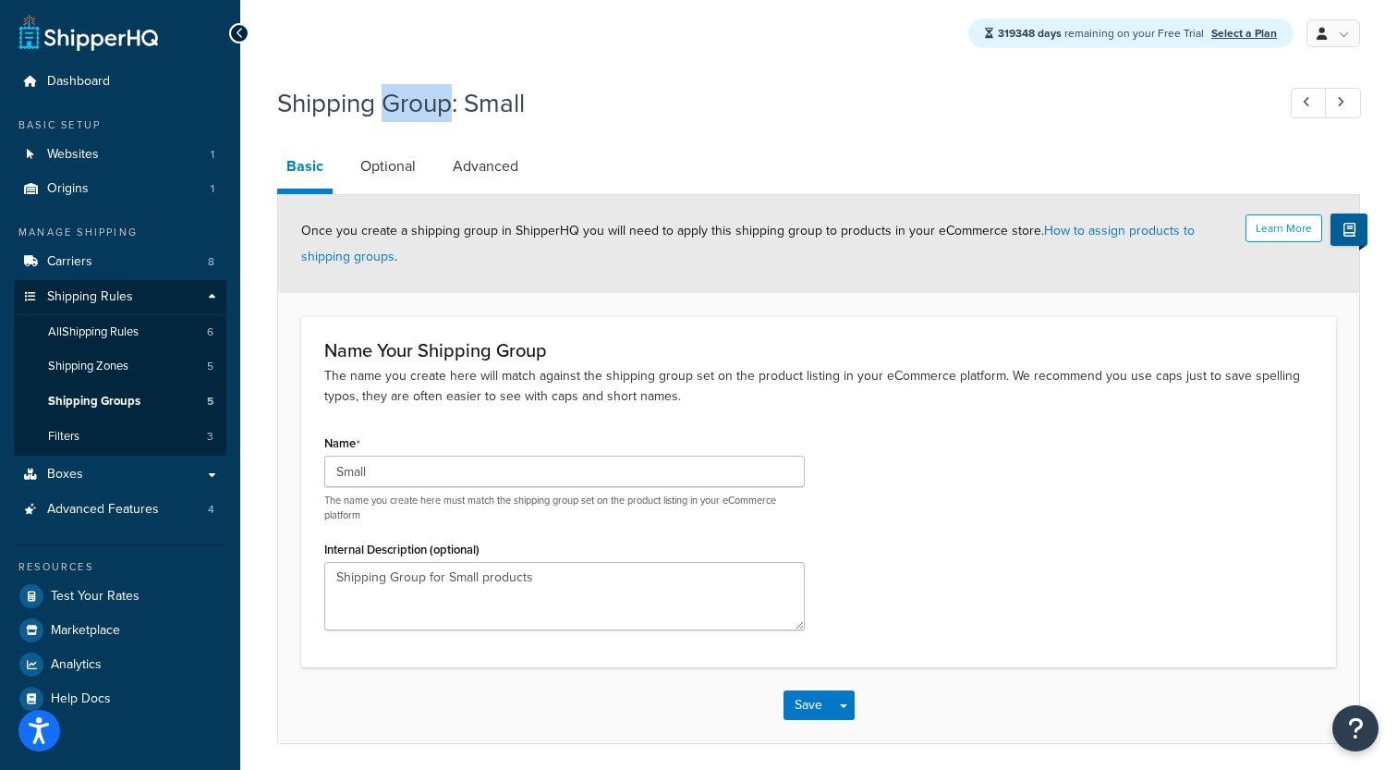
click at [433, 103] on h1 "Shipping Group: Small" at bounding box center [766, 103] width 979 height 36
click at [356, 103] on h1 "Shipping Group: Small" at bounding box center [766, 103] width 979 height 36
click at [418, 87] on h1 "Shipping Group: Small" at bounding box center [766, 103] width 979 height 36
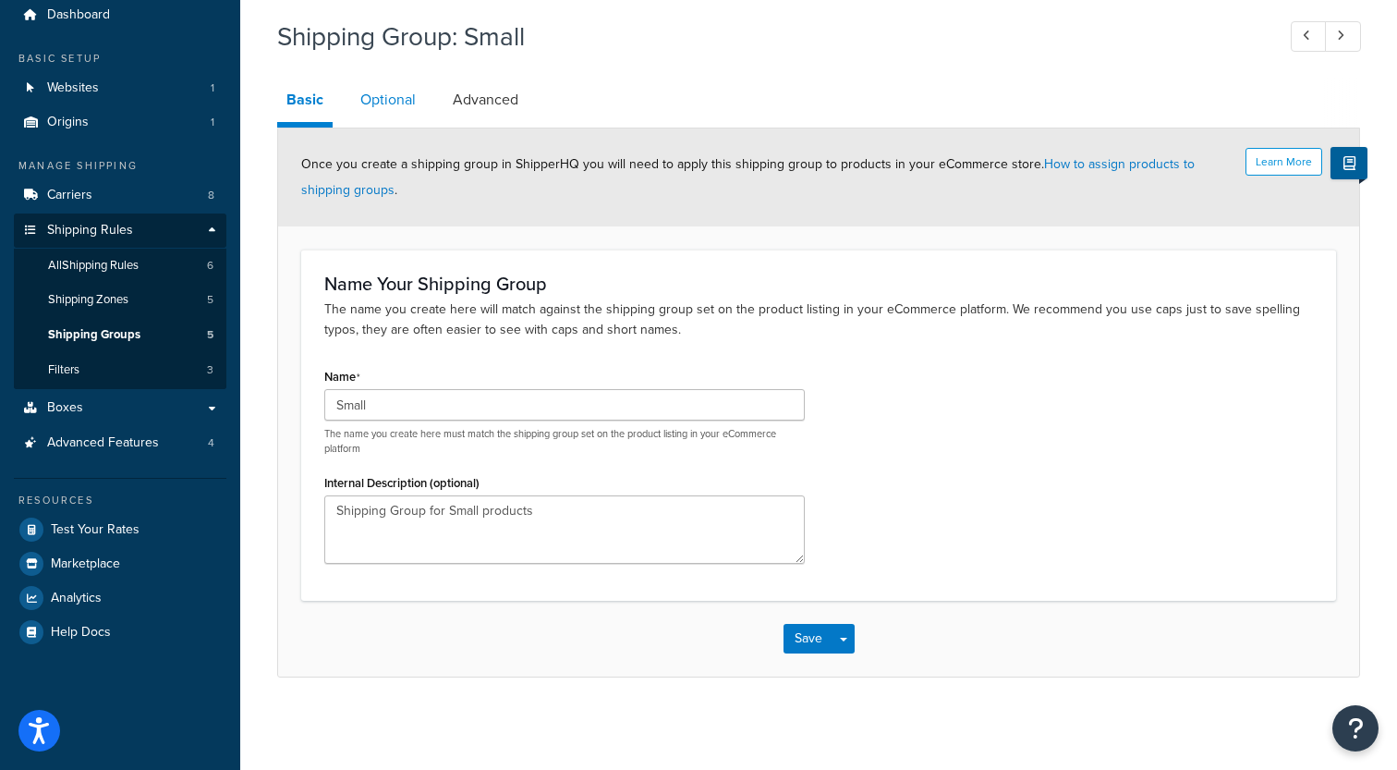
click at [401, 106] on link "Optional" at bounding box center [388, 100] width 74 height 44
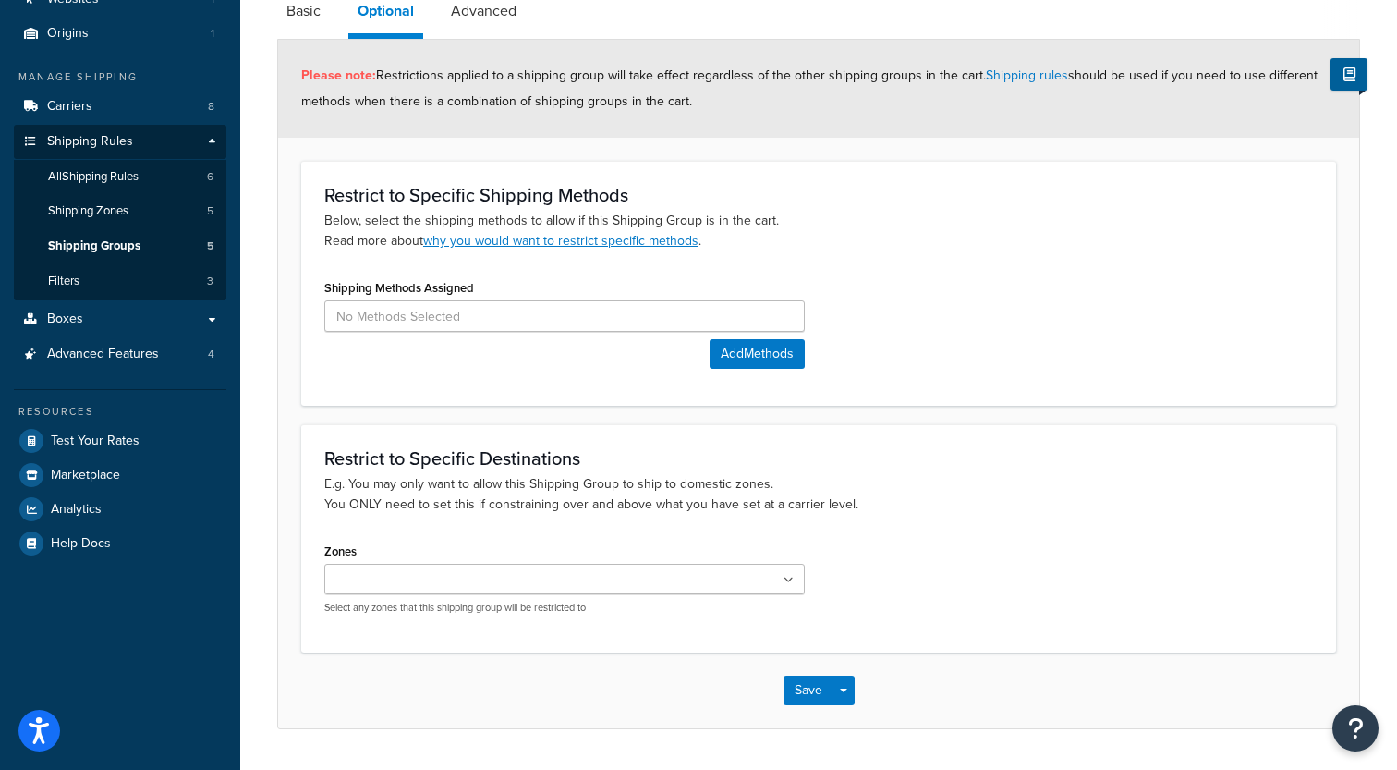
scroll to position [157, 0]
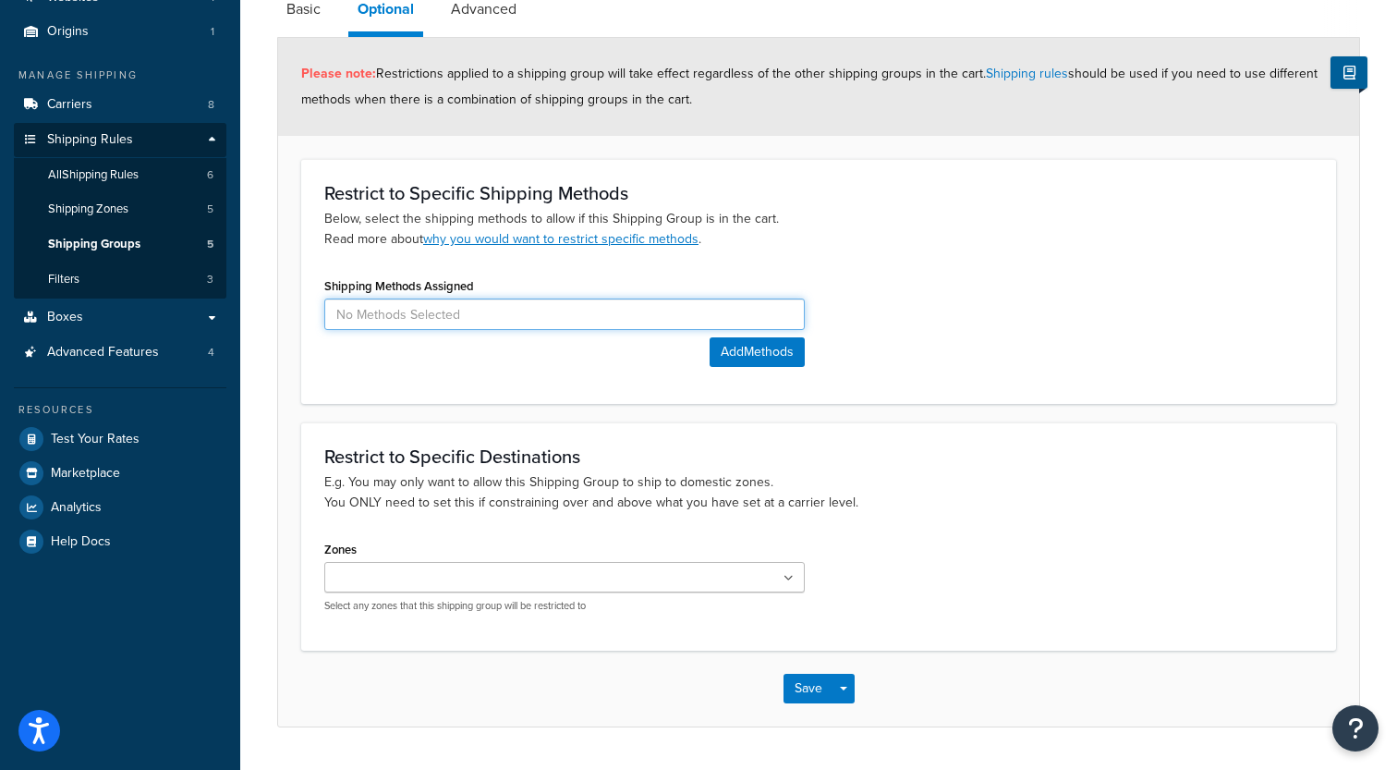
click at [437, 306] on input at bounding box center [564, 313] width 480 height 31
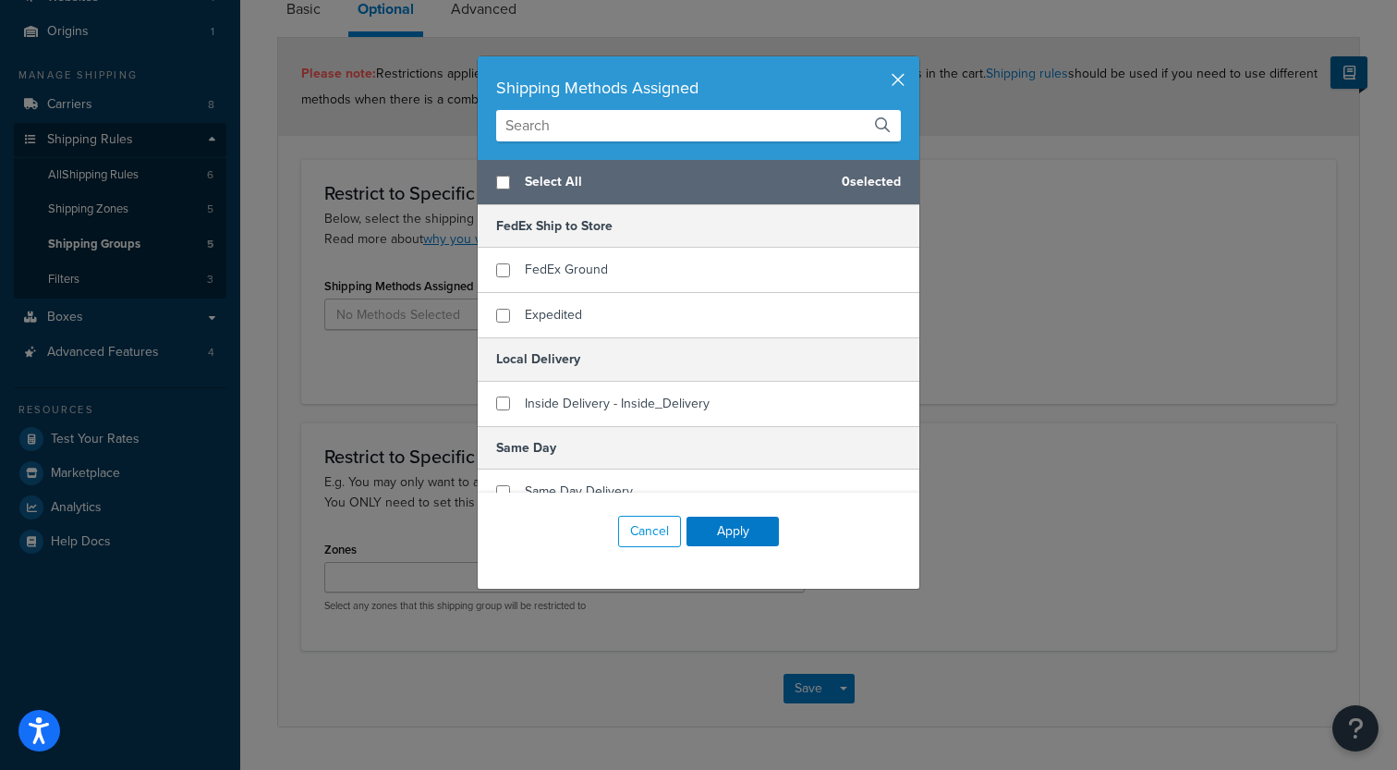
click at [915, 61] on button "button" at bounding box center [917, 58] width 5 height 5
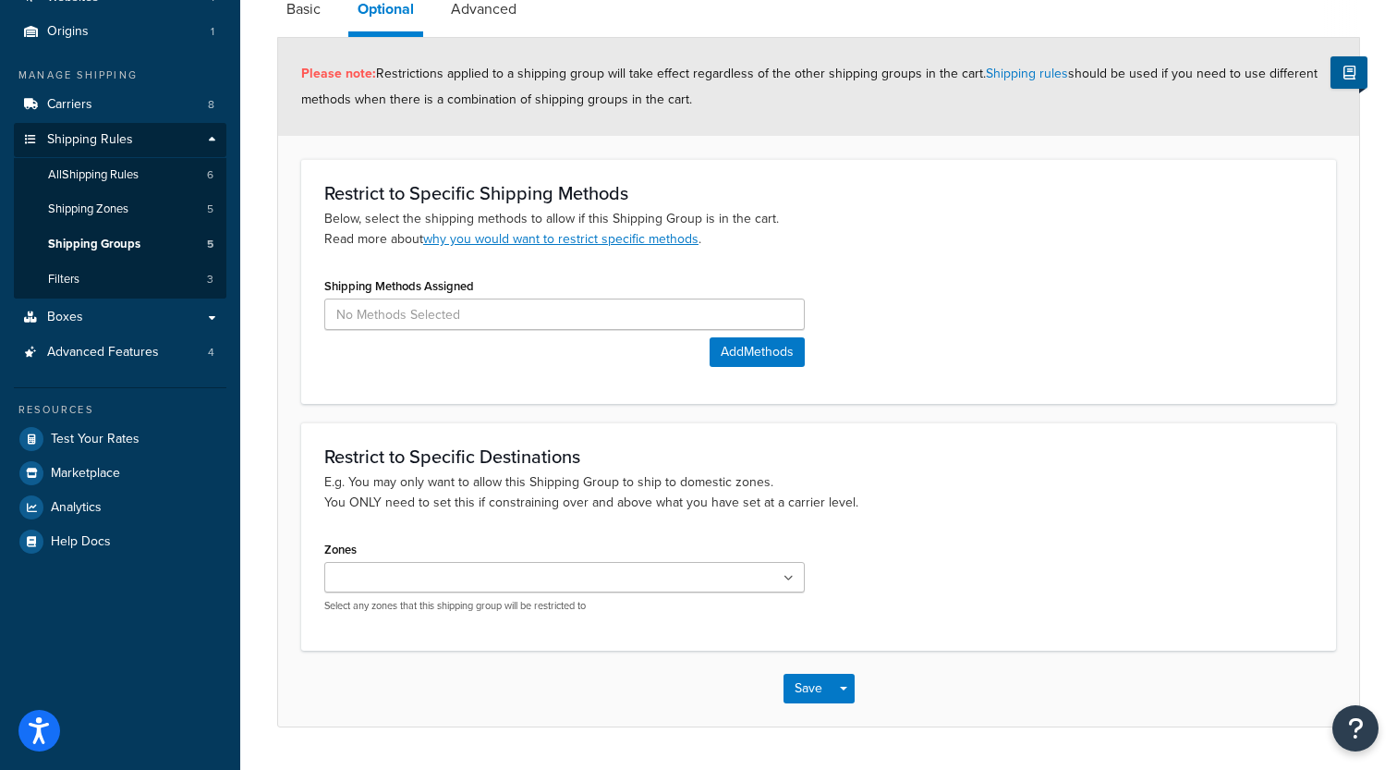
click at [868, 239] on p "Below, select the shipping methods to allow if this Shipping Group is in the ca…" at bounding box center [818, 229] width 988 height 41
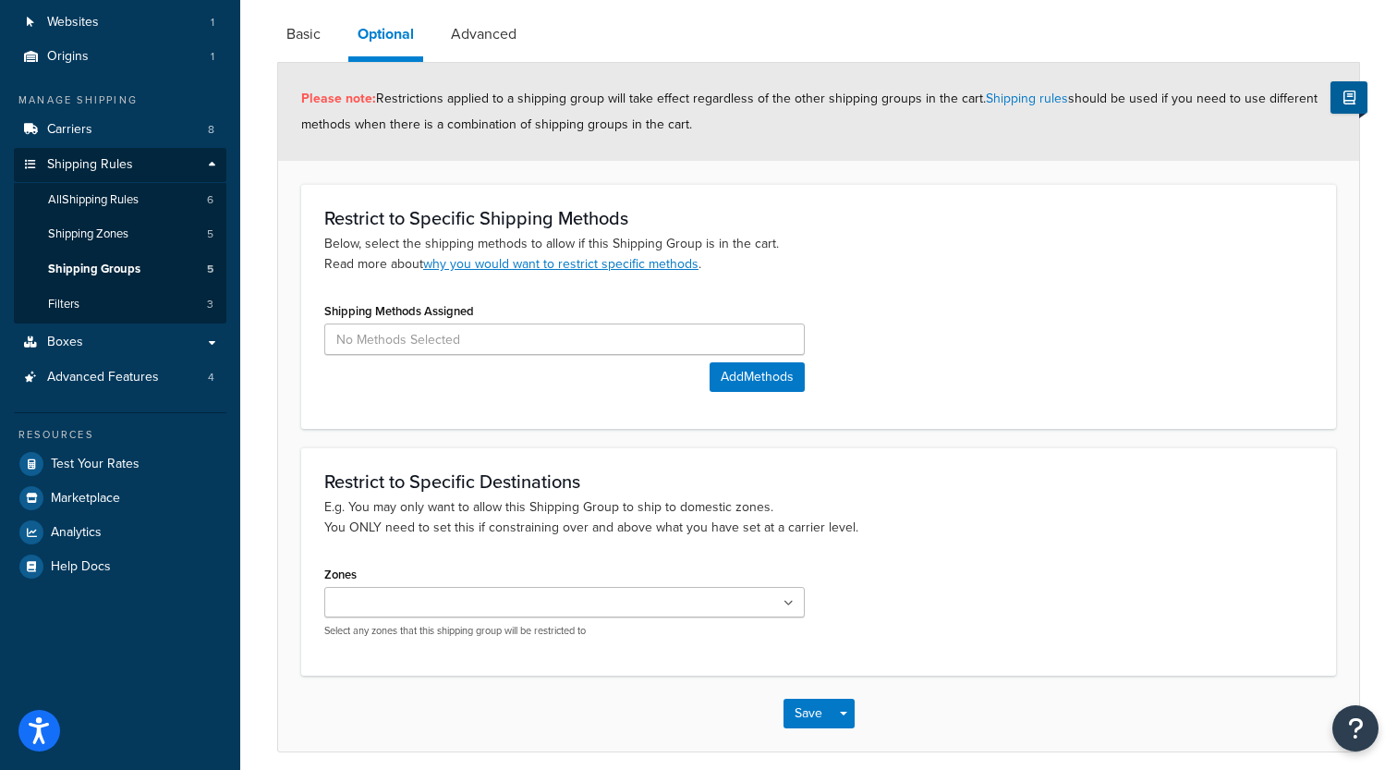
scroll to position [148, 0]
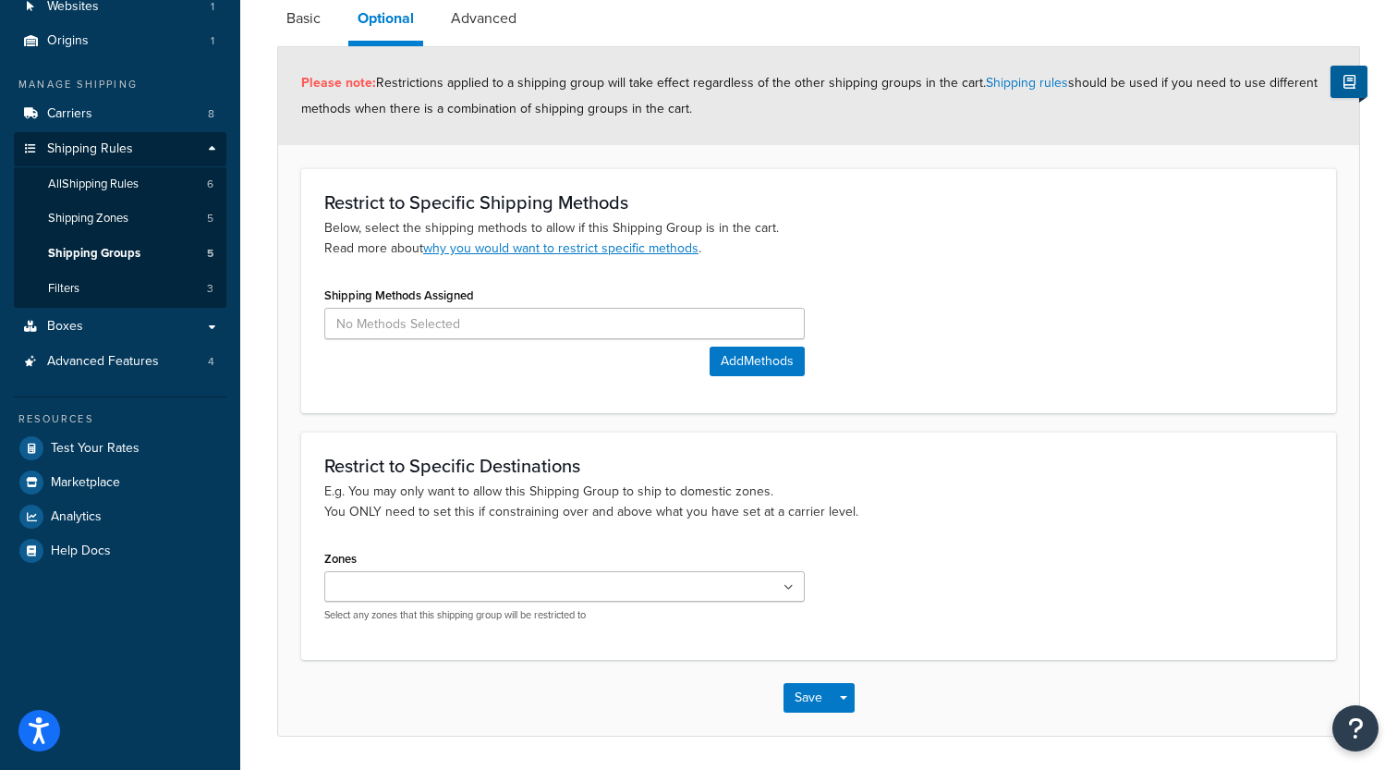
click at [380, 583] on input "Zones" at bounding box center [412, 587] width 164 height 20
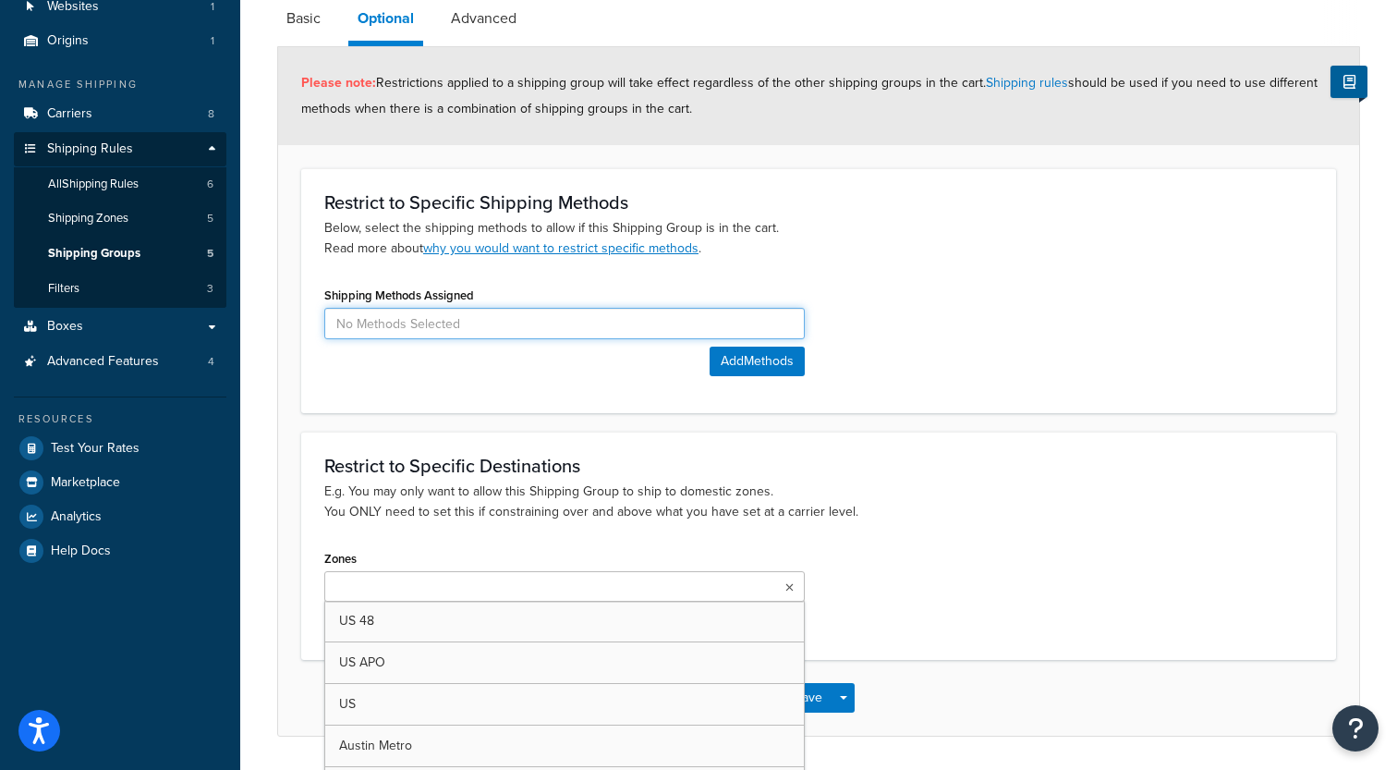
click at [449, 324] on input at bounding box center [564, 323] width 480 height 31
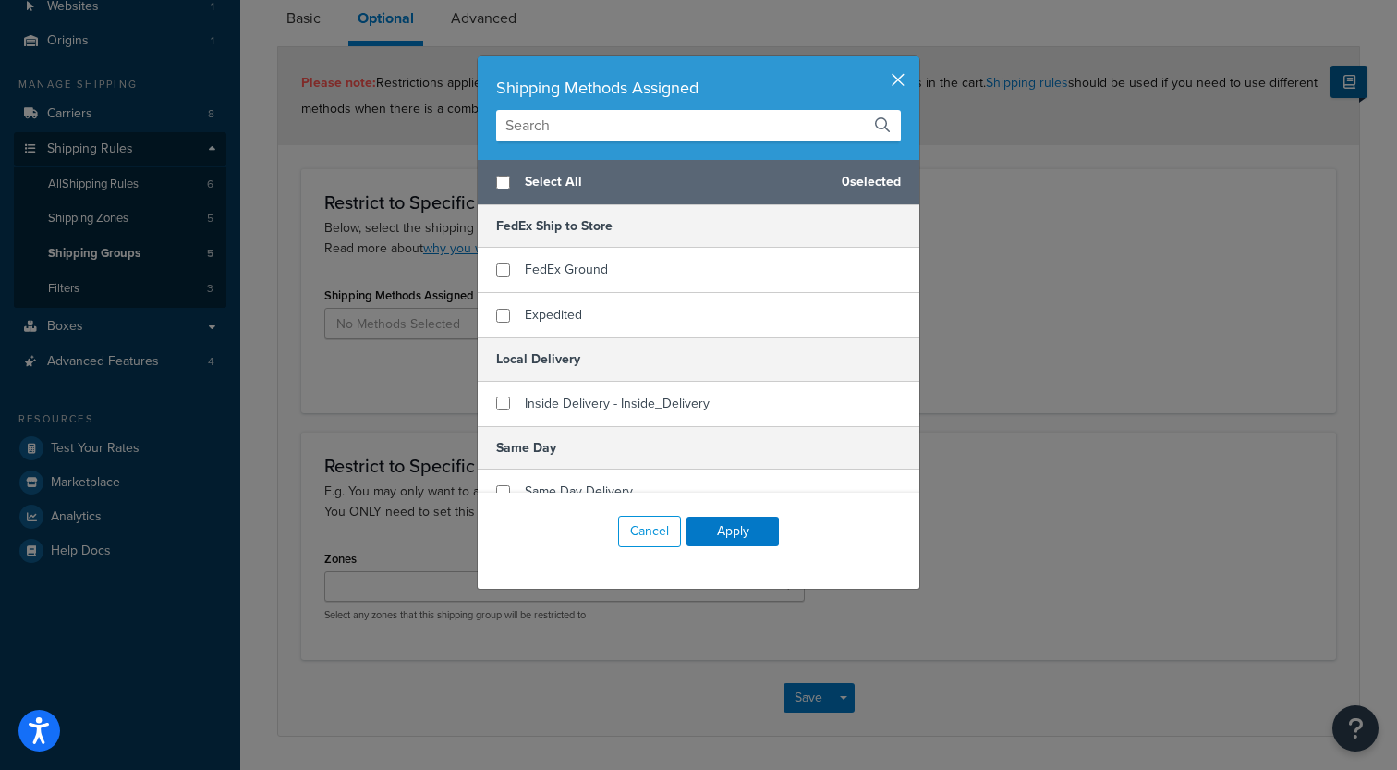
click at [915, 61] on button "button" at bounding box center [917, 58] width 5 height 5
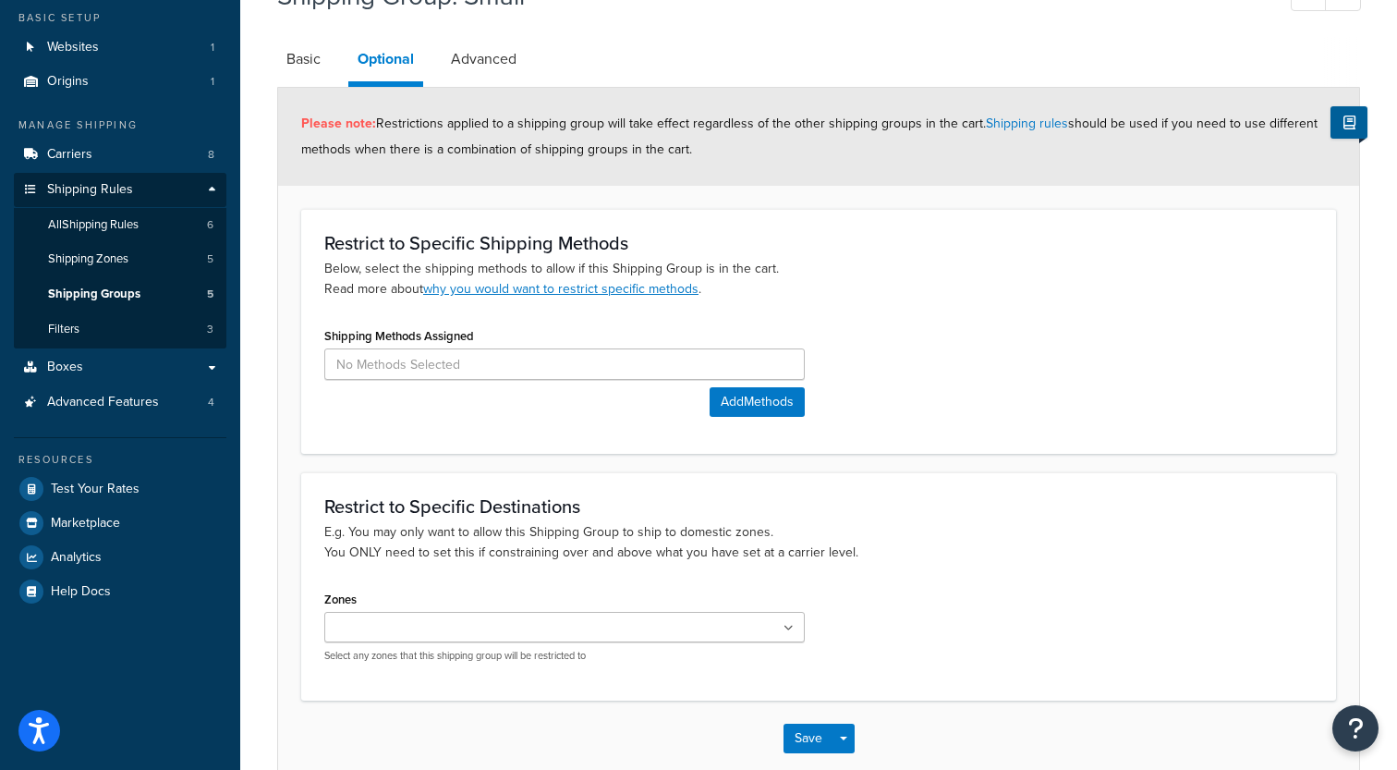
scroll to position [83, 0]
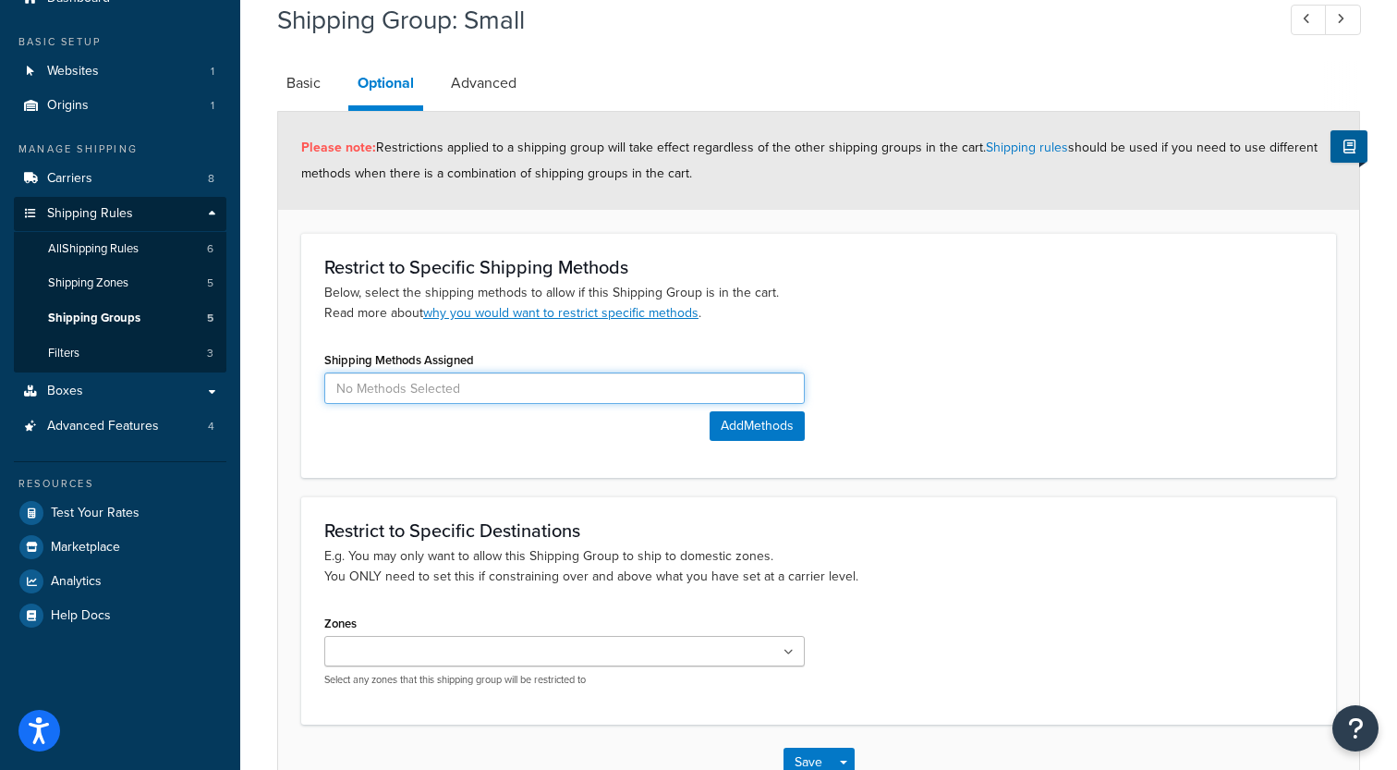
click at [438, 387] on input at bounding box center [564, 387] width 480 height 31
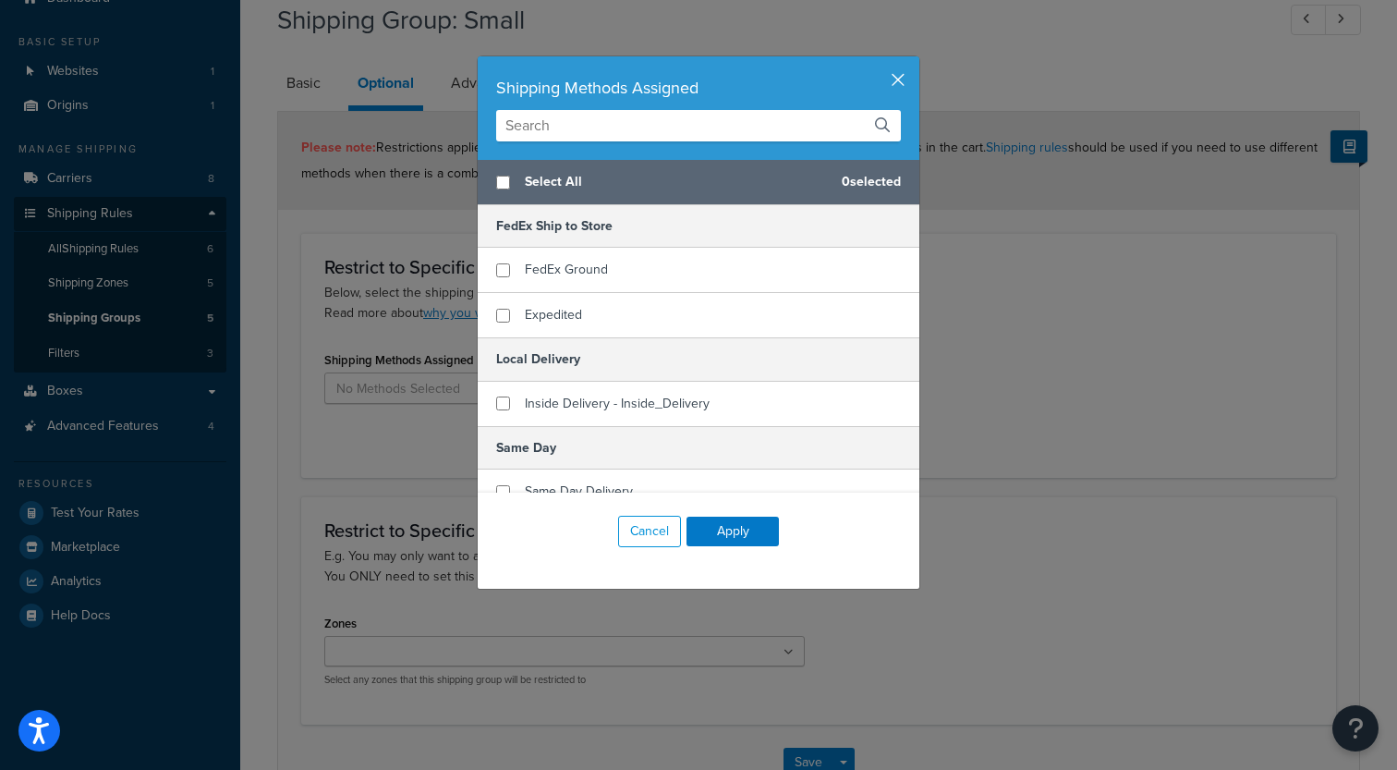
click at [915, 61] on button "button" at bounding box center [917, 58] width 5 height 5
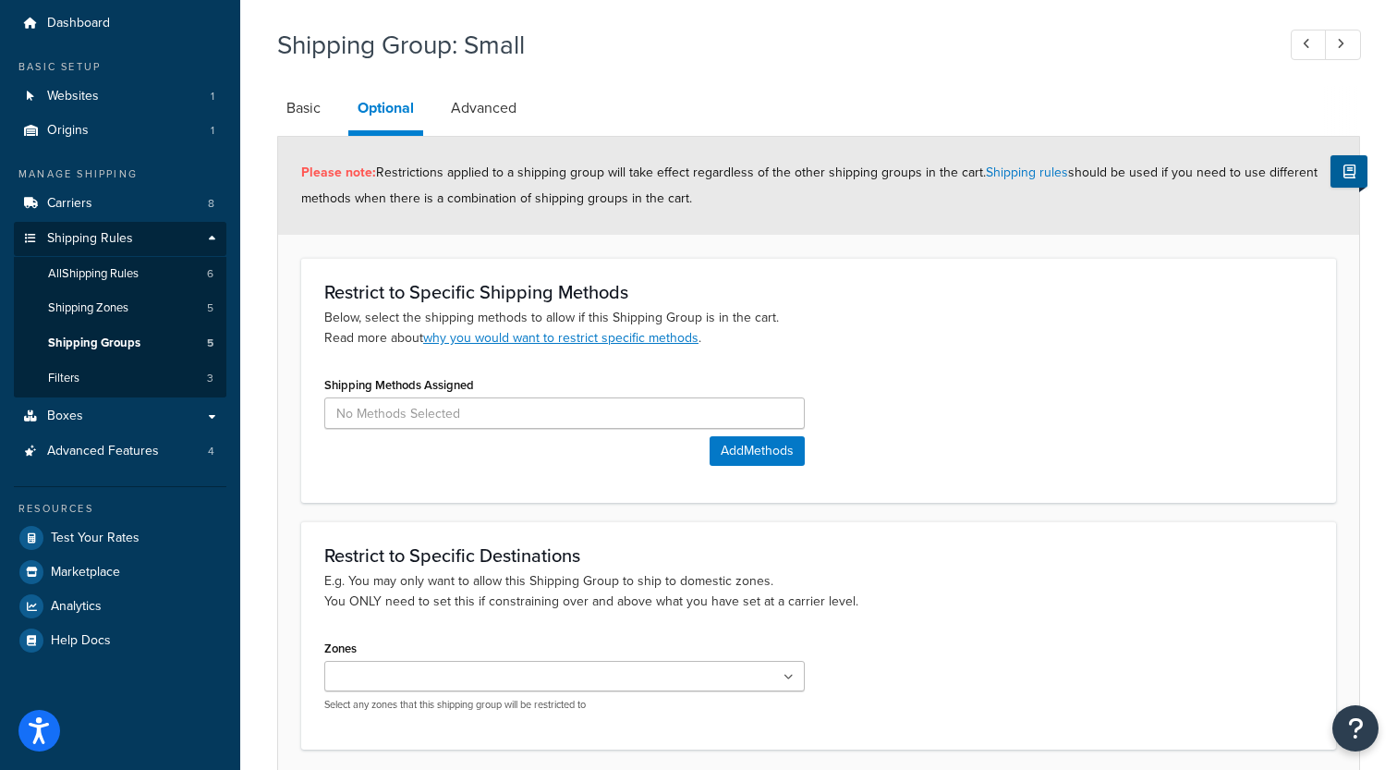
scroll to position [42, 0]
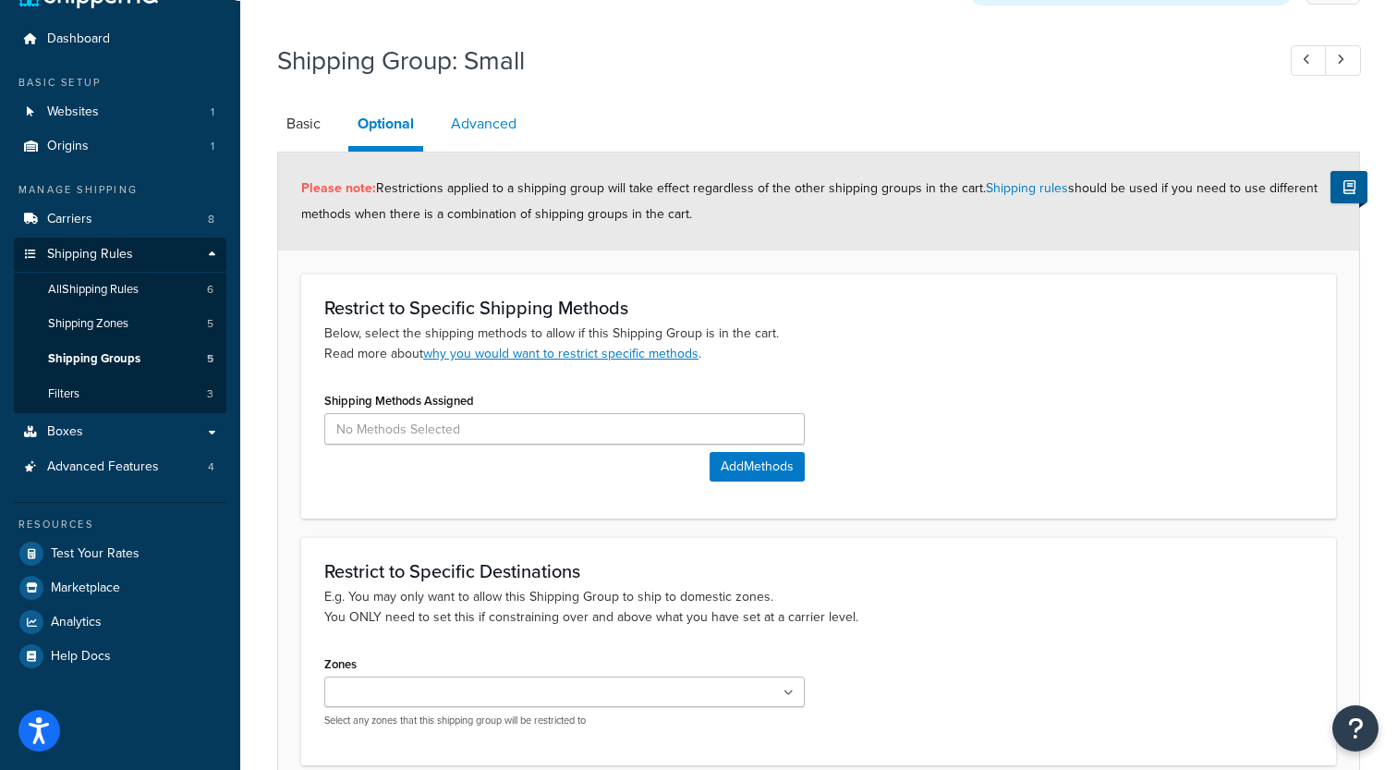
click at [493, 123] on link "Advanced" at bounding box center [484, 124] width 84 height 44
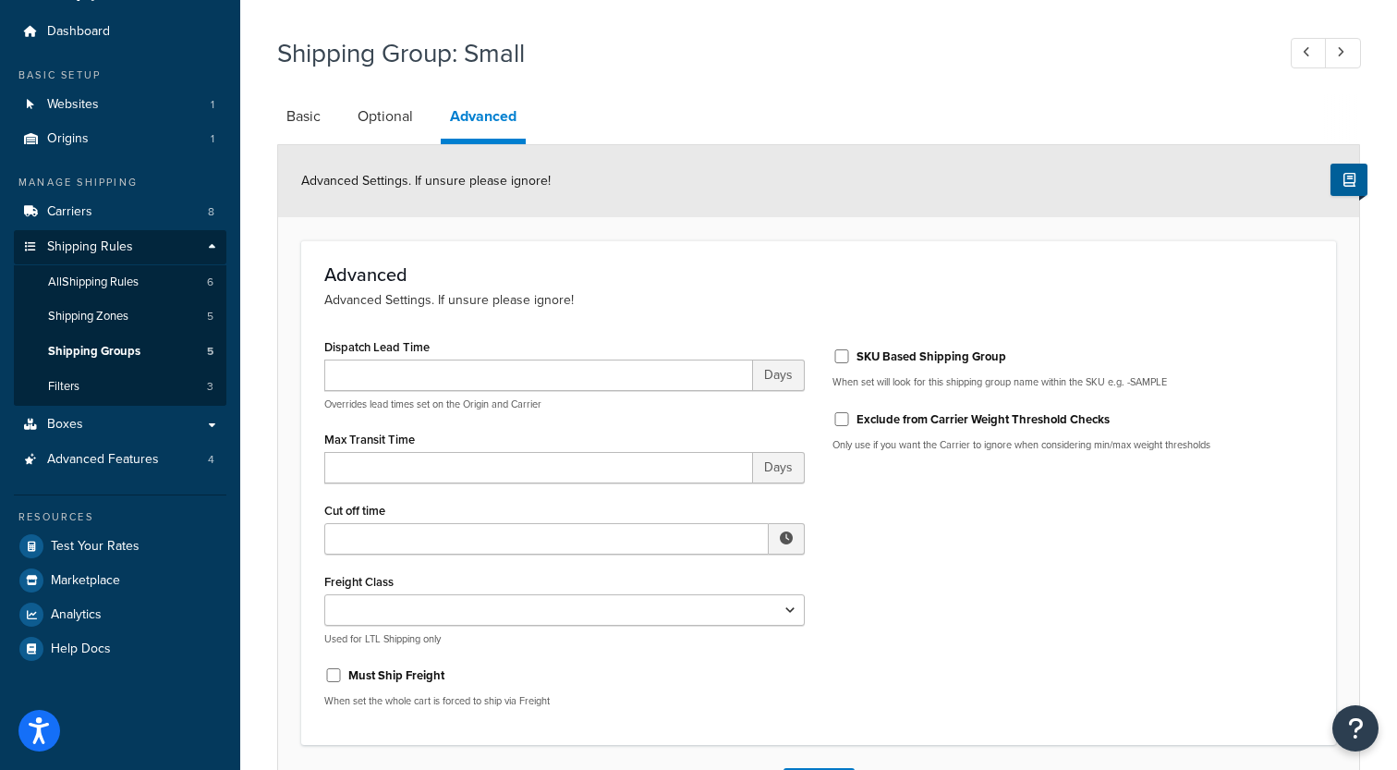
scroll to position [26, 0]
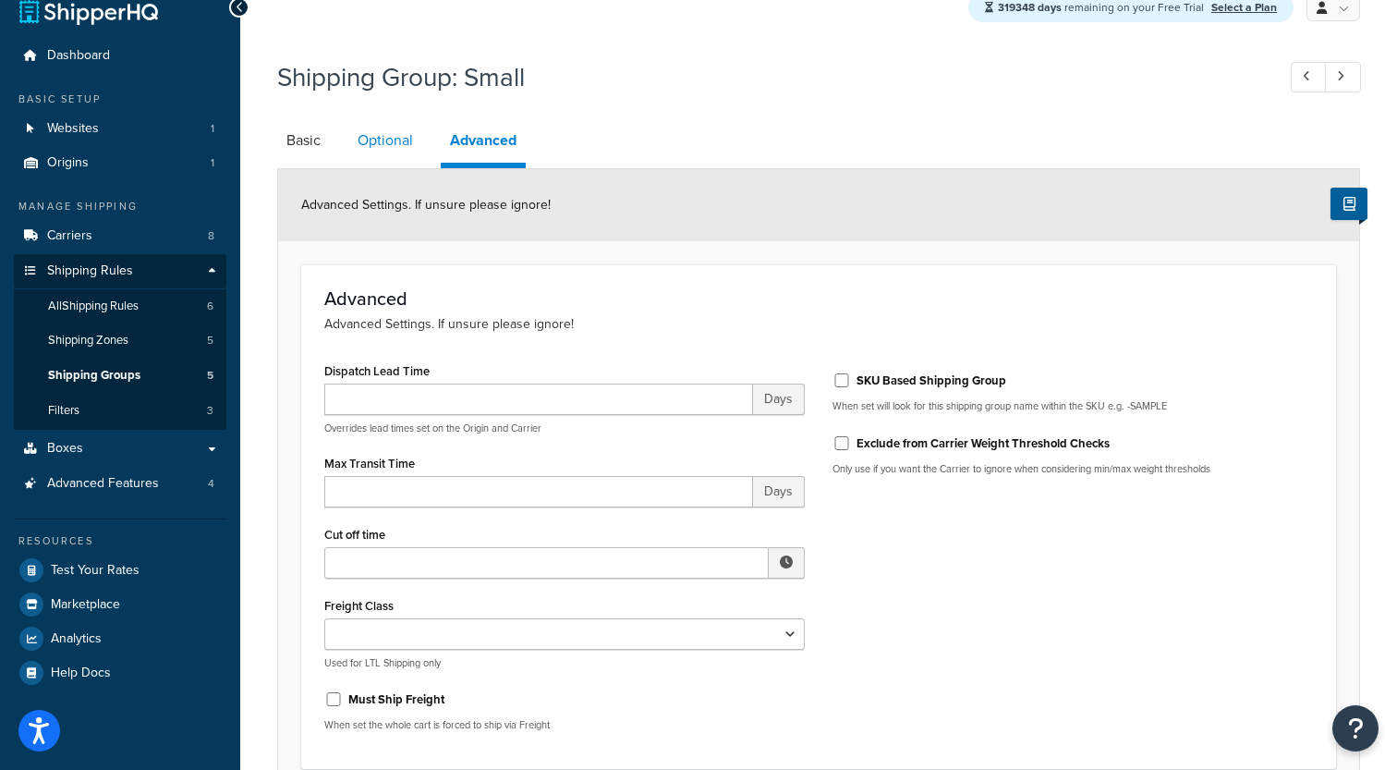
click at [410, 149] on link "Optional" at bounding box center [385, 140] width 74 height 44
